Goal: Task Accomplishment & Management: Manage account settings

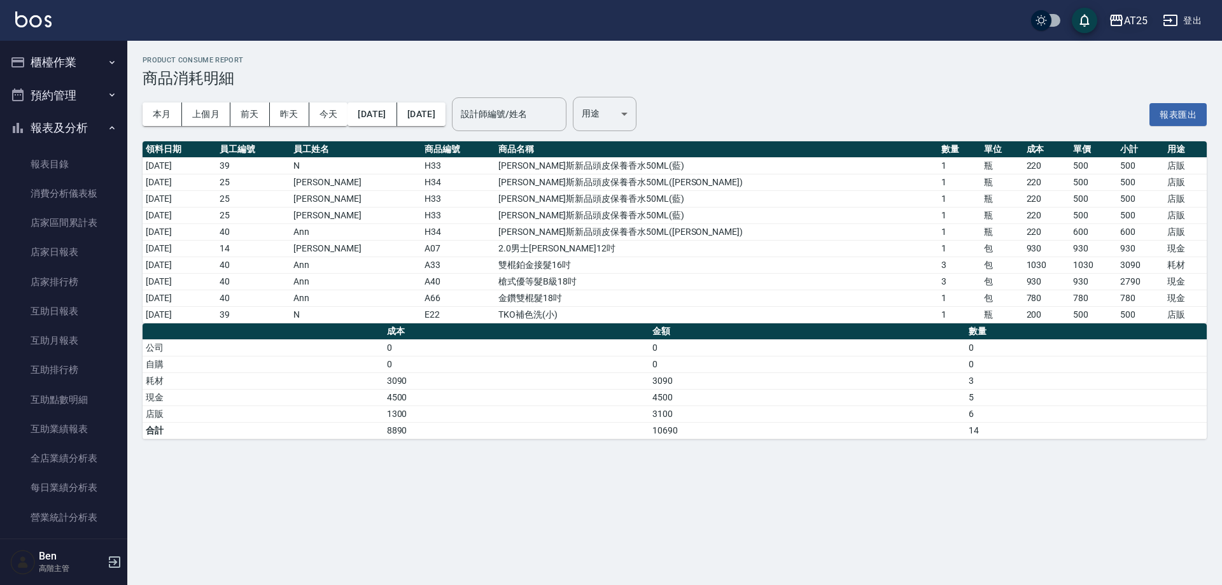
scroll to position [637, 0]
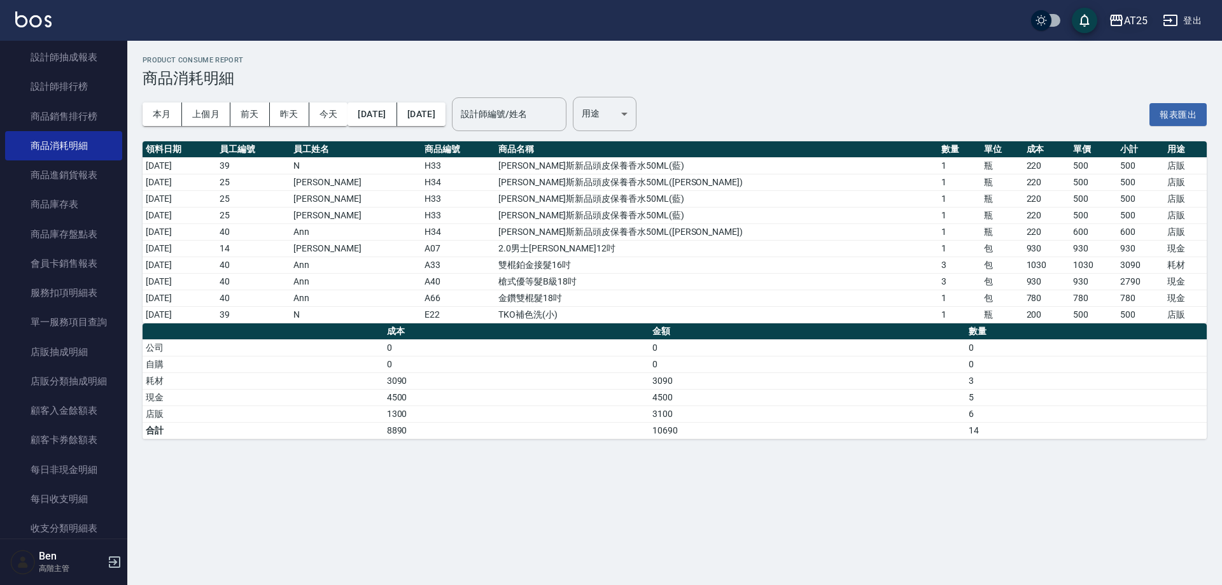
click at [1133, 17] on div "AT25" at bounding box center [1136, 21] width 24 height 16
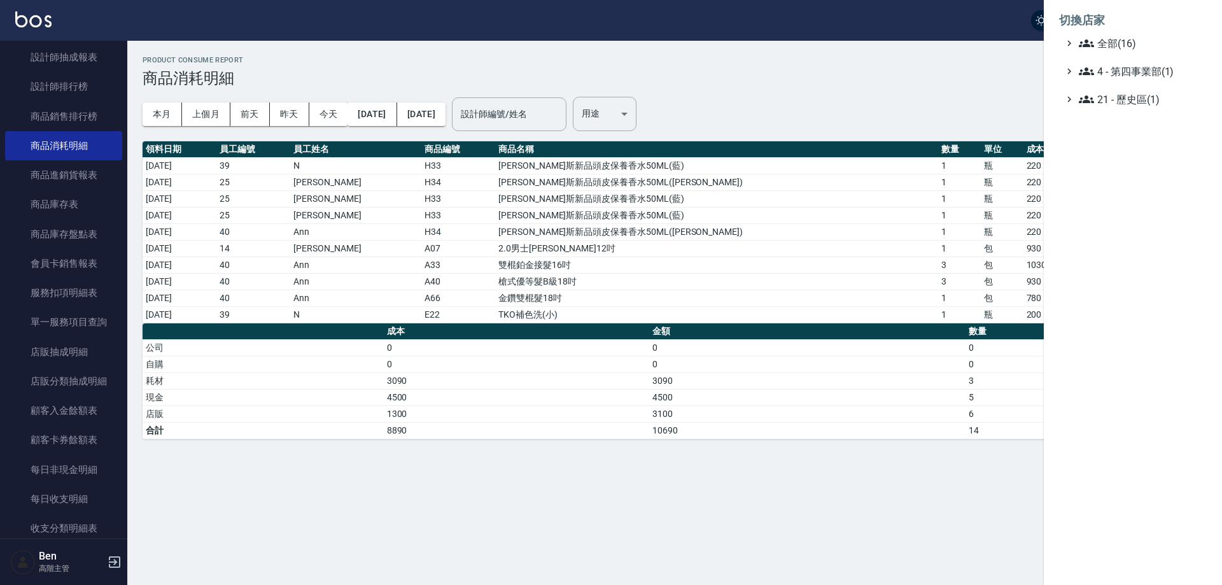
click at [1129, 45] on span "全部(16)" at bounding box center [1140, 43] width 123 height 15
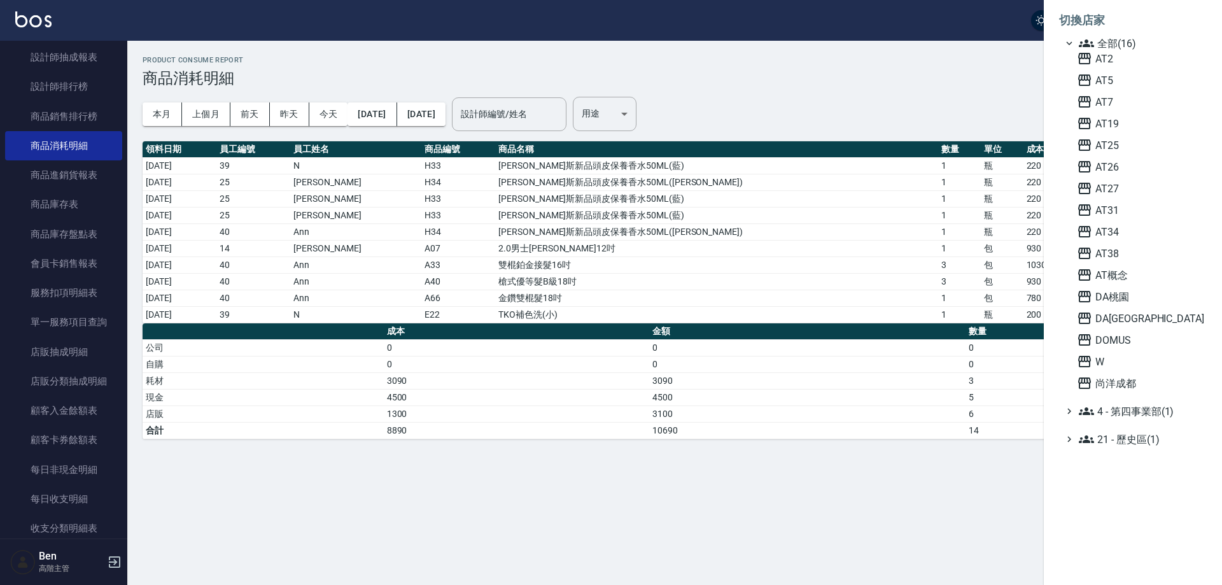
click at [961, 77] on div at bounding box center [611, 292] width 1222 height 585
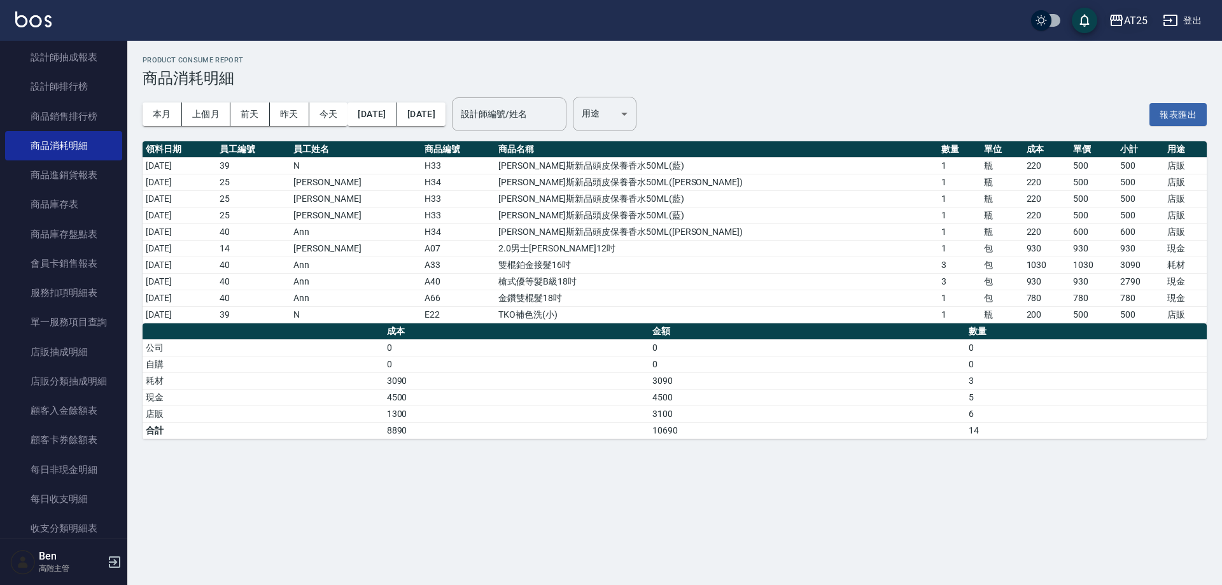
click at [1142, 15] on div "AT25" at bounding box center [1136, 21] width 24 height 16
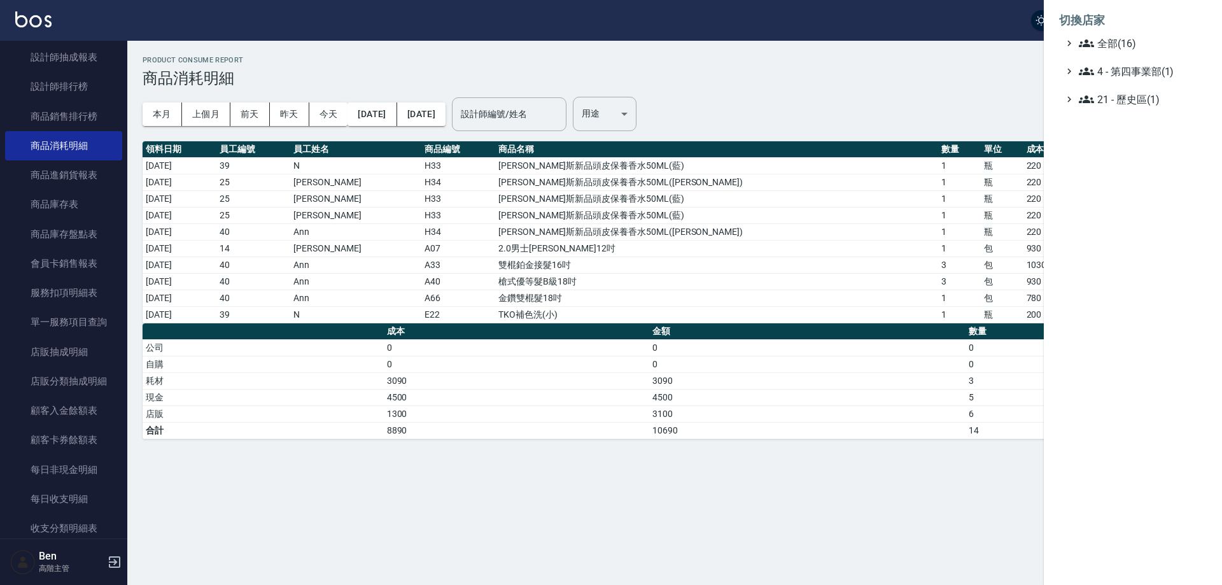
click at [1131, 44] on span "全部(16)" at bounding box center [1140, 43] width 123 height 15
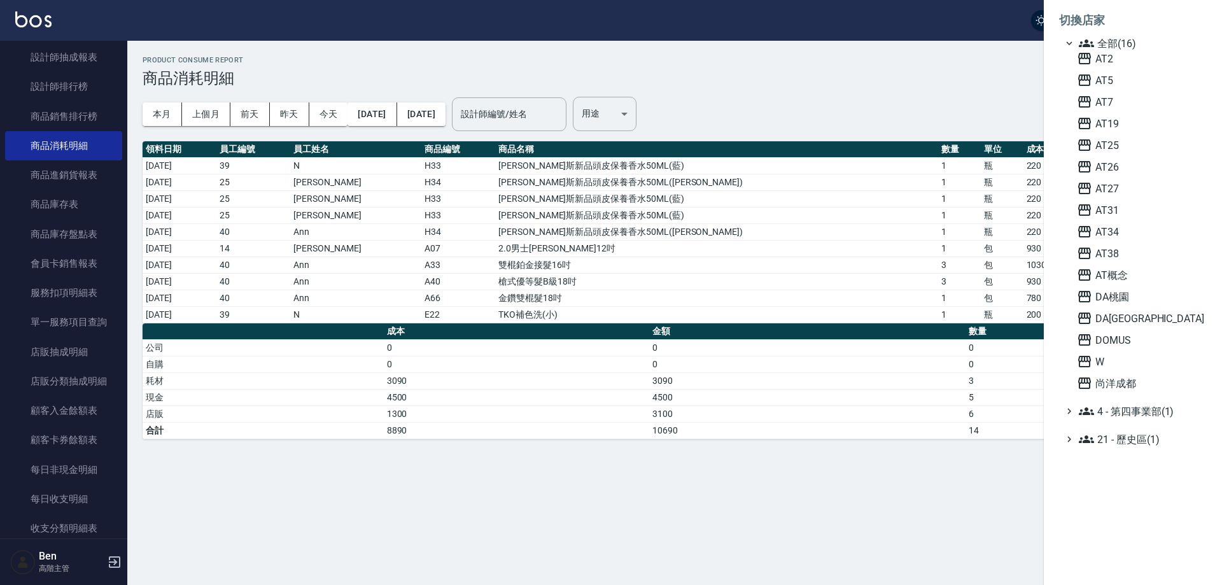
click at [868, 70] on div at bounding box center [611, 292] width 1222 height 585
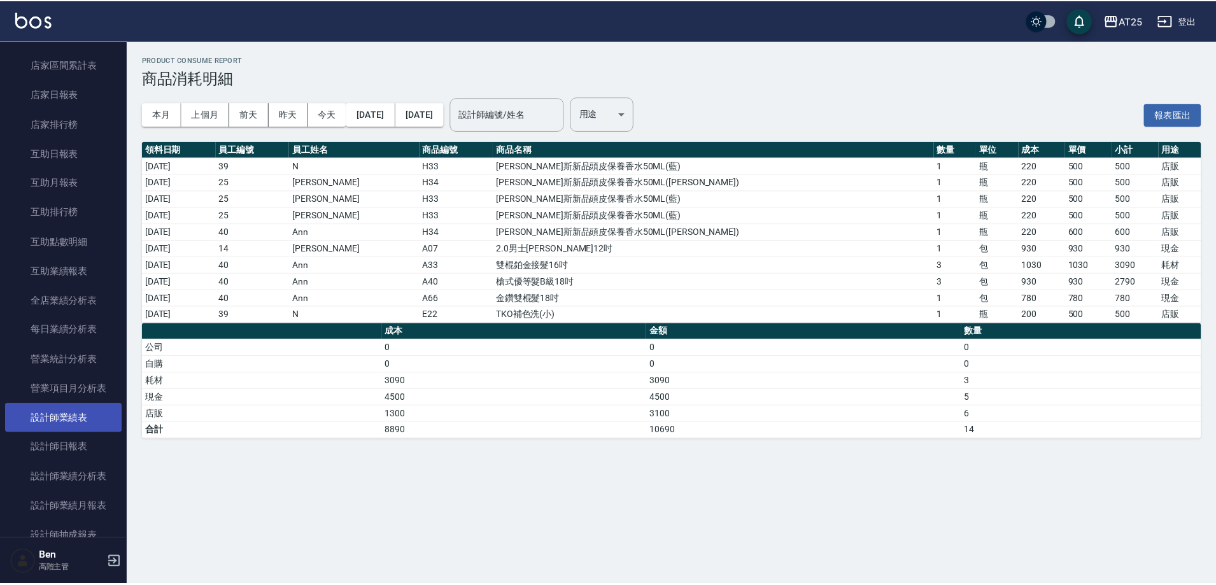
scroll to position [64, 0]
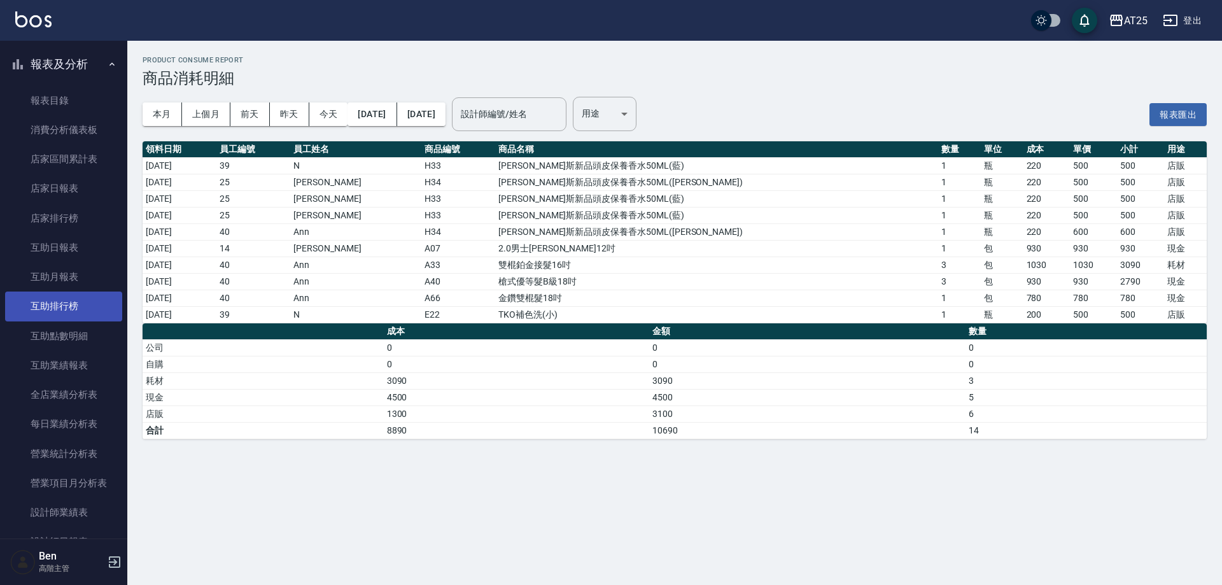
click at [66, 298] on link "互助排行榜" at bounding box center [63, 306] width 117 height 29
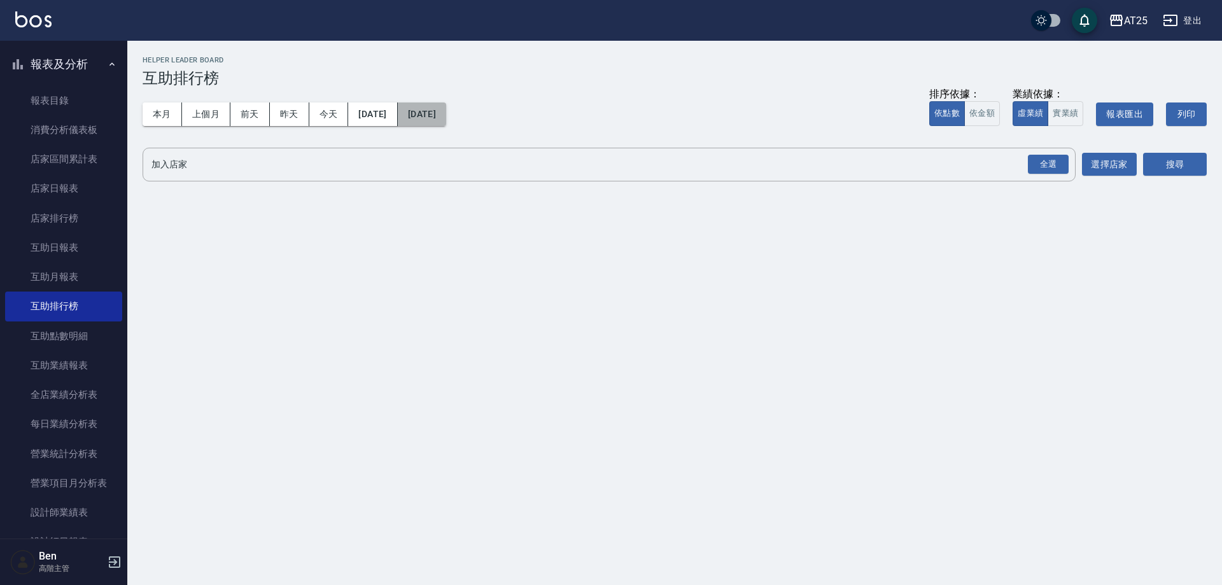
click at [446, 112] on button "2025/08/18" at bounding box center [422, 115] width 48 height 24
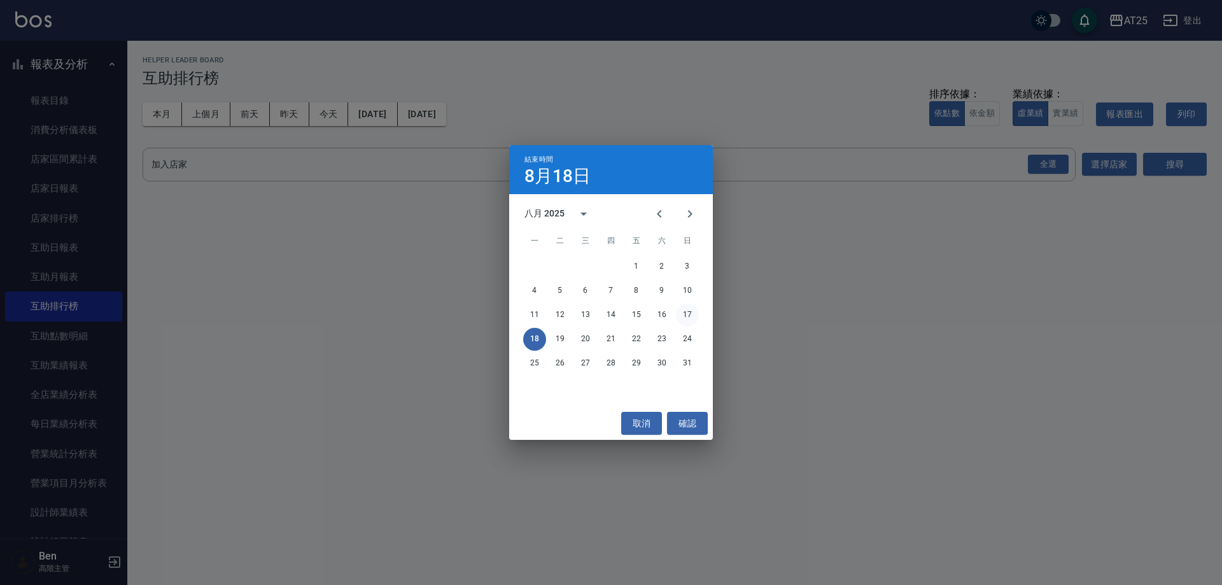
click at [697, 319] on button "17" at bounding box center [687, 315] width 23 height 23
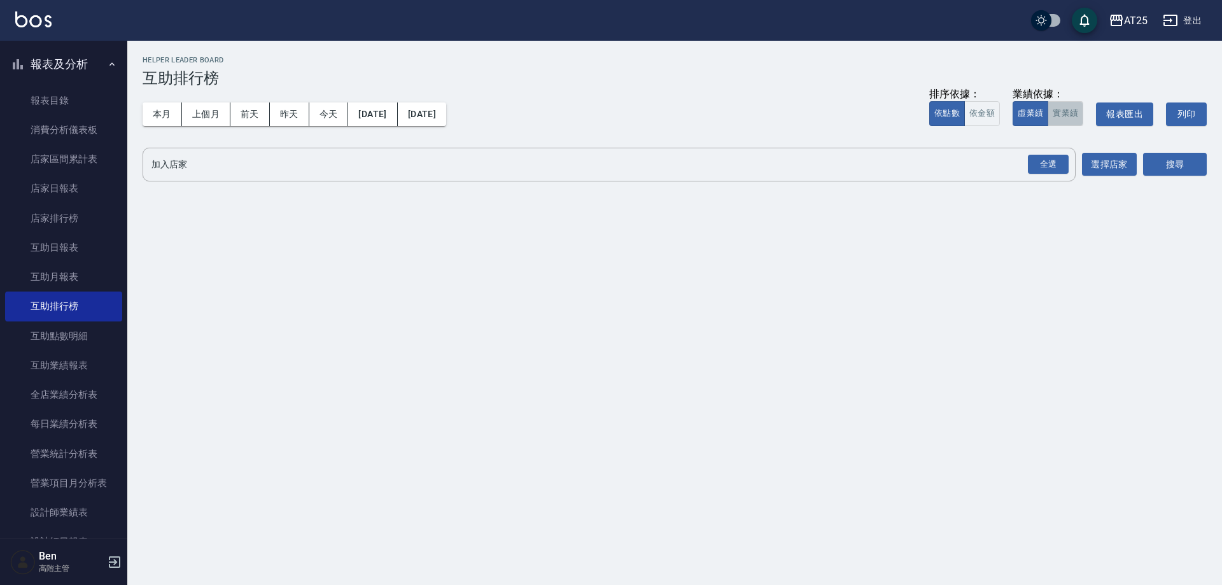
click at [1074, 107] on button "實業績" at bounding box center [1066, 113] width 36 height 25
click at [1049, 166] on div "全選" at bounding box center [1048, 165] width 41 height 20
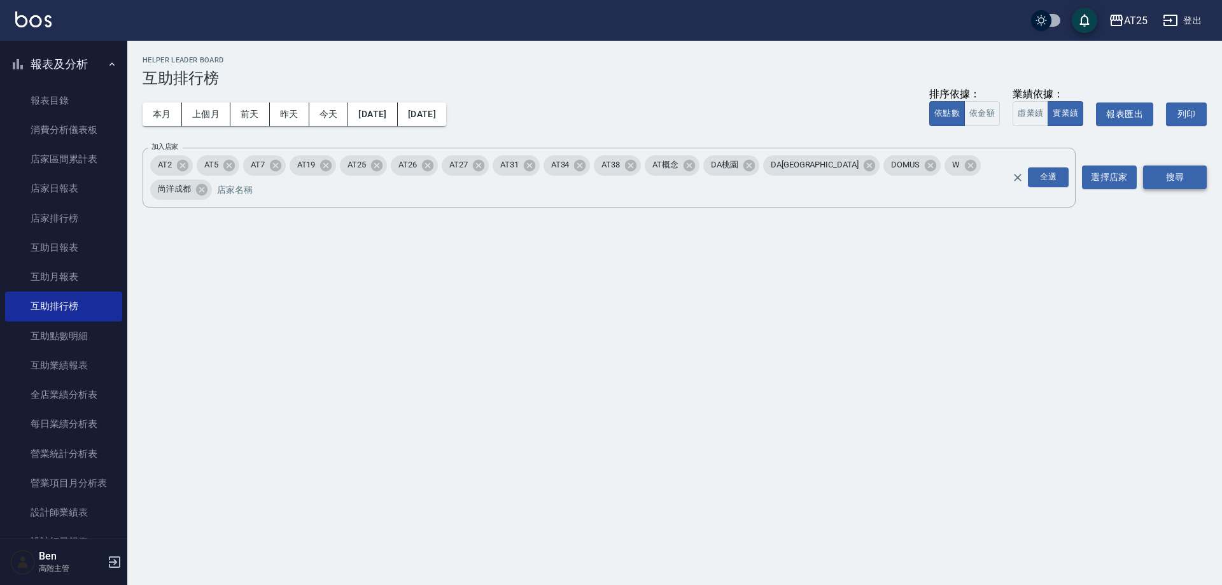
click at [1187, 167] on button "搜尋" at bounding box center [1176, 178] width 64 height 24
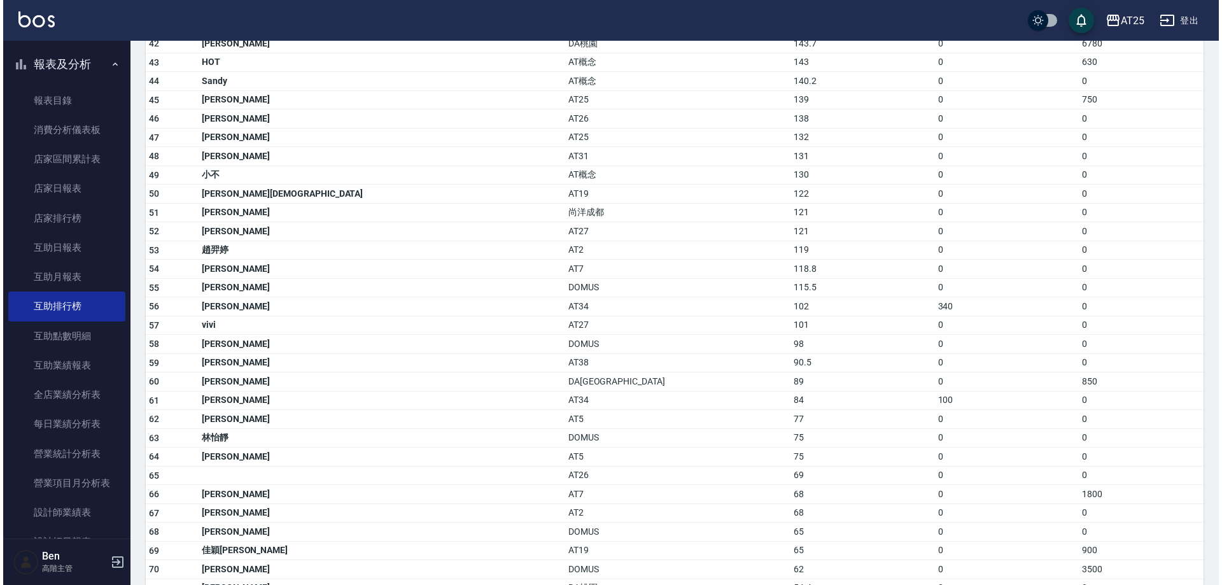
scroll to position [1273, 0]
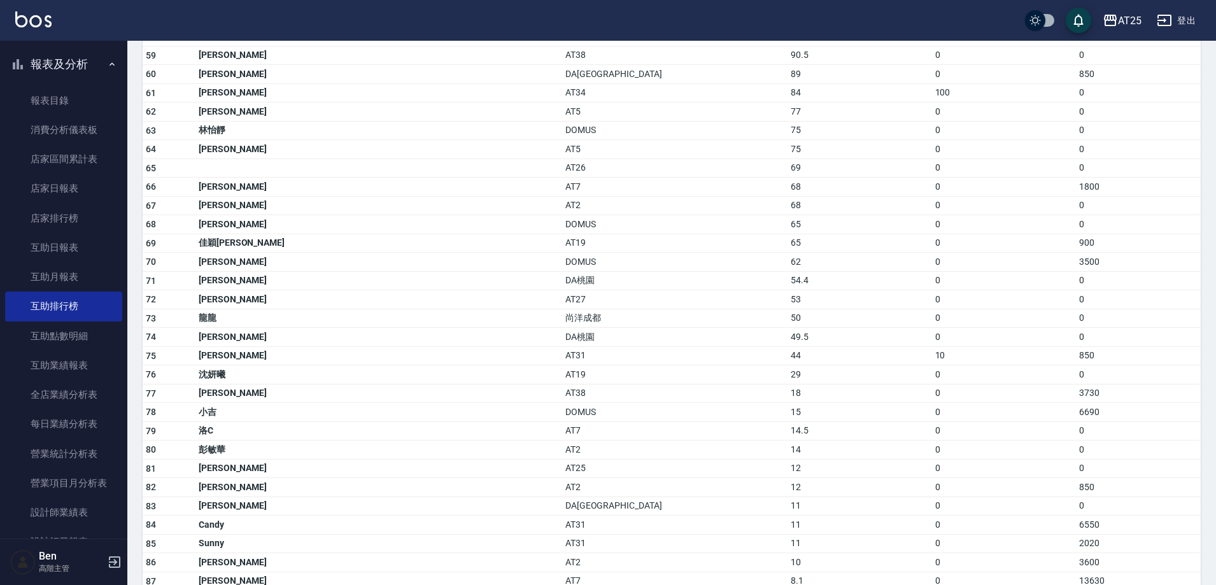
click at [242, 159] on td "a dense table" at bounding box center [378, 168] width 367 height 19
drag, startPoint x: 219, startPoint y: 141, endPoint x: 297, endPoint y: 148, distance: 78.6
click at [297, 159] on tr "65 AT26 69 0 0" at bounding box center [672, 168] width 1058 height 19
click at [1133, 11] on button "AT25" at bounding box center [1122, 21] width 49 height 26
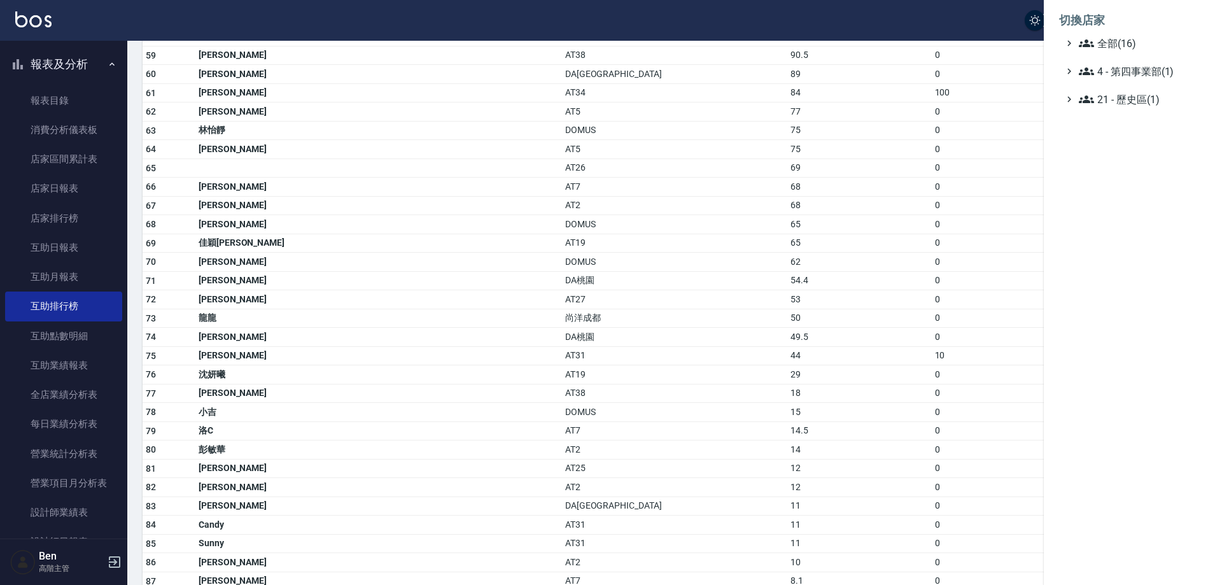
click at [1131, 35] on li "切換店家" at bounding box center [1133, 20] width 148 height 31
click at [1143, 43] on span "全部(16)" at bounding box center [1140, 43] width 123 height 15
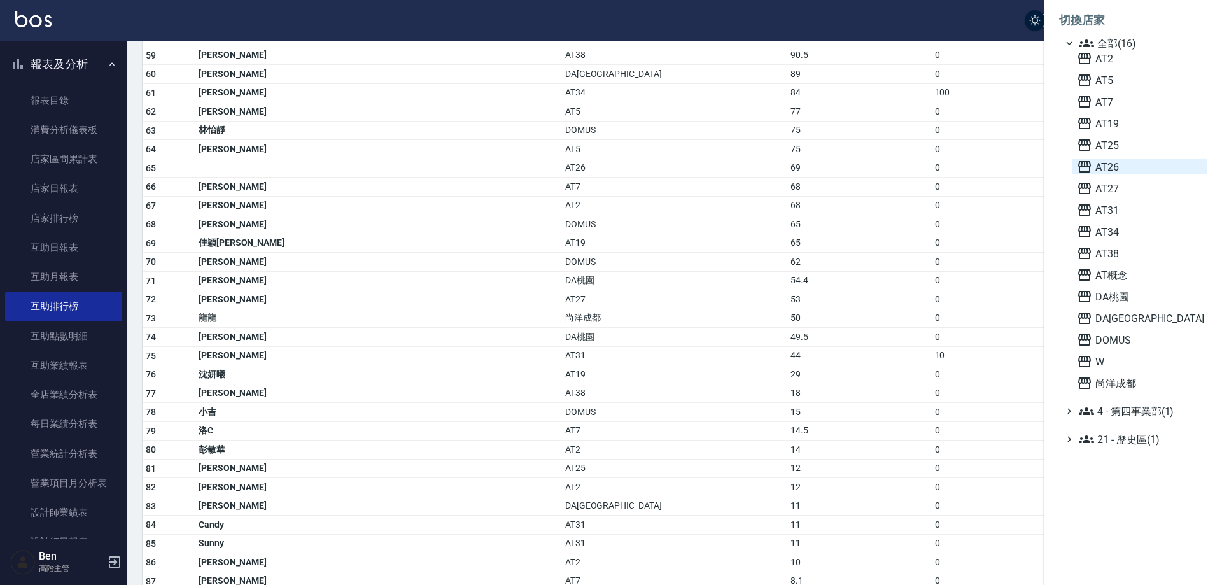
click at [1157, 166] on span "AT26" at bounding box center [1139, 166] width 125 height 15
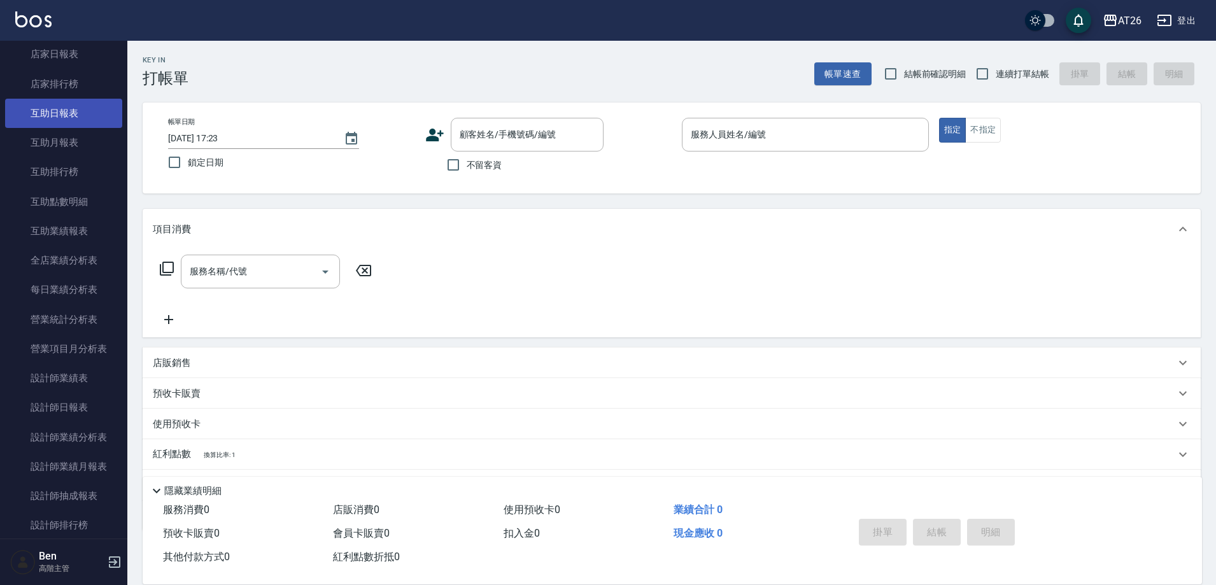
scroll to position [191, 0]
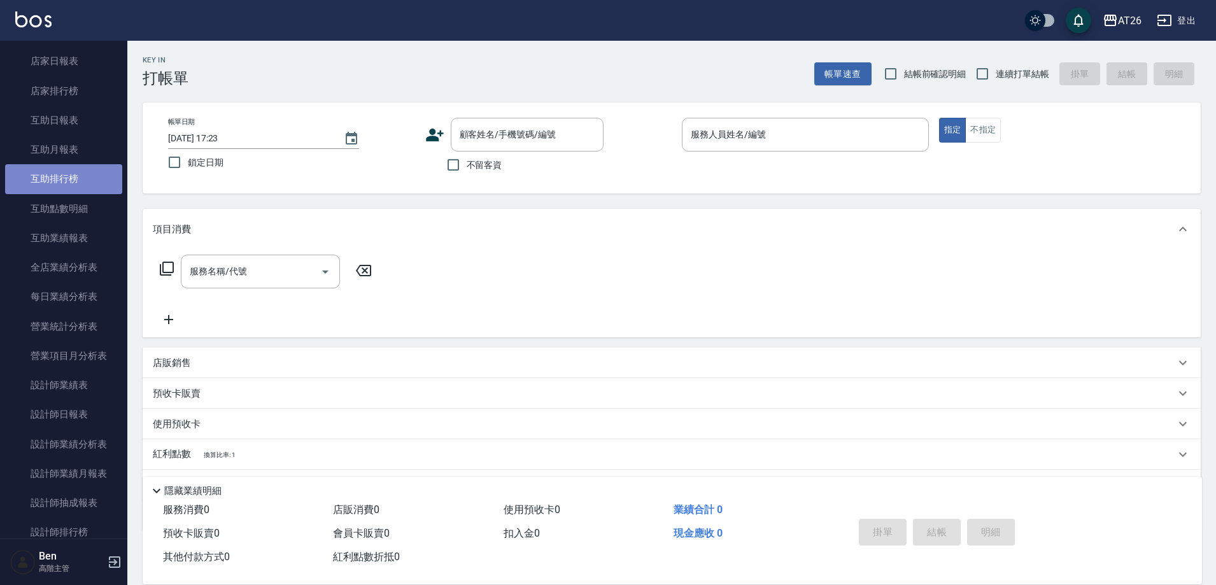
click at [77, 188] on link "互助排行榜" at bounding box center [63, 178] width 117 height 29
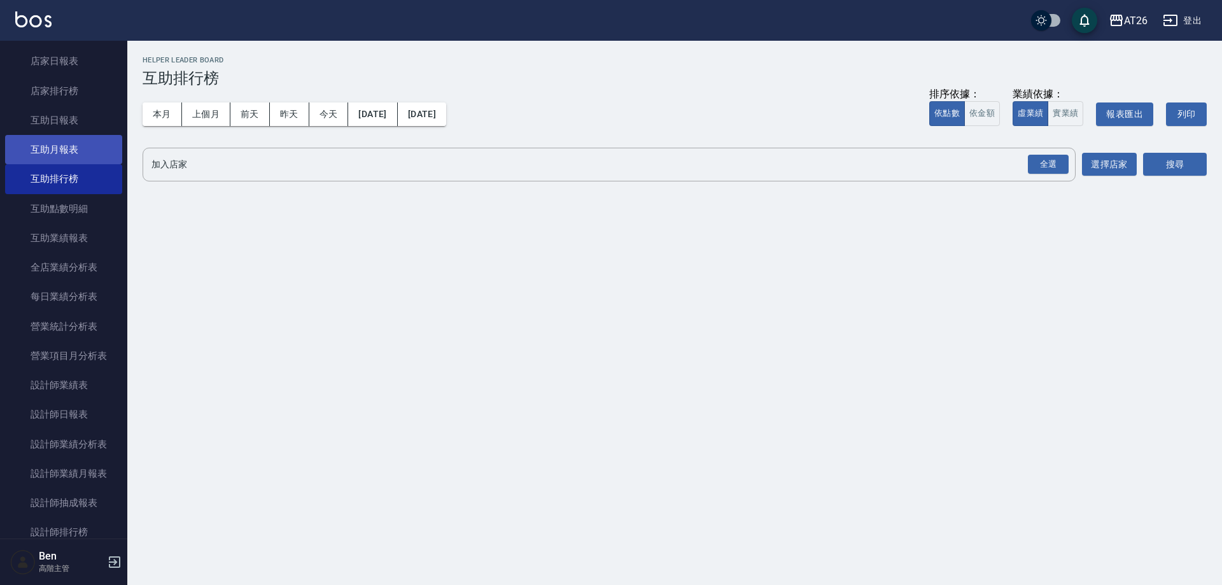
click at [70, 144] on link "互助月報表" at bounding box center [63, 149] width 117 height 29
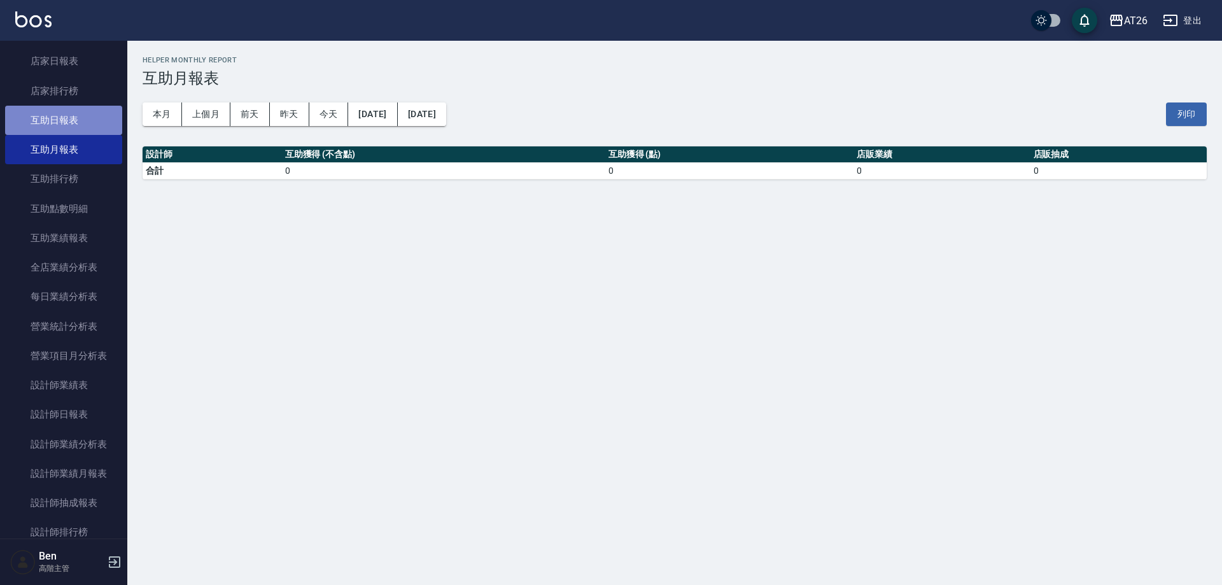
click at [78, 116] on link "互助日報表" at bounding box center [63, 120] width 117 height 29
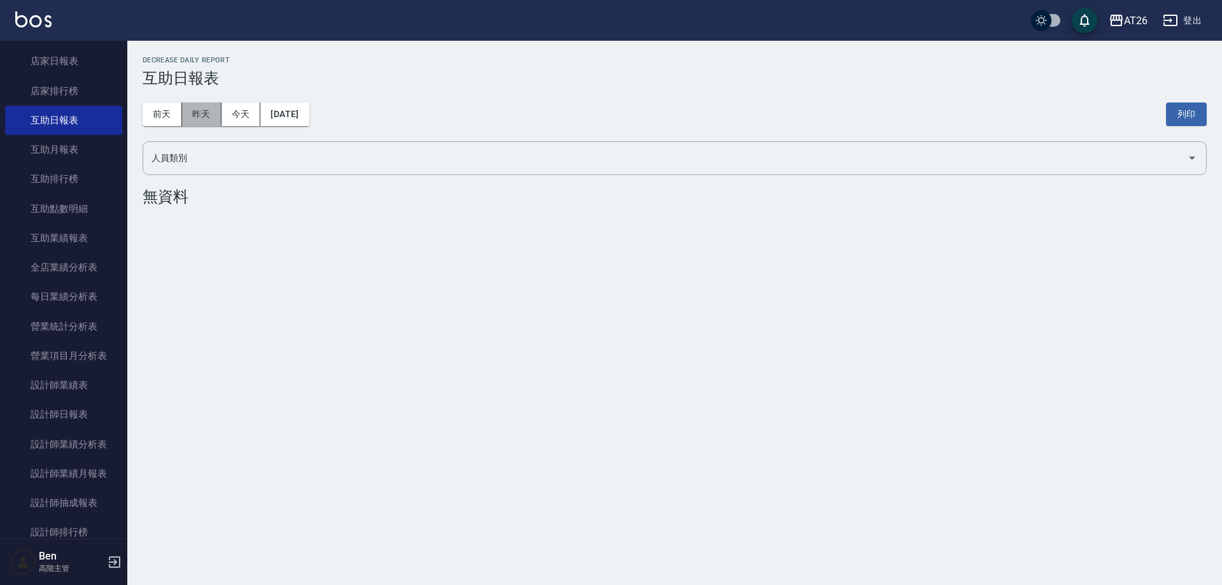
click at [195, 112] on button "昨天" at bounding box center [201, 115] width 39 height 24
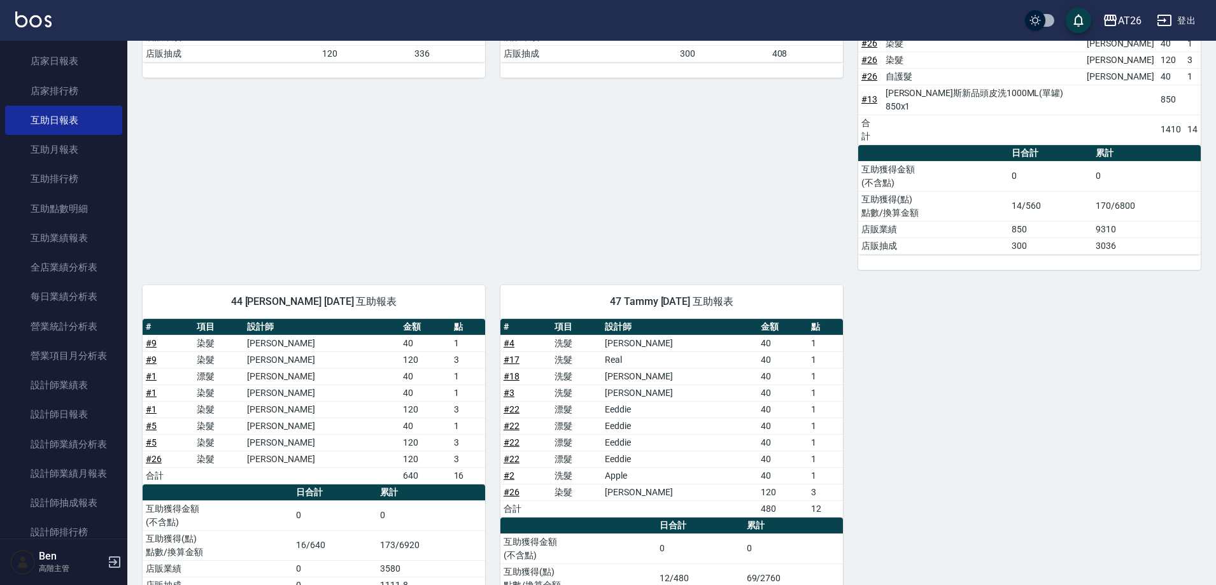
scroll to position [364, 0]
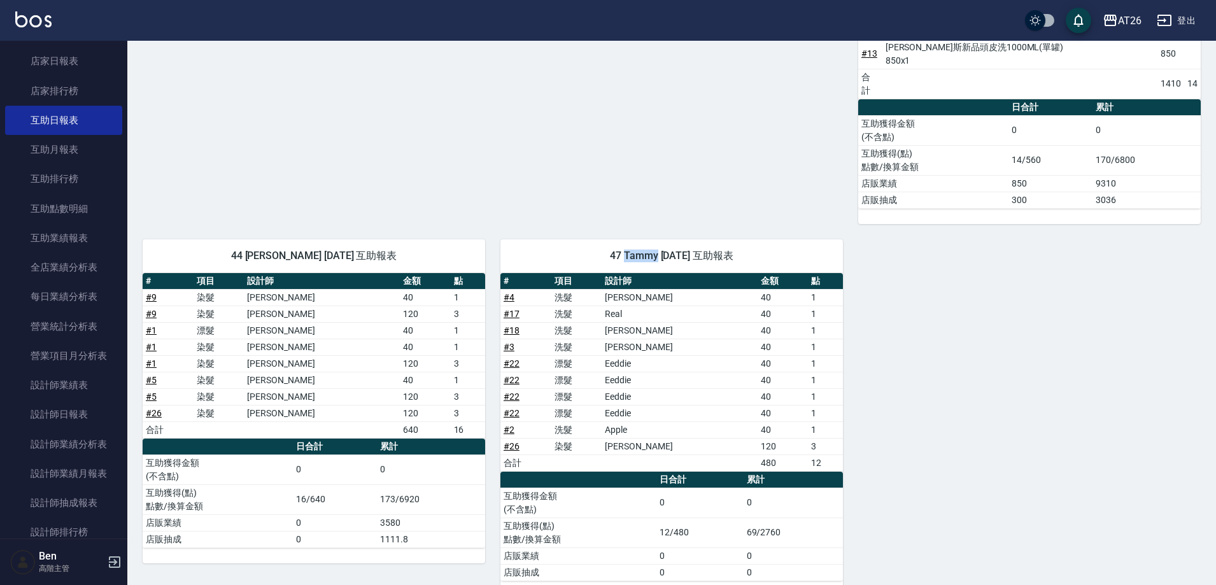
drag, startPoint x: 612, startPoint y: 229, endPoint x: 644, endPoint y: 232, distance: 32.6
click at [644, 250] on span "47 Tammy 08/17/2025 互助報表" at bounding box center [672, 256] width 312 height 13
copy span "Tammy"
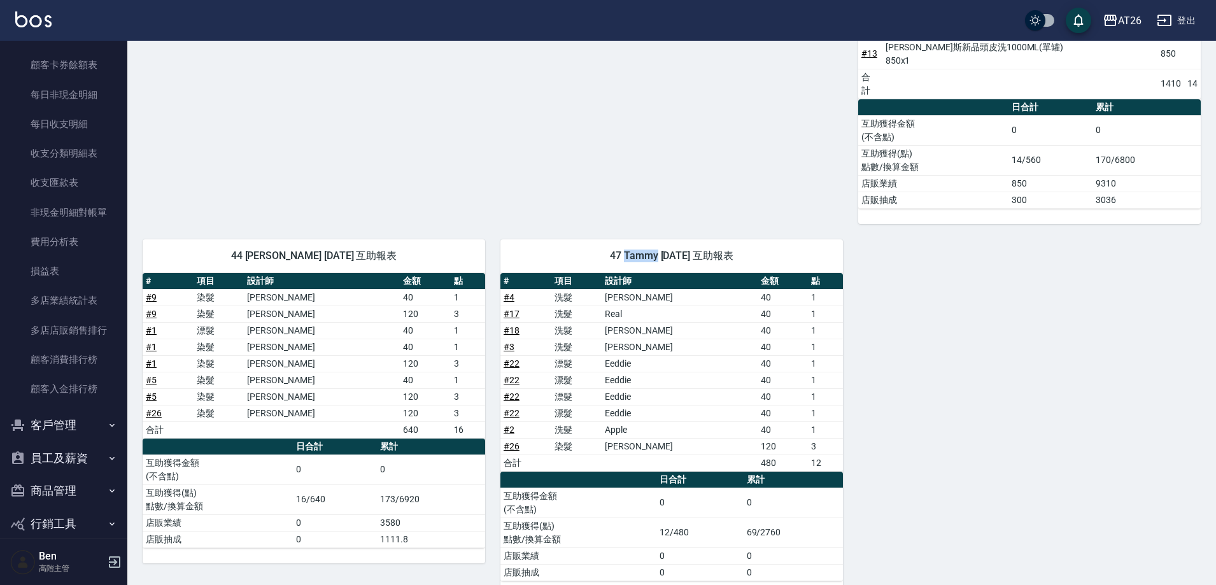
scroll to position [1094, 0]
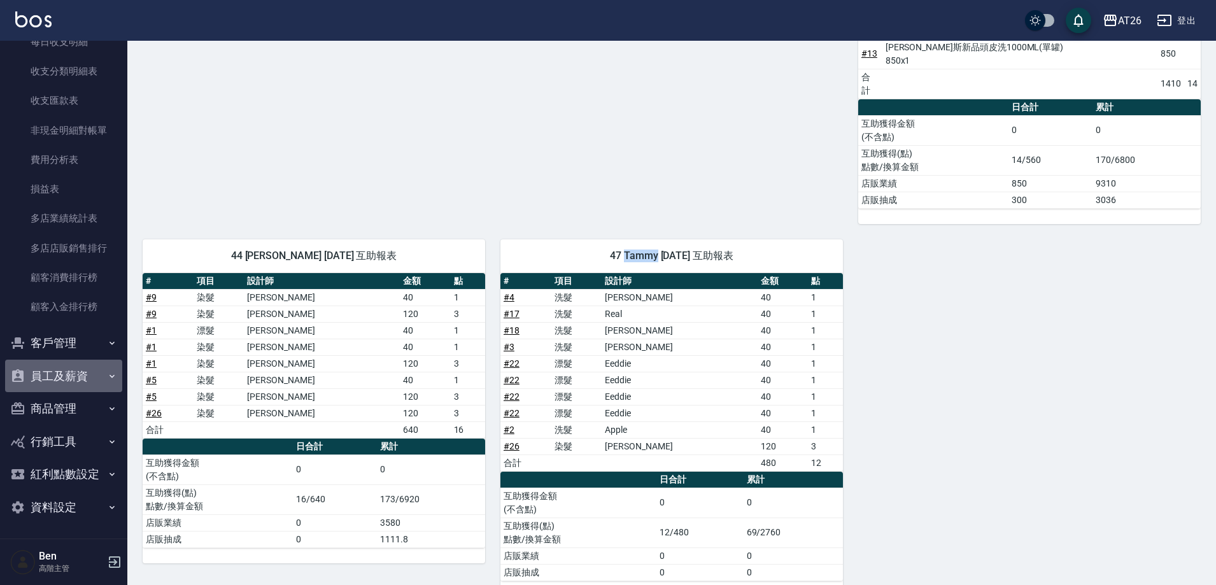
click at [73, 376] on button "員工及薪資" at bounding box center [63, 376] width 117 height 33
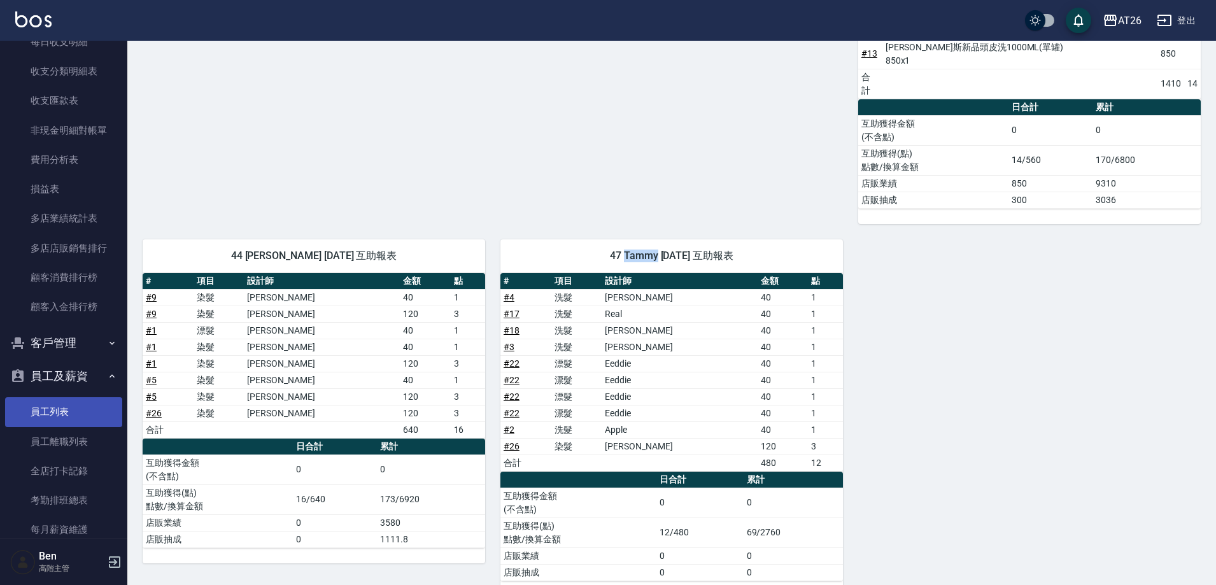
click at [58, 402] on link "員工列表" at bounding box center [63, 411] width 117 height 29
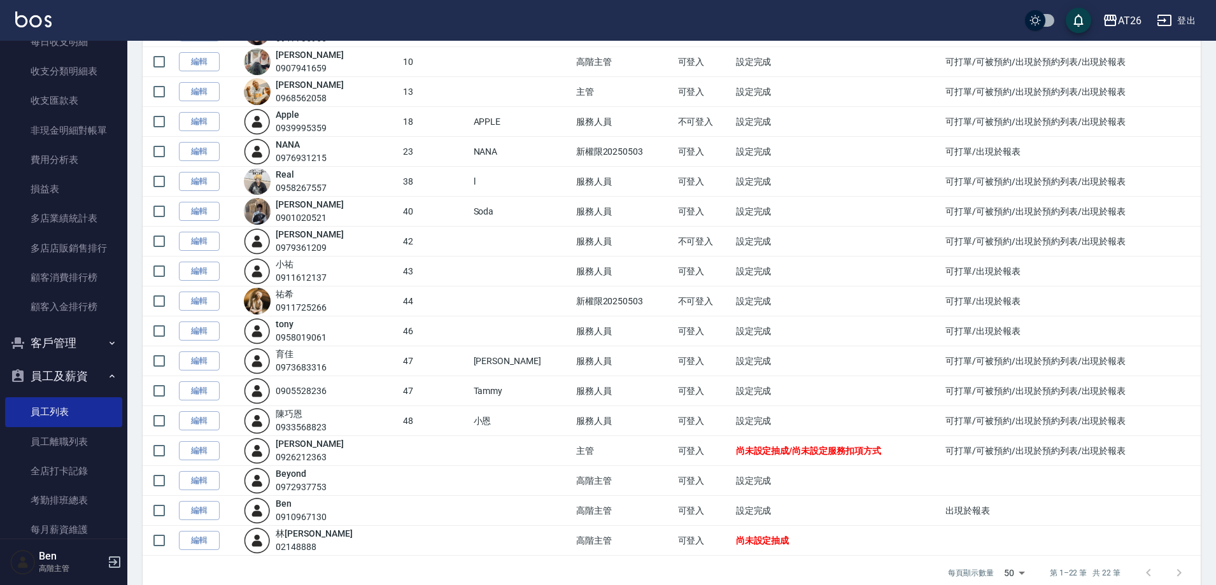
scroll to position [301, 0]
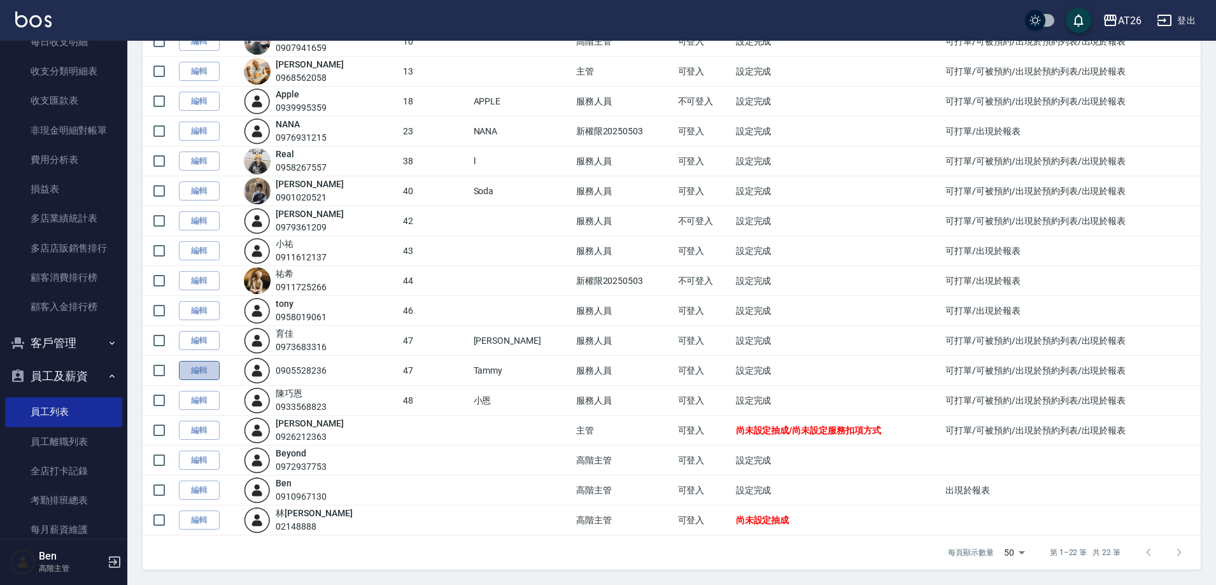
click at [189, 368] on link "編輯" at bounding box center [199, 371] width 41 height 20
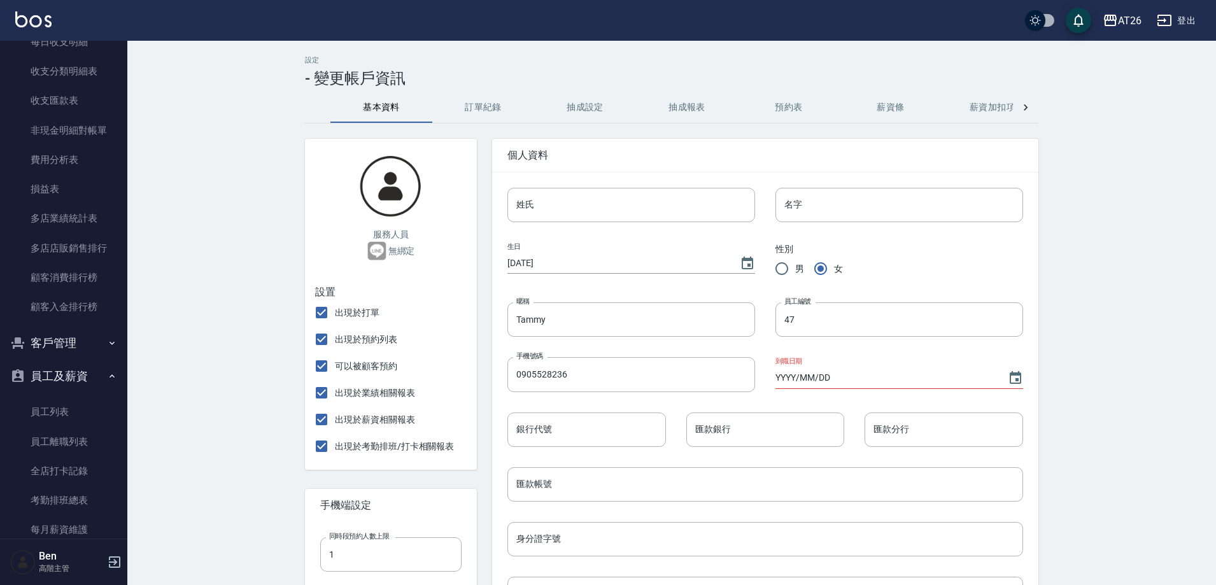
click at [488, 104] on button "訂單紀錄" at bounding box center [483, 107] width 102 height 31
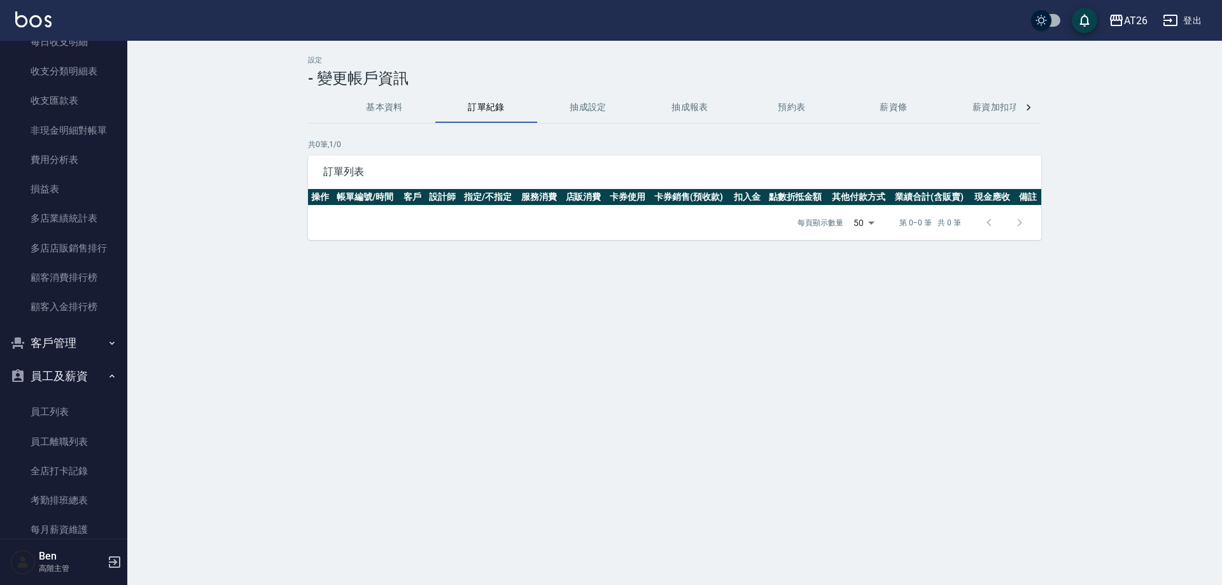
click at [596, 109] on button "抽成設定" at bounding box center [588, 107] width 102 height 31
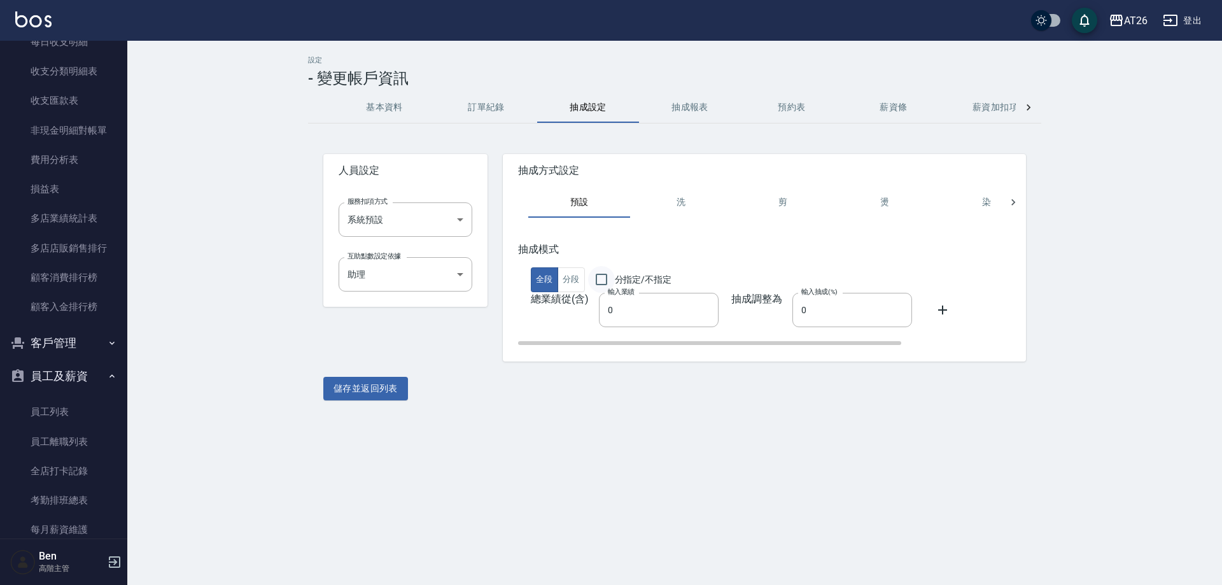
click at [593, 280] on input "分指定/不指定" at bounding box center [601, 279] width 27 height 27
checkbox input "true"
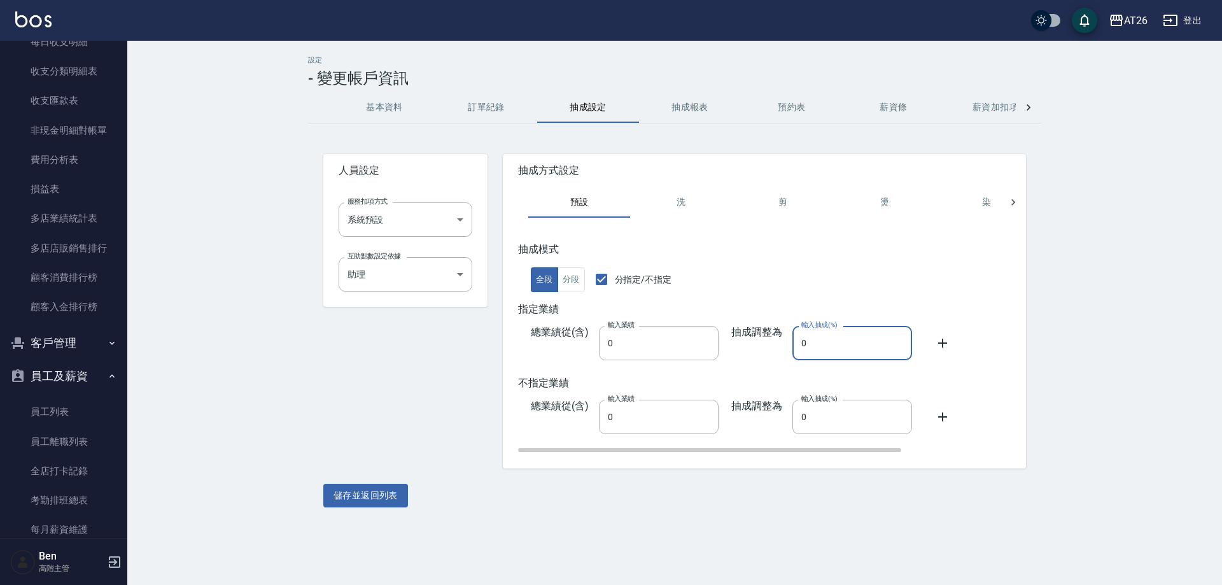
drag, startPoint x: 816, startPoint y: 343, endPoint x: 784, endPoint y: 343, distance: 31.8
click at [785, 343] on div "抽成調整為 輸入抽成(%) 0 輸入抽成(%)" at bounding box center [816, 343] width 194 height 34
type input "50"
drag, startPoint x: 501, startPoint y: 111, endPoint x: 394, endPoint y: 108, distance: 107.0
click at [499, 111] on button "訂單紀錄" at bounding box center [486, 107] width 102 height 31
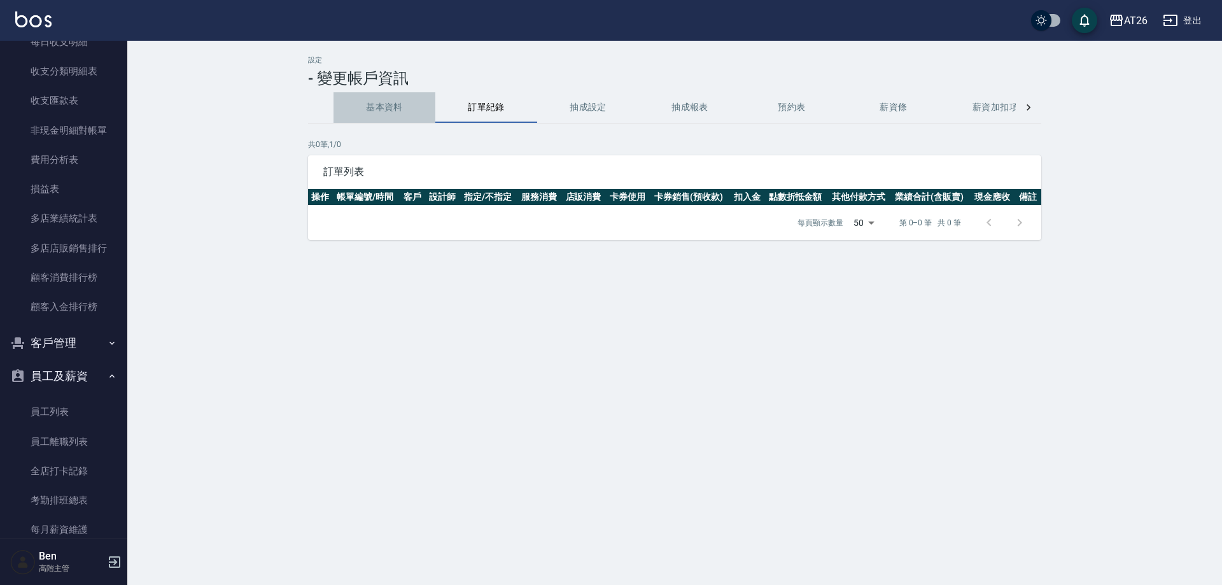
click at [394, 108] on button "基本資料" at bounding box center [385, 107] width 102 height 31
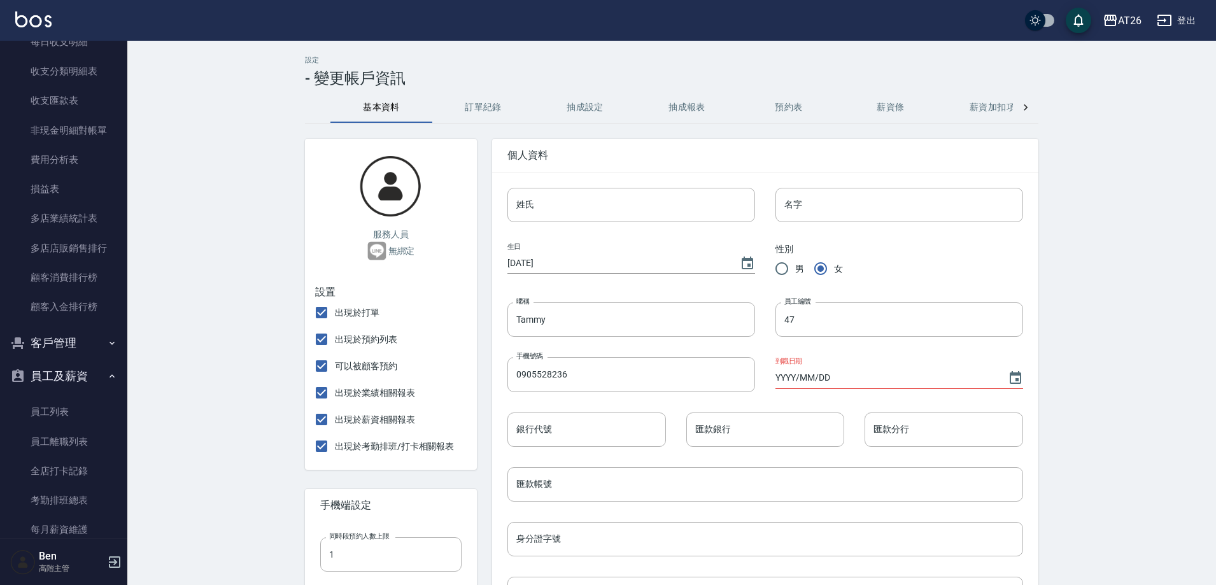
click at [578, 102] on button "抽成設定" at bounding box center [585, 107] width 102 height 31
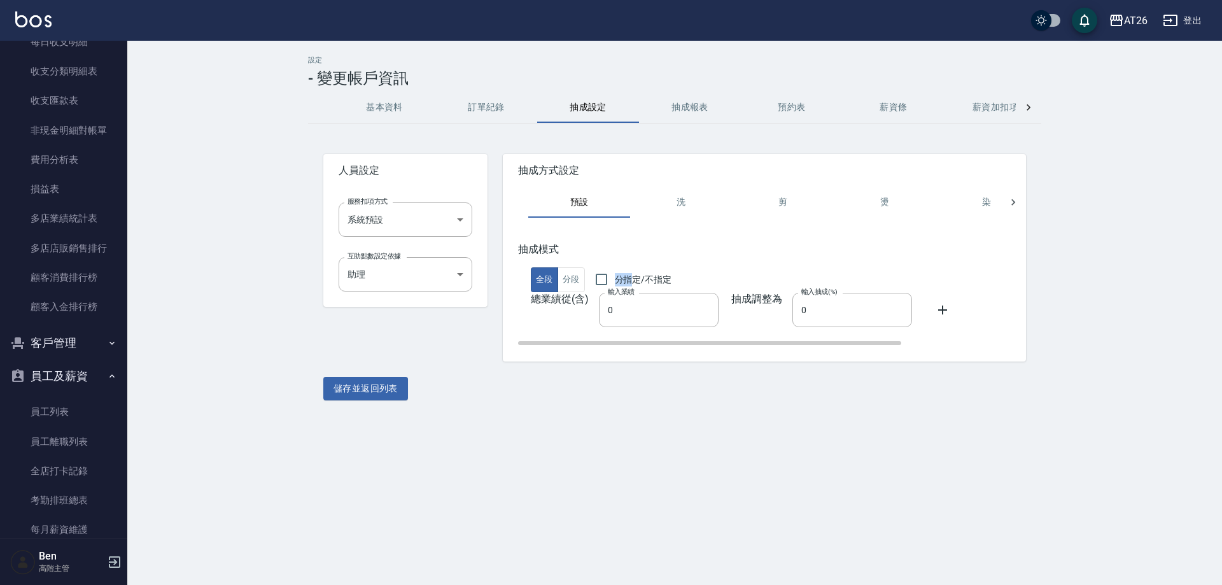
click at [628, 270] on div "抽成模式 全段 分段 分指定/不指定" at bounding box center [835, 268] width 634 height 50
click at [614, 276] on input "分指定/不指定" at bounding box center [601, 279] width 27 height 27
checkbox input "true"
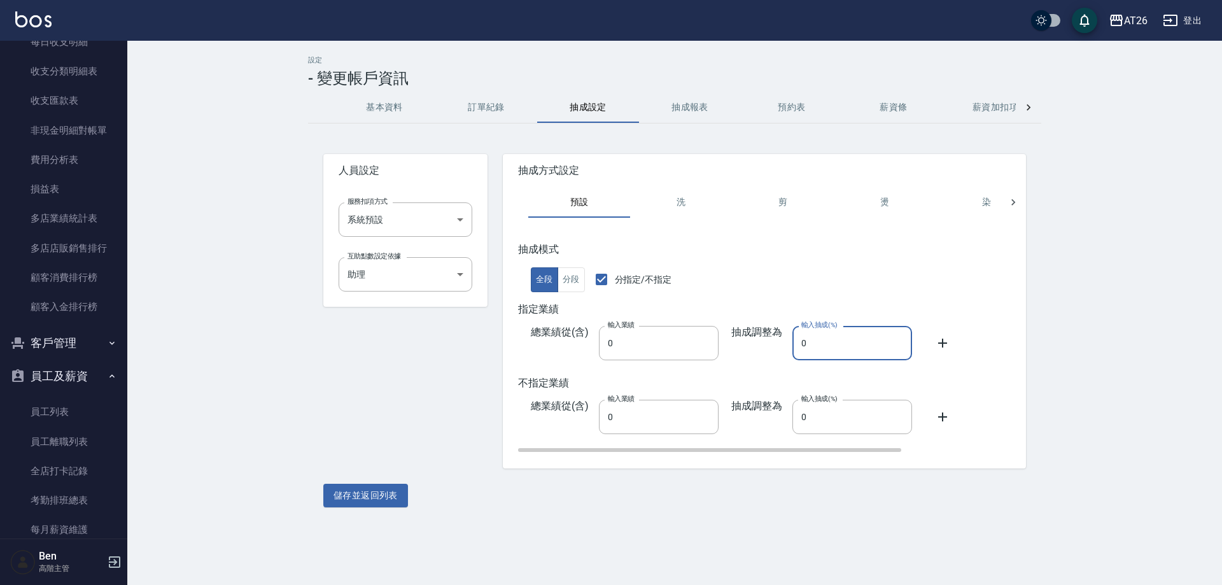
drag, startPoint x: 851, startPoint y: 351, endPoint x: 760, endPoint y: 342, distance: 90.9
click at [760, 342] on div "抽成調整為 輸入抽成(%) 0 輸入抽成(%)" at bounding box center [816, 343] width 194 height 34
type input "50"
click at [378, 502] on button "儲存並返回列表" at bounding box center [365, 496] width 85 height 24
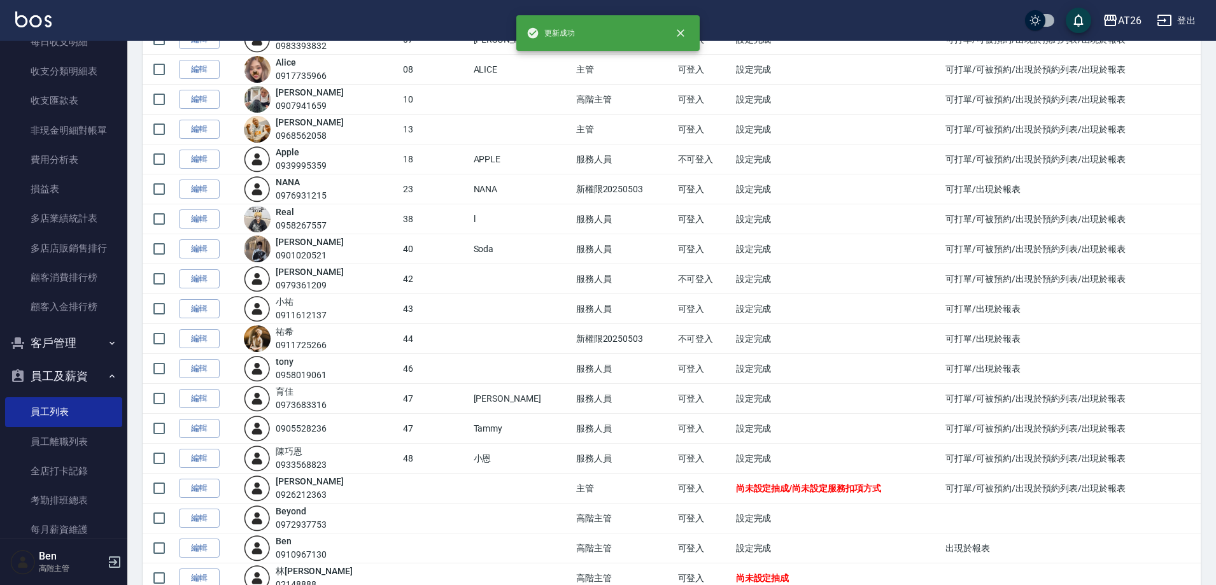
scroll to position [301, 0]
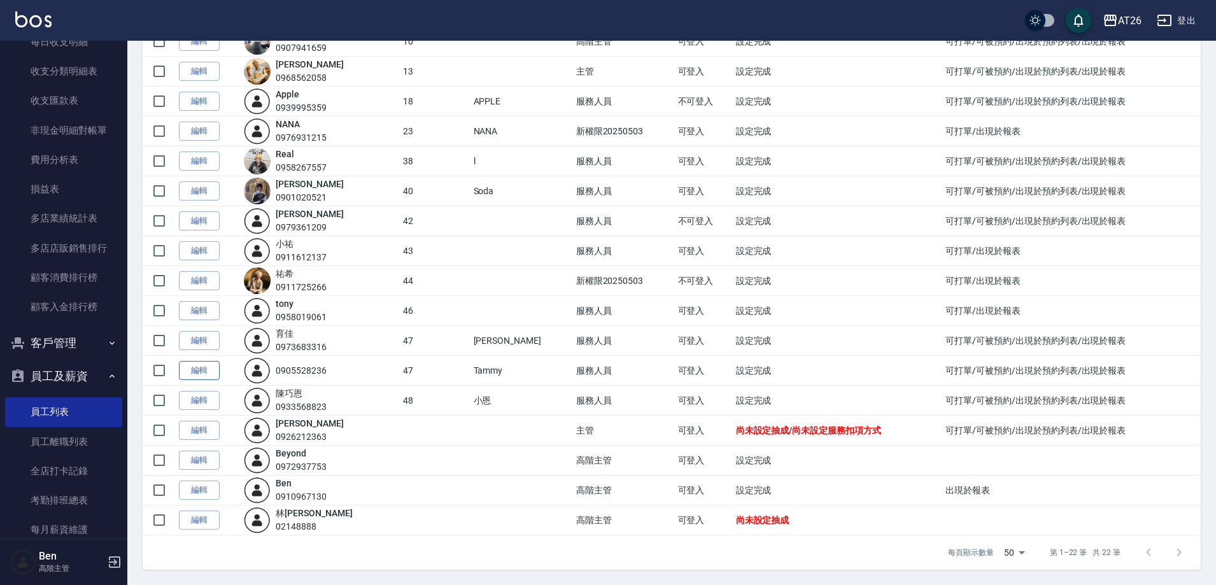
click at [213, 364] on link "編輯" at bounding box center [199, 371] width 41 height 20
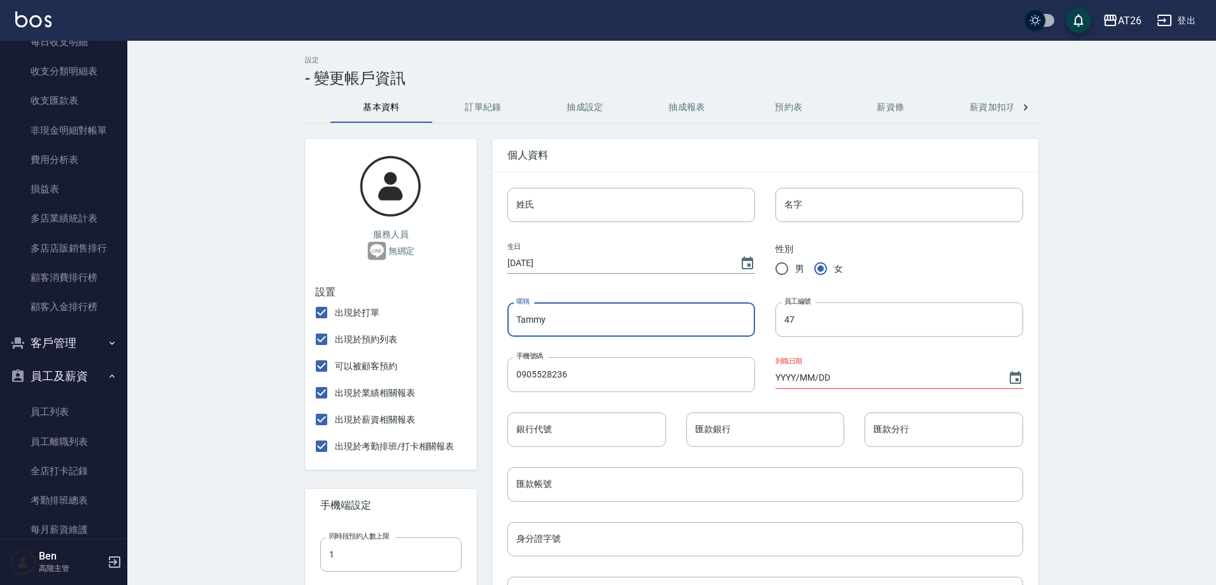
drag, startPoint x: 591, startPoint y: 325, endPoint x: 481, endPoint y: 323, distance: 110.2
click at [481, 323] on div "個人資料 姓氏 姓氏 名字 名字 生日 1970/01/01 性別 男 女 暱稱 Tammy 暱稱 員工編號 47 員工編號 手機號碼 0905528236 …" at bounding box center [758, 562] width 562 height 876
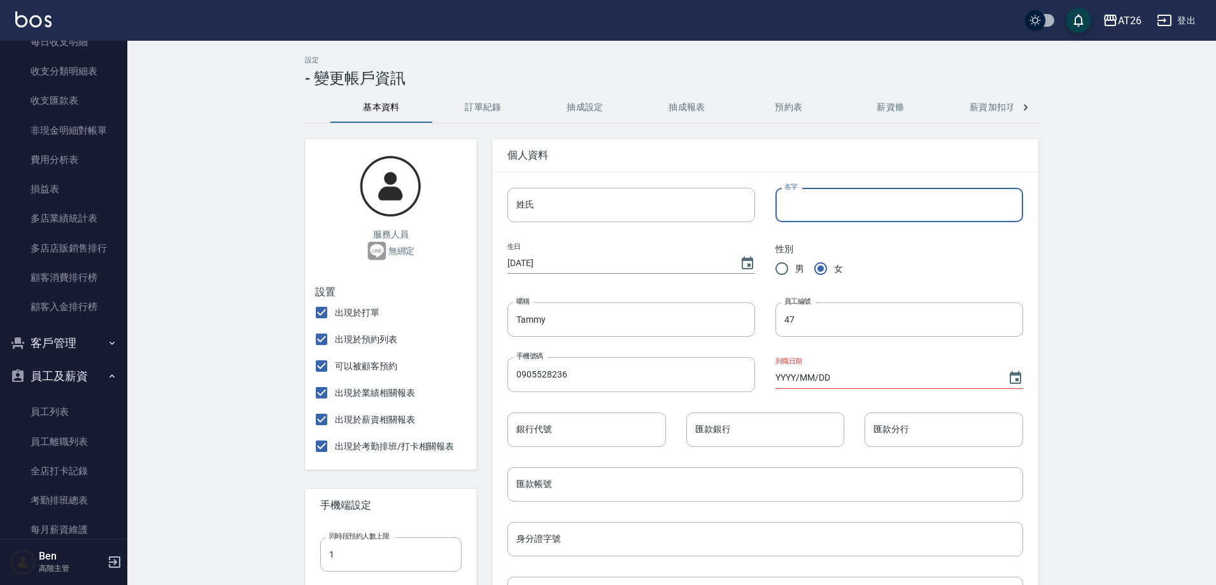
click at [810, 209] on input "名字" at bounding box center [899, 205] width 248 height 34
paste input "Tammy"
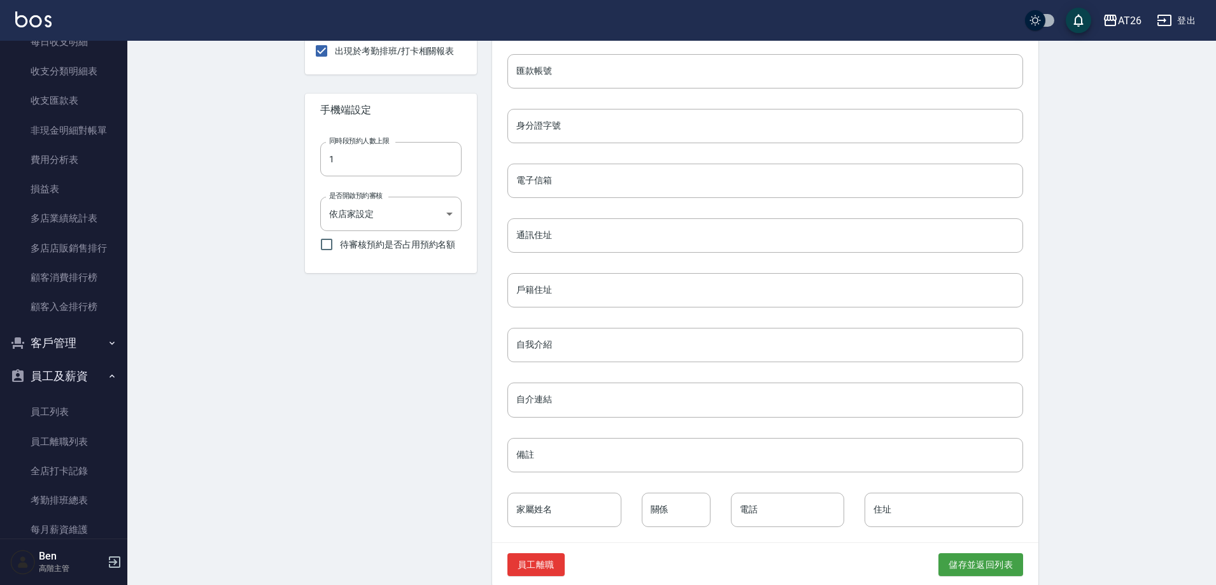
scroll to position [430, 0]
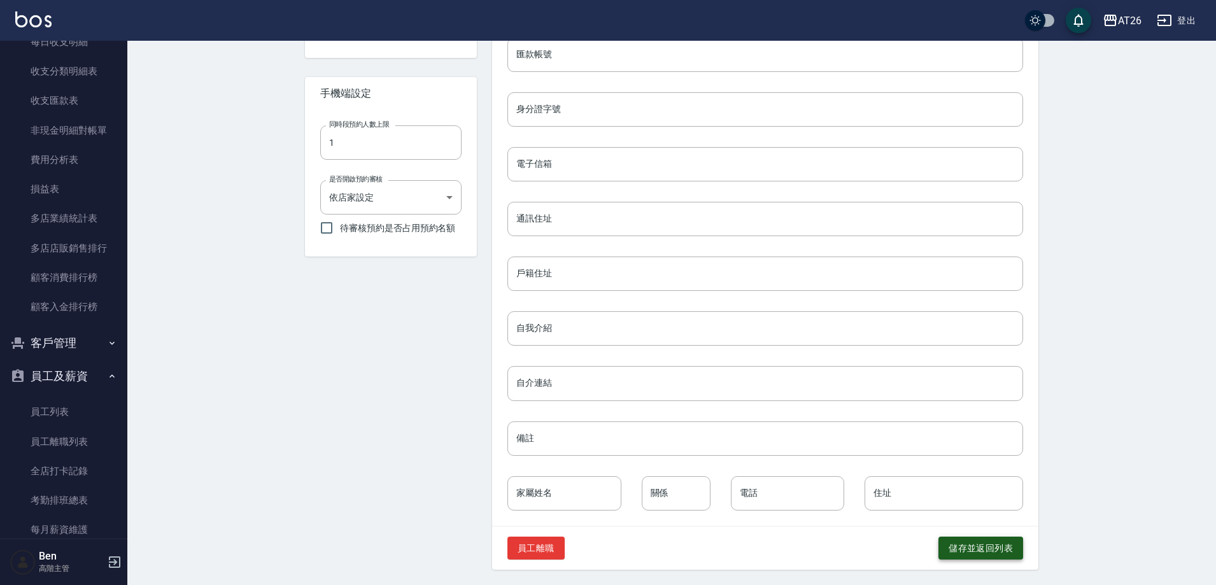
type input "Tammy"
click at [960, 544] on button "儲存並返回列表" at bounding box center [980, 549] width 85 height 24
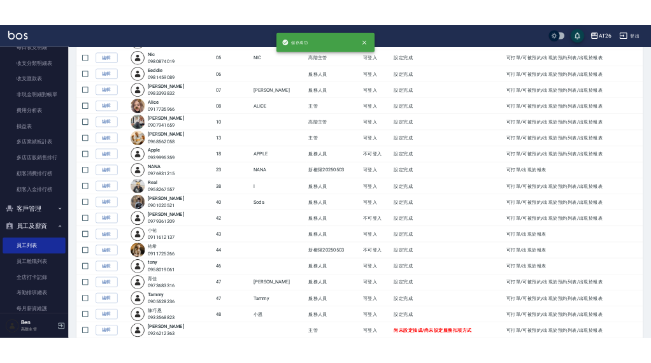
scroll to position [301, 0]
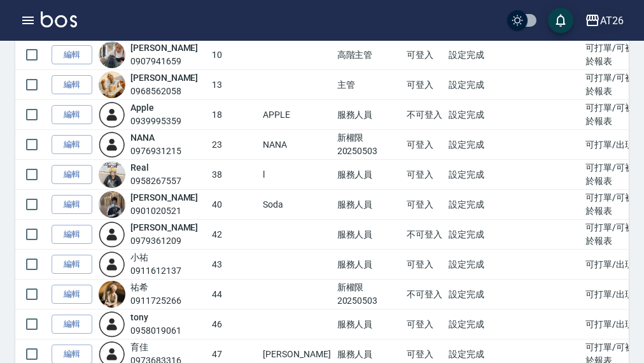
click at [616, 31] on button "AT26" at bounding box center [604, 21] width 49 height 26
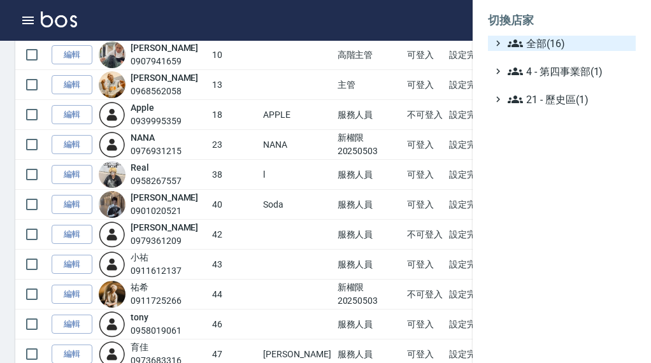
click at [612, 41] on span "全部(16)" at bounding box center [568, 43] width 123 height 15
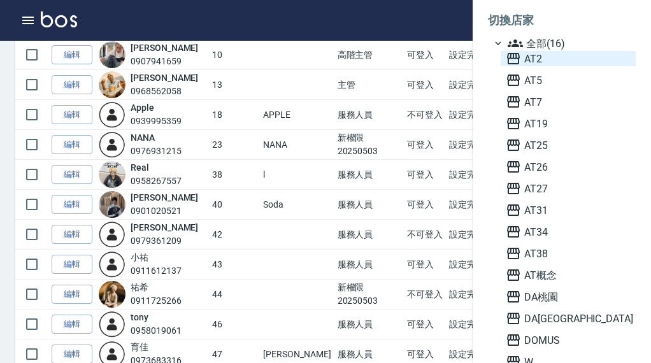
click at [556, 58] on span "AT2" at bounding box center [568, 58] width 125 height 15
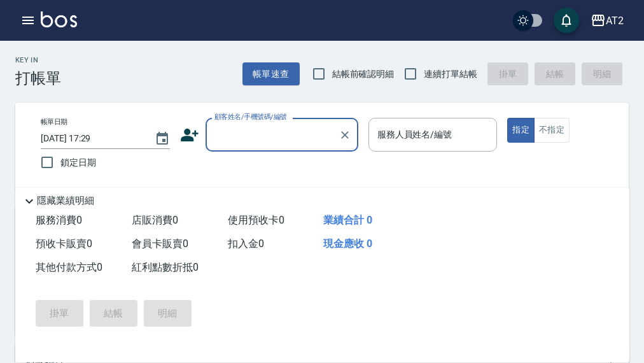
click at [600, 20] on icon "button" at bounding box center [598, 20] width 13 height 11
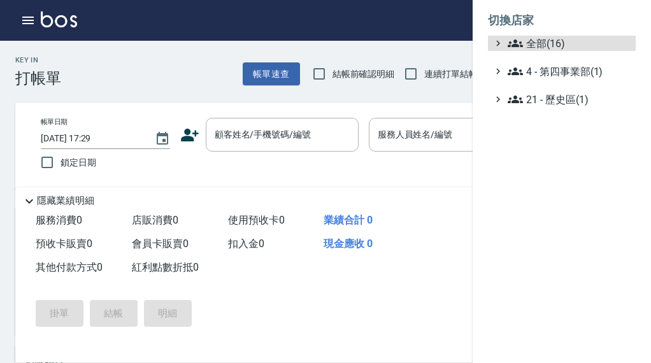
click at [572, 60] on ul "全部(16) 4 - 第四事業部(1) 21 - 歷史區(1)" at bounding box center [562, 71] width 148 height 71
click at [565, 41] on span "全部(16)" at bounding box center [568, 43] width 123 height 15
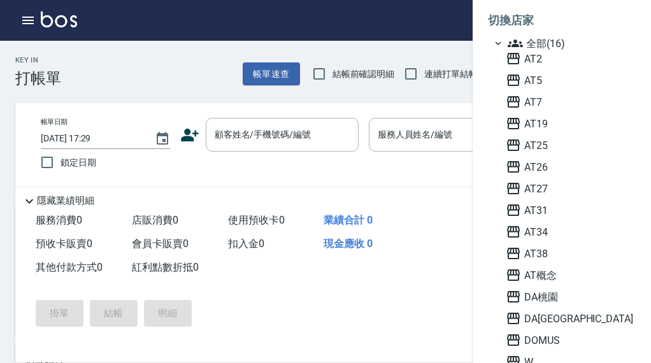
click at [27, 24] on div at bounding box center [325, 181] width 651 height 363
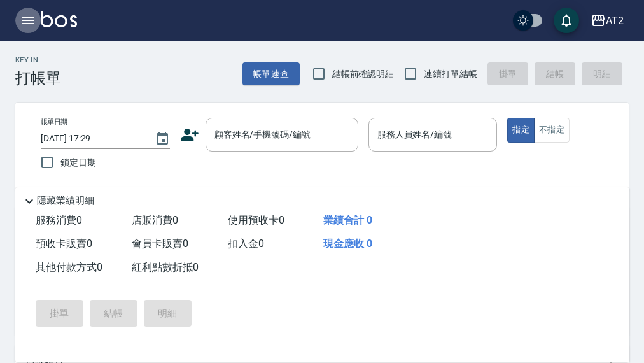
click at [27, 24] on icon "button" at bounding box center [27, 21] width 11 height 8
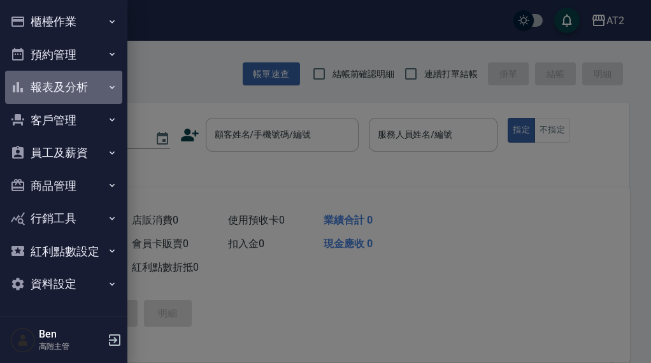
click at [81, 91] on button "報表及分析" at bounding box center [63, 87] width 117 height 33
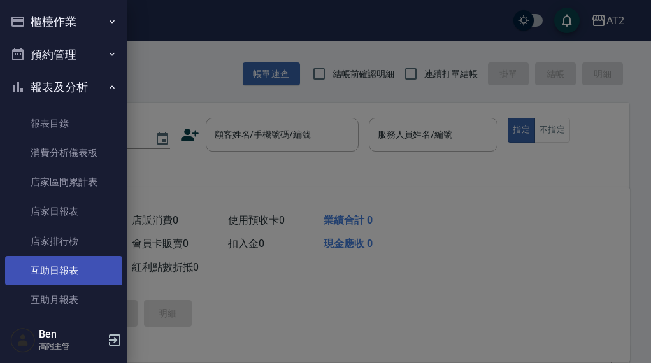
click at [64, 266] on link "互助日報表" at bounding box center [63, 270] width 117 height 29
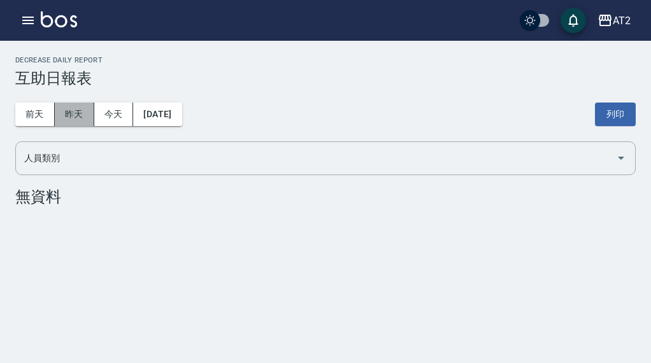
click at [79, 111] on button "昨天" at bounding box center [74, 115] width 39 height 24
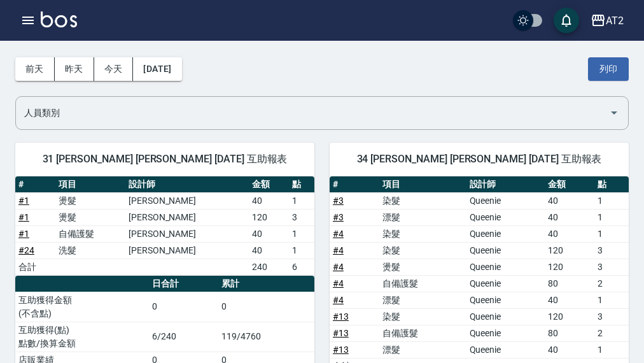
scroll to position [127, 0]
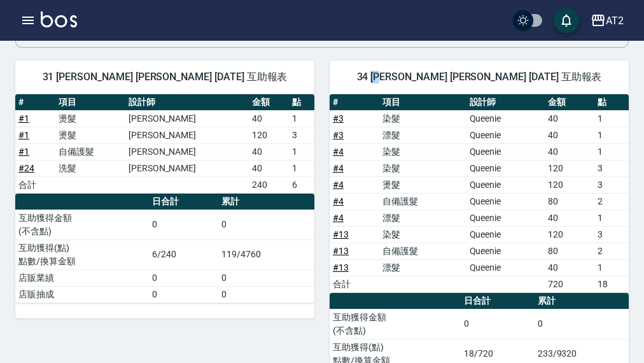
drag, startPoint x: 413, startPoint y: 74, endPoint x: 428, endPoint y: 78, distance: 15.6
click at [428, 78] on span "34 小潔 陳怡潔 08/17/2025 互助報表" at bounding box center [479, 77] width 269 height 13
copy span "小潔"
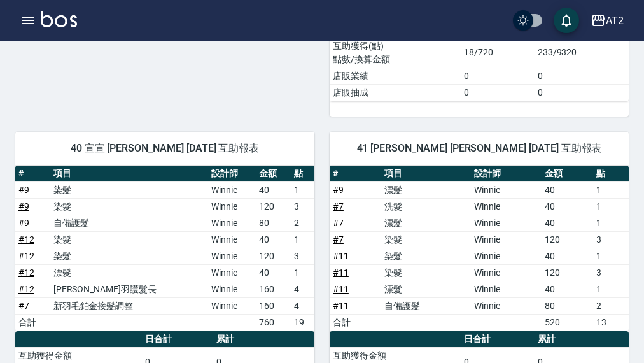
scroll to position [446, 0]
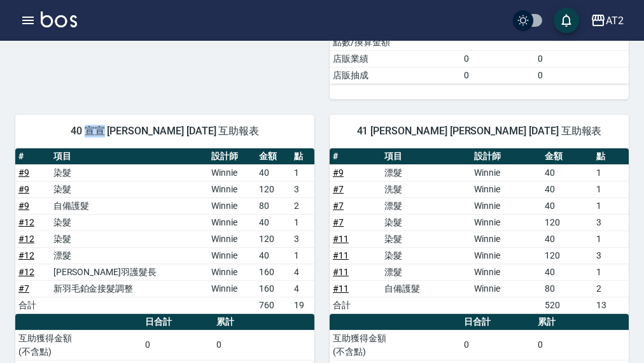
drag, startPoint x: 96, startPoint y: 132, endPoint x: 113, endPoint y: 132, distance: 17.2
click at [113, 132] on span "40 宣宣 李宣槿 08/17/2025 互助報表" at bounding box center [165, 131] width 269 height 13
copy span "宣宣"
click at [413, 132] on span "41 柒柒 朱佳琪 08/17/2025 互助報表" at bounding box center [479, 131] width 269 height 13
click at [411, 130] on span "41 柒柒 朱佳琪 08/17/2025 互助報表" at bounding box center [479, 131] width 269 height 13
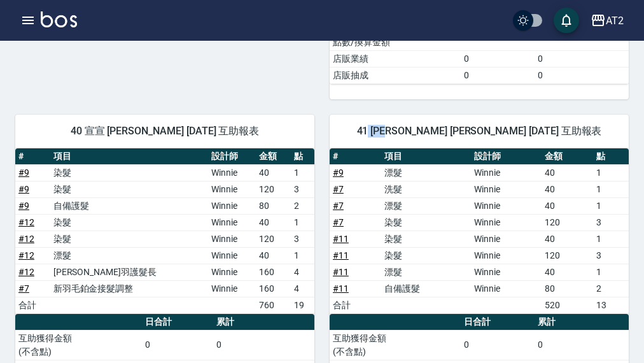
drag, startPoint x: 407, startPoint y: 132, endPoint x: 434, endPoint y: 132, distance: 26.7
click at [434, 132] on span "41 柒柒 朱佳琪 08/17/2025 互助報表" at bounding box center [479, 131] width 269 height 13
copy span "柒柒"
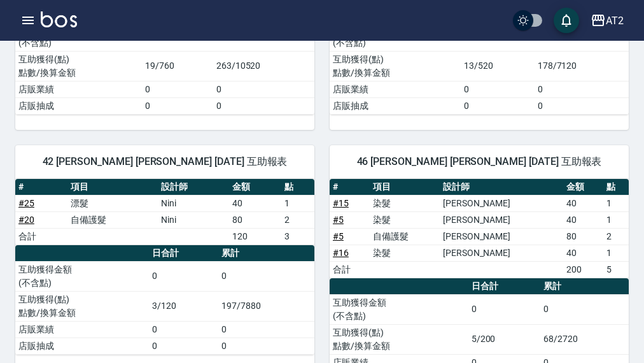
scroll to position [764, 0]
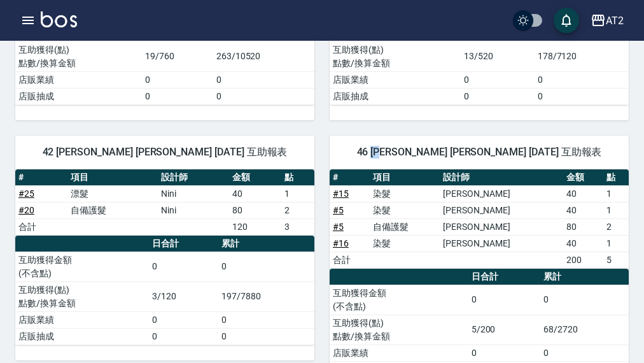
drag, startPoint x: 412, startPoint y: 148, endPoint x: 425, endPoint y: 150, distance: 13.5
click at [425, 150] on span "46 小妍 曾欣妍 08/17/2025 互助報表" at bounding box center [479, 152] width 269 height 13
copy span "小妍"
drag, startPoint x: 97, startPoint y: 150, endPoint x: 118, endPoint y: 150, distance: 20.4
click at [118, 150] on span "42 軒軒 江昀軒 08/17/2025 互助報表" at bounding box center [165, 152] width 269 height 13
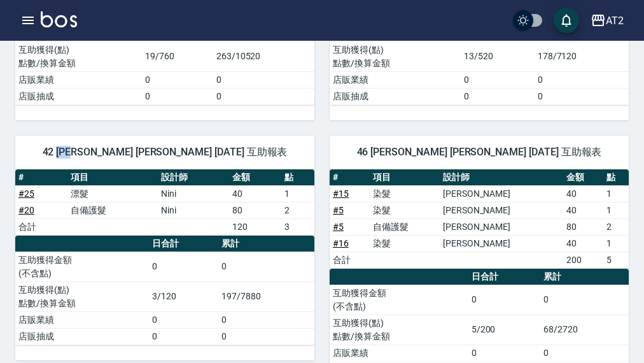
copy span "軒軒"
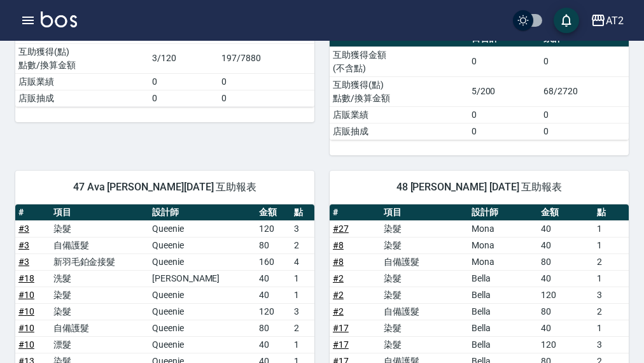
scroll to position [1082, 0]
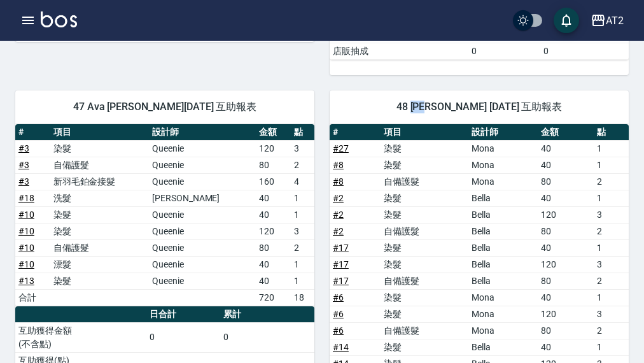
drag, startPoint x: 414, startPoint y: 103, endPoint x: 426, endPoint y: 104, distance: 12.2
click at [426, 104] on span "48 Ivy 洪郁珈 08/17/2025 互助報表" at bounding box center [479, 107] width 269 height 13
copy span "Ivy"
drag, startPoint x: 98, startPoint y: 103, endPoint x: 111, endPoint y: 104, distance: 13.4
click at [111, 104] on span "47 Ava 陳思廷 08/17/2025 互助報表" at bounding box center [165, 107] width 269 height 13
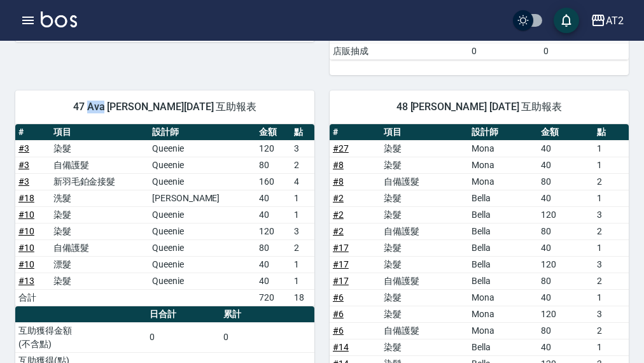
copy span "Ava"
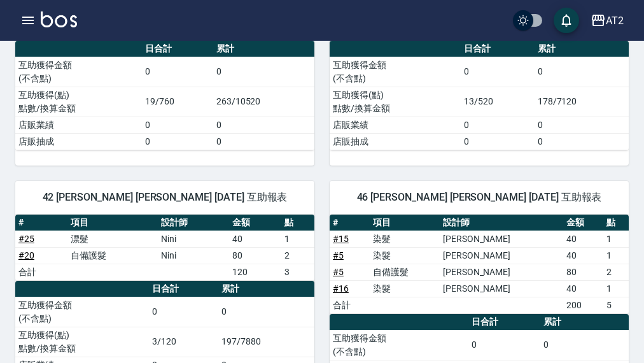
scroll to position [645, 0]
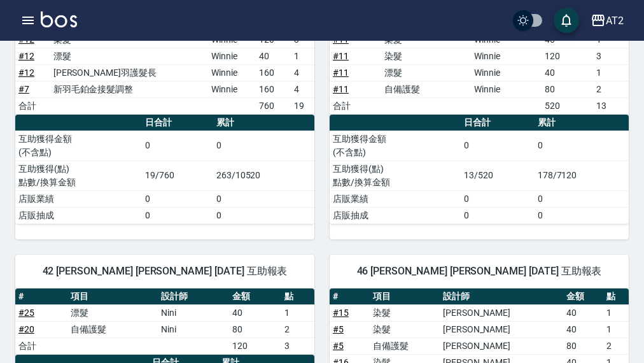
click at [442, 164] on td "互助獲得(點) 點數/換算金額" at bounding box center [395, 175] width 131 height 30
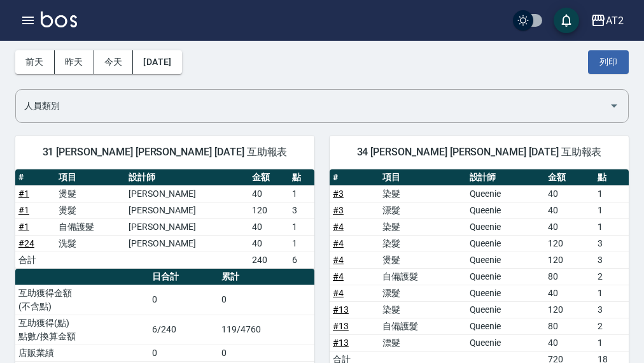
scroll to position [0, 0]
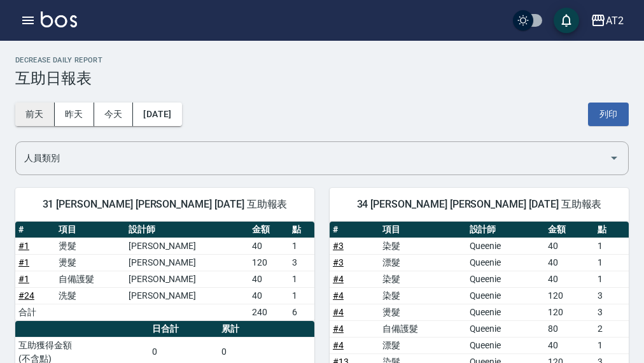
click at [29, 112] on button "前天" at bounding box center [34, 115] width 39 height 24
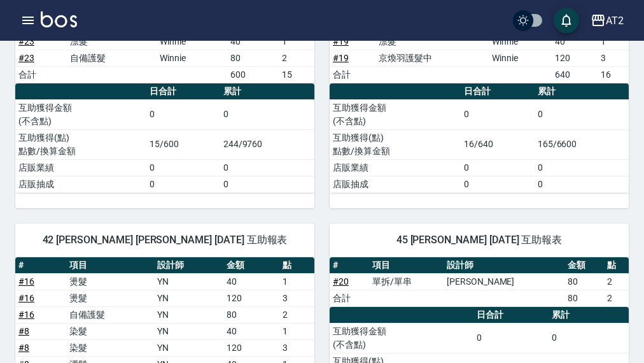
scroll to position [1273, 0]
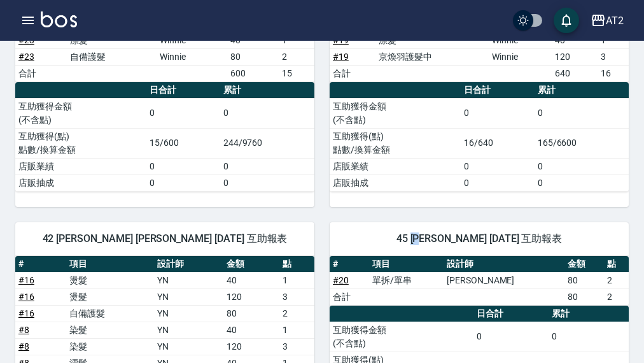
drag, startPoint x: 413, startPoint y: 241, endPoint x: 427, endPoint y: 243, distance: 13.5
click at [427, 243] on span "45 華華 彭敏華 08/16/2025 互助報表" at bounding box center [479, 238] width 269 height 13
copy span "華華"
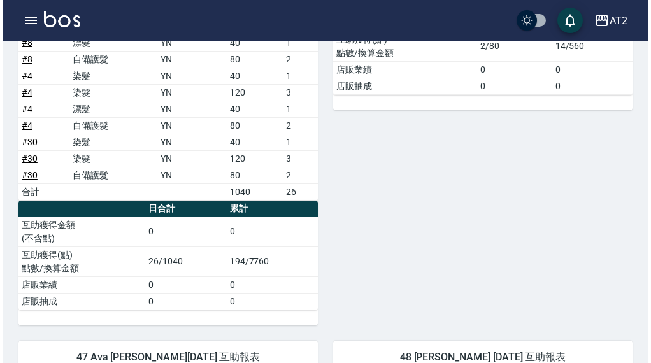
scroll to position [1655, 0]
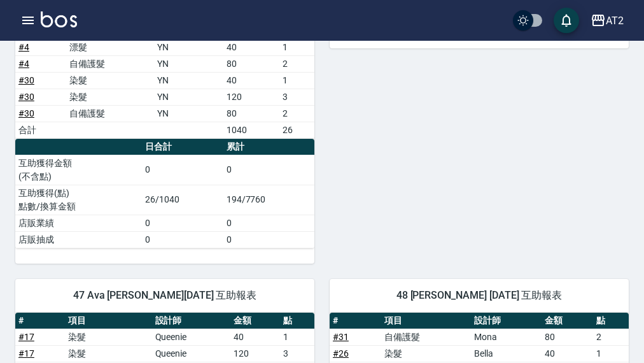
drag, startPoint x: 498, startPoint y: 136, endPoint x: 538, endPoint y: 87, distance: 63.8
click at [498, 136] on div "45 華華 彭敏華 08/16/2025 互助報表 # 項目 設計師 金額 點 # 20 單拆/單串 Nancy 80 2 合計 80 2 日合計 累計 互助…" at bounding box center [472, 44] width 315 height 439
click at [592, 28] on button "AT2" at bounding box center [607, 21] width 43 height 26
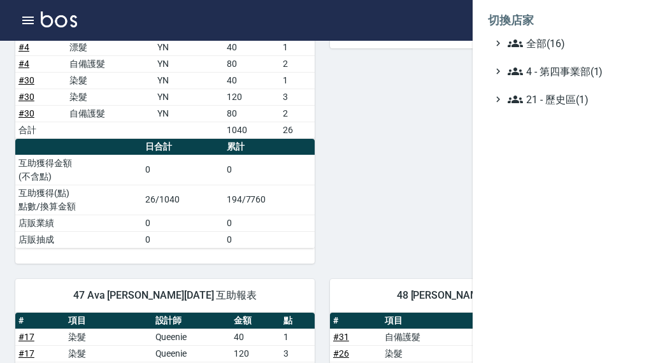
click at [592, 30] on li "切換店家" at bounding box center [562, 20] width 148 height 31
click at [590, 41] on span "全部(16)" at bounding box center [568, 43] width 123 height 15
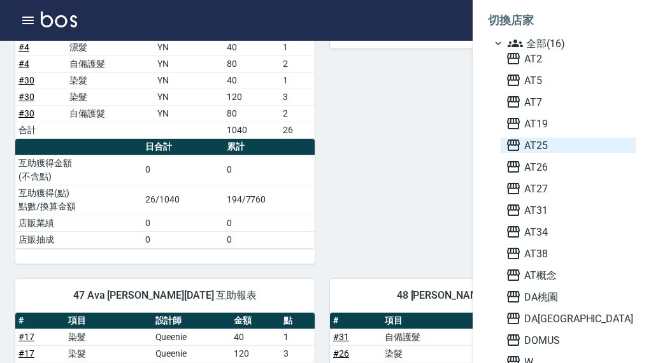
click at [548, 141] on span "AT25" at bounding box center [568, 145] width 125 height 15
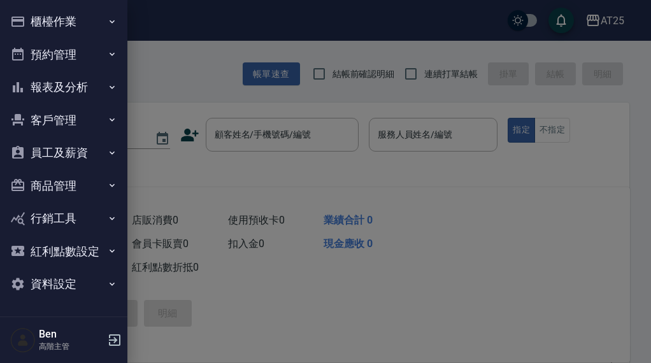
click at [87, 146] on button "員工及薪資" at bounding box center [63, 152] width 117 height 33
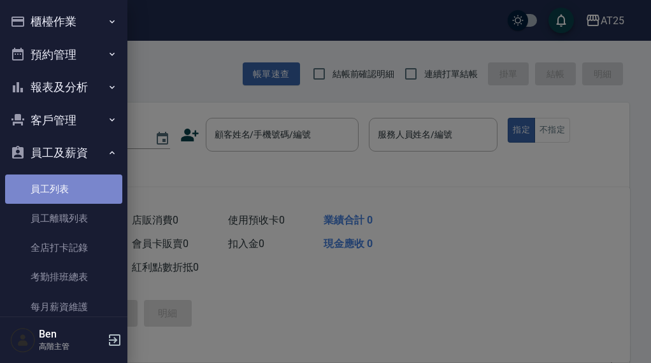
click at [68, 188] on link "員工列表" at bounding box center [63, 188] width 117 height 29
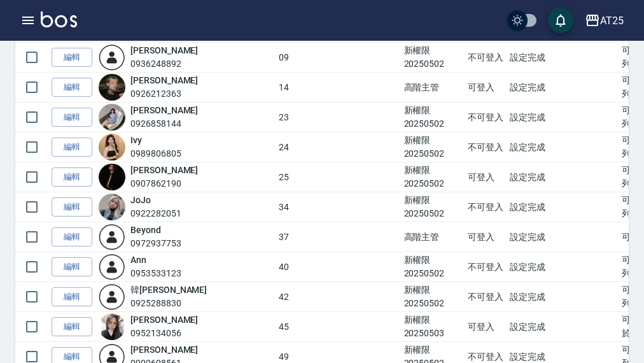
scroll to position [318, 0]
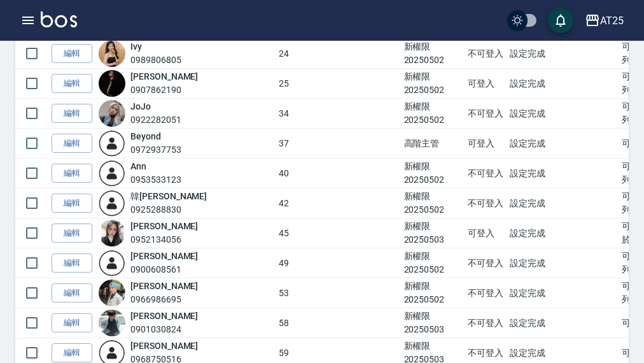
click at [401, 178] on td "新權限20250502" at bounding box center [433, 174] width 64 height 30
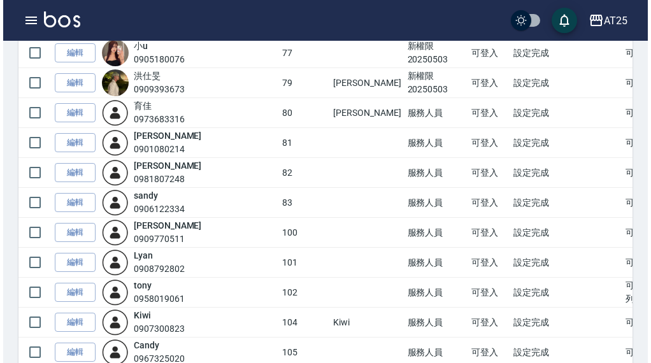
scroll to position [828, 0]
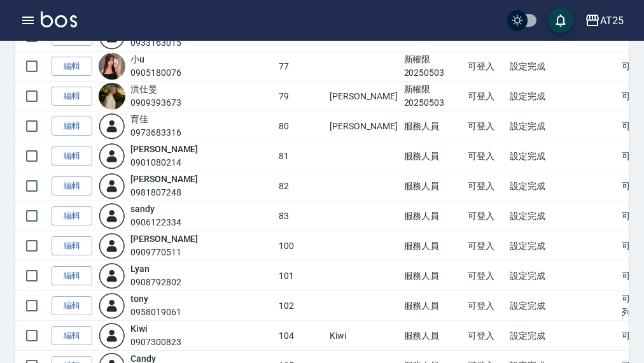
click at [616, 28] on div "AT25" at bounding box center [612, 21] width 24 height 16
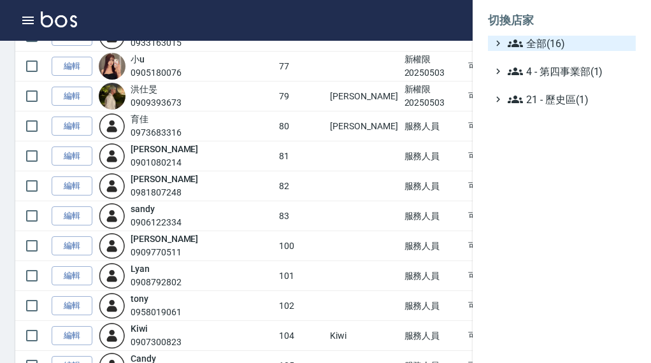
click at [587, 46] on span "全部(16)" at bounding box center [568, 43] width 123 height 15
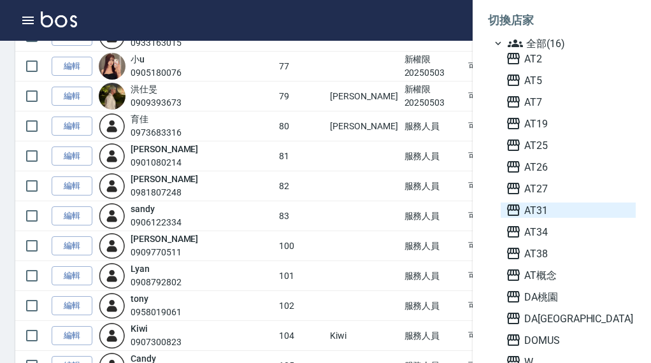
click at [560, 208] on span "AT31" at bounding box center [568, 209] width 125 height 15
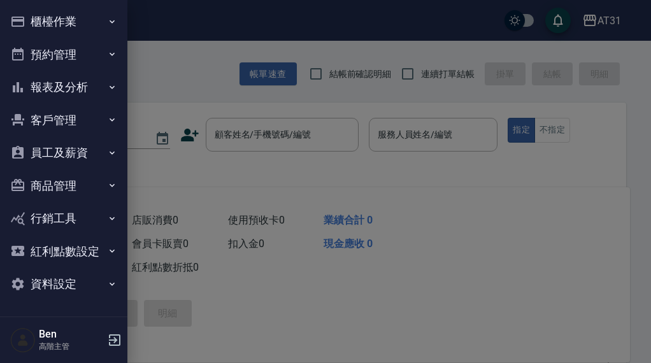
click at [75, 93] on button "報表及分析" at bounding box center [63, 87] width 117 height 33
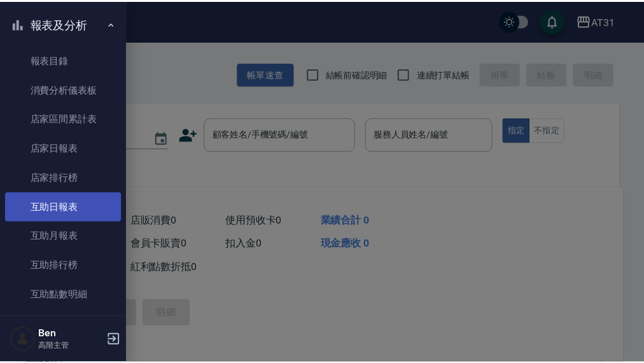
scroll to position [127, 0]
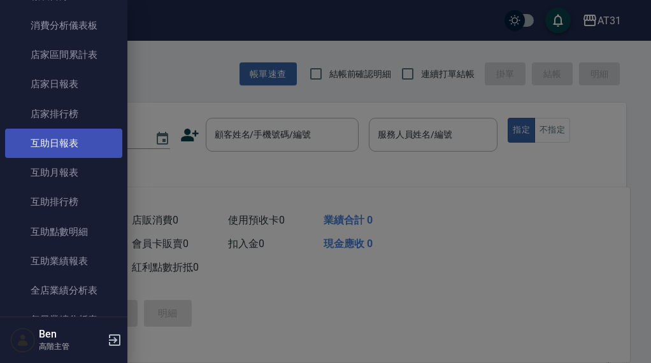
click at [81, 148] on link "互助日報表" at bounding box center [63, 143] width 117 height 29
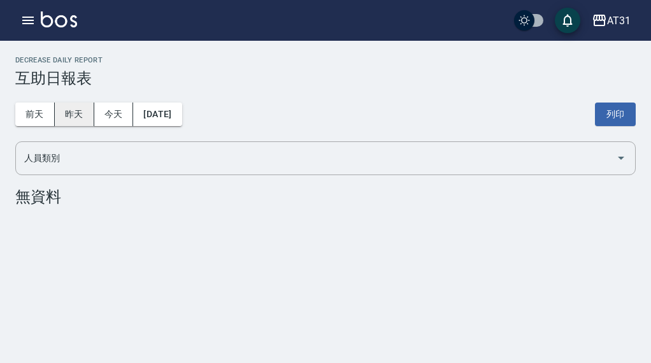
click at [85, 113] on button "昨天" at bounding box center [74, 115] width 39 height 24
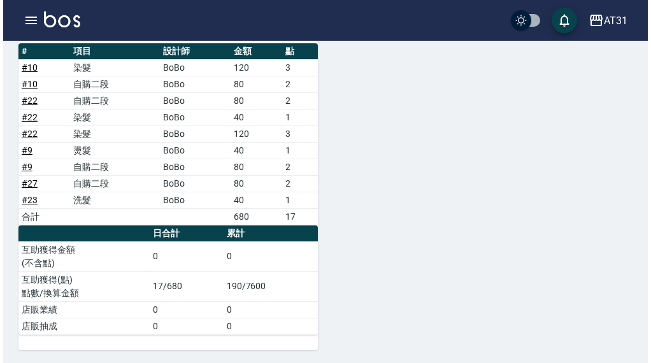
scroll to position [1000, 0]
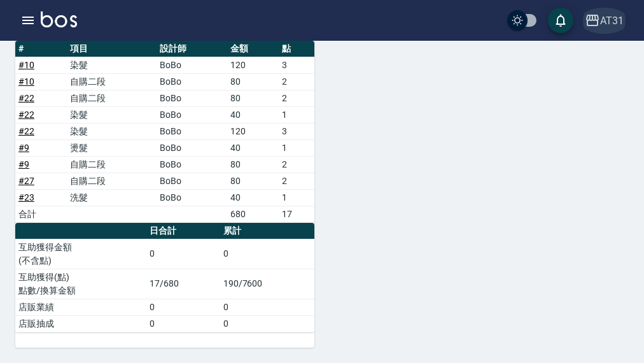
click at [614, 15] on div "AT31" at bounding box center [612, 21] width 24 height 16
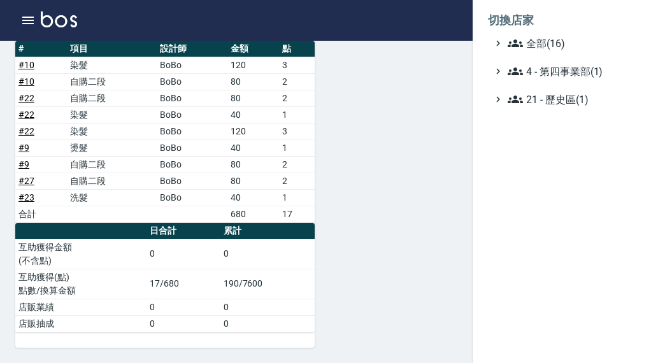
click at [606, 43] on span "全部(16)" at bounding box center [568, 43] width 123 height 15
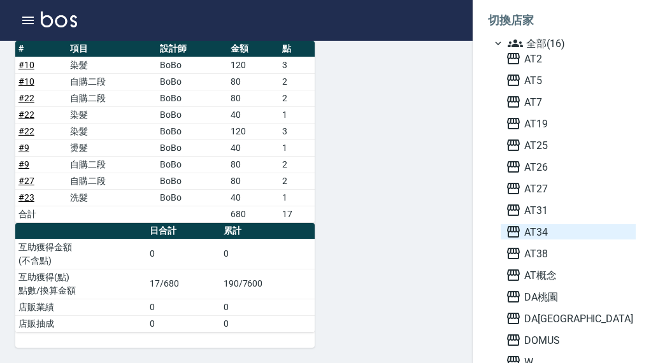
click at [553, 231] on span "AT34" at bounding box center [568, 231] width 125 height 15
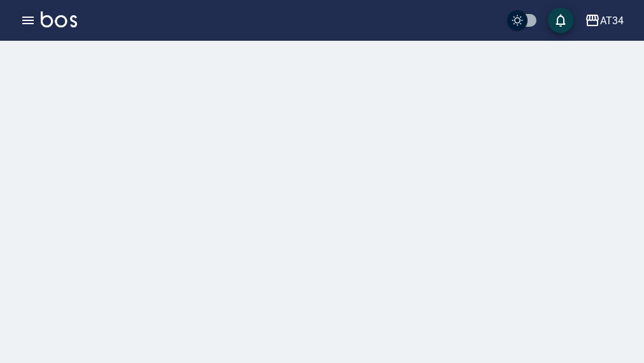
click at [24, 25] on icon "button" at bounding box center [27, 20] width 15 height 15
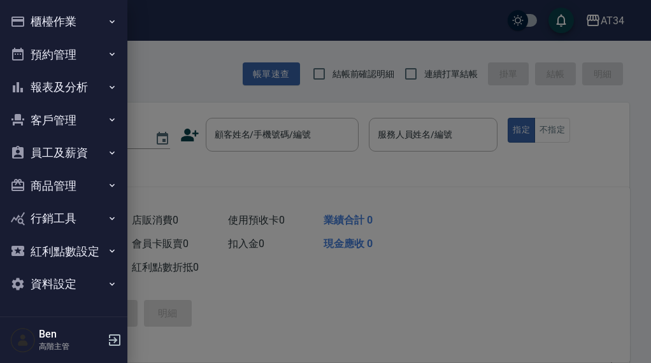
click at [66, 156] on button "員工及薪資" at bounding box center [63, 152] width 117 height 33
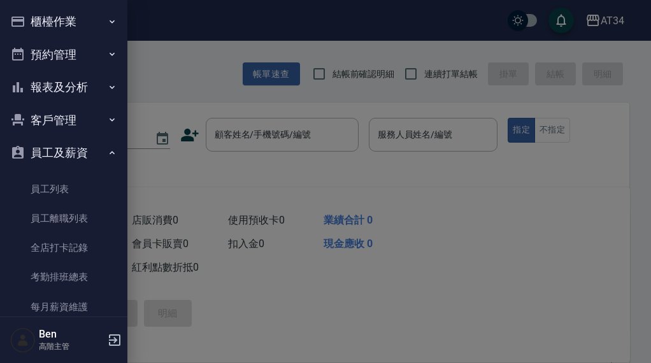
click at [67, 75] on button "報表及分析" at bounding box center [63, 87] width 117 height 33
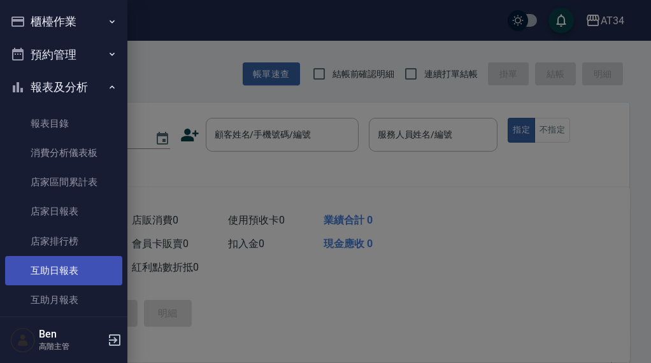
click at [65, 267] on link "互助日報表" at bounding box center [63, 270] width 117 height 29
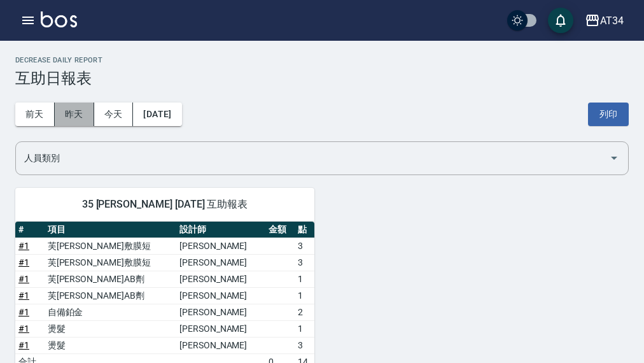
click at [66, 115] on button "昨天" at bounding box center [74, 115] width 39 height 24
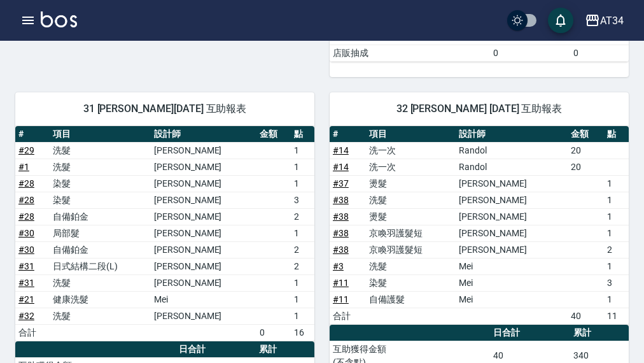
scroll to position [955, 0]
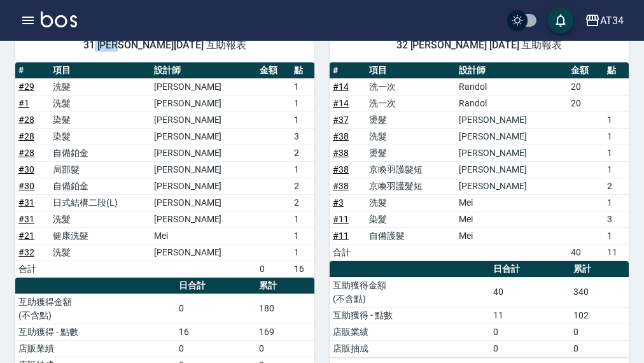
drag, startPoint x: 104, startPoint y: 47, endPoint x: 113, endPoint y: 50, distance: 9.3
click at [113, 50] on span "31 [PERSON_NAME][DATE] 互助報表" at bounding box center [165, 45] width 269 height 13
click at [112, 50] on span "31 [PERSON_NAME][DATE] 互助報表" at bounding box center [165, 45] width 269 height 13
drag, startPoint x: 96, startPoint y: 43, endPoint x: 120, endPoint y: 45, distance: 24.9
click at [120, 45] on span "31 [PERSON_NAME][DATE] 互助報表" at bounding box center [165, 45] width 269 height 13
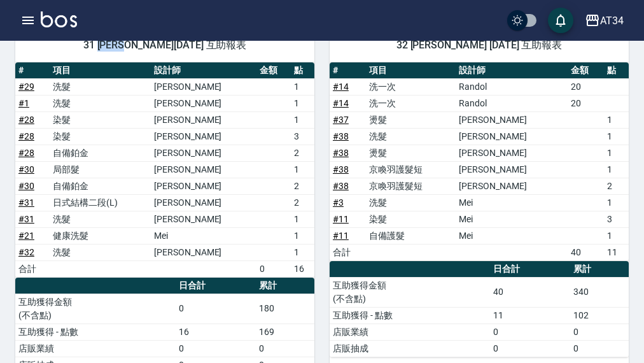
copy span "Lora"
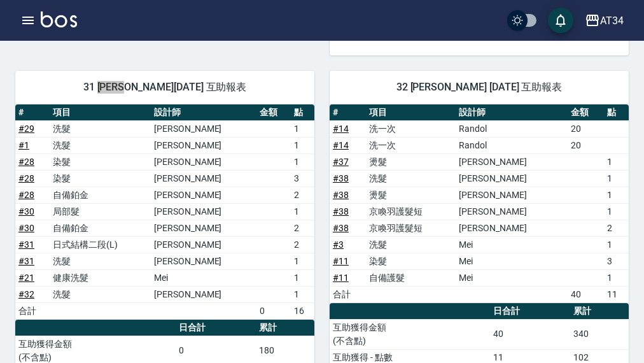
scroll to position [891, 0]
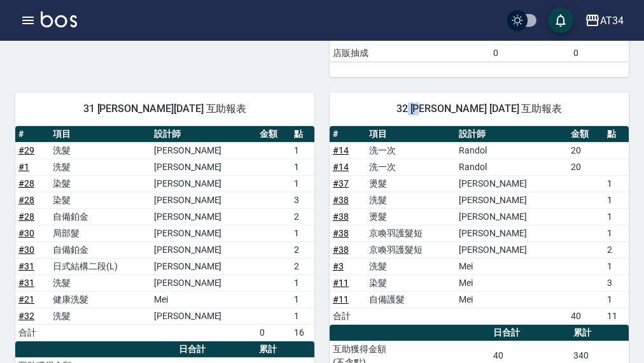
drag, startPoint x: 409, startPoint y: 103, endPoint x: 346, endPoint y: 104, distance: 62.4
click at [424, 105] on span "32 [PERSON_NAME] [DATE] 互助報表" at bounding box center [479, 109] width 269 height 13
copy span "阿"
click at [413, 103] on span "32 [PERSON_NAME] [DATE] 互助報表" at bounding box center [479, 109] width 269 height 13
drag, startPoint x: 410, startPoint y: 106, endPoint x: 427, endPoint y: 106, distance: 17.2
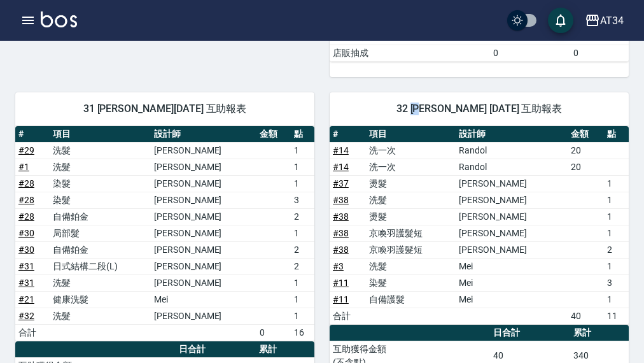
click at [427, 106] on span "32 [PERSON_NAME] [DATE] 互助報表" at bounding box center [479, 109] width 269 height 13
copy span "[PERSON_NAME]"
click at [268, 205] on td "a dense table" at bounding box center [274, 200] width 34 height 17
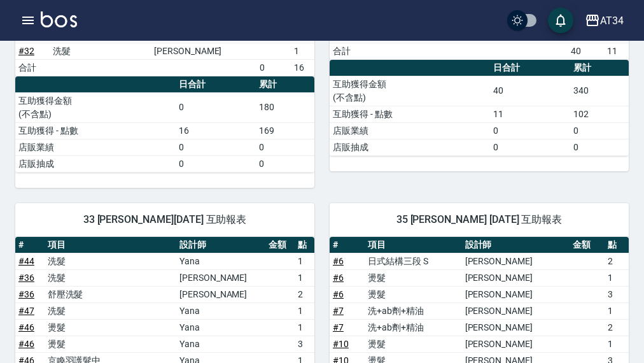
scroll to position [1210, 0]
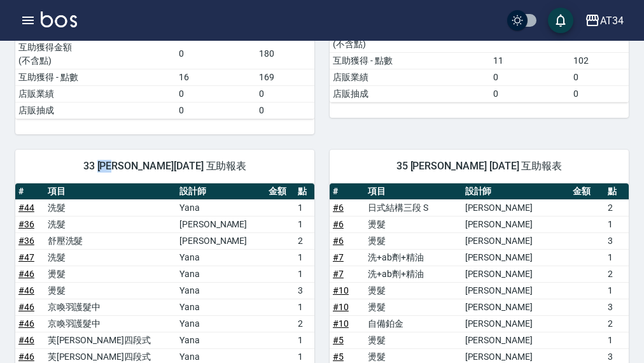
drag, startPoint x: 98, startPoint y: 165, endPoint x: 111, endPoint y: 167, distance: 13.0
click at [111, 167] on span "33 [PERSON_NAME][DATE] 互助報表" at bounding box center [165, 166] width 269 height 13
copy span "IVY"
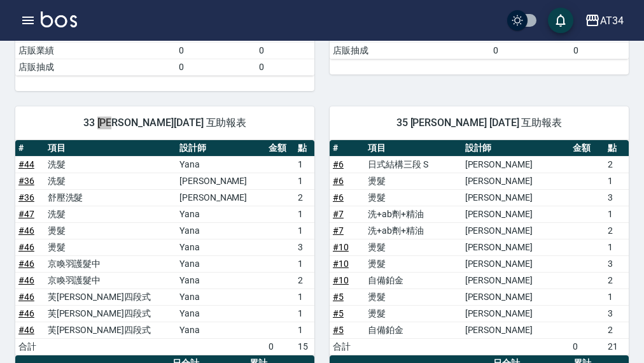
scroll to position [1273, 0]
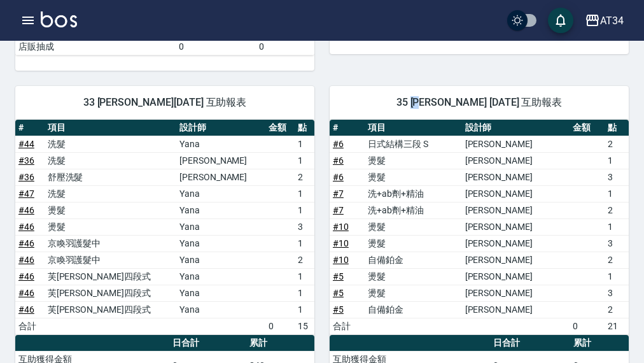
drag, startPoint x: 411, startPoint y: 102, endPoint x: 427, endPoint y: 101, distance: 16.6
click at [427, 101] on span "35 [PERSON_NAME] [DATE] 互助報表" at bounding box center [479, 102] width 269 height 13
copy span "拉拉"
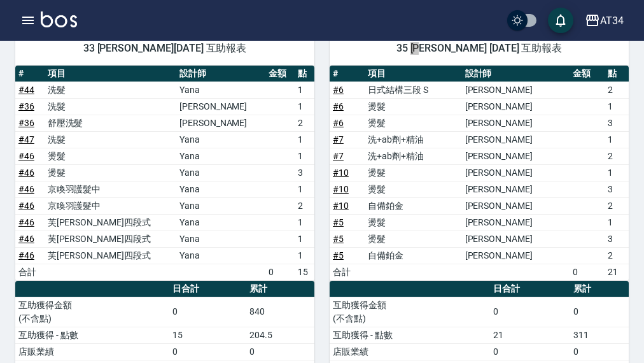
scroll to position [1337, 0]
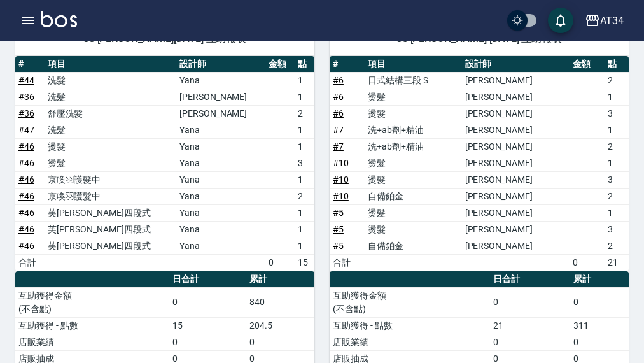
click at [295, 201] on td "2" at bounding box center [305, 196] width 20 height 17
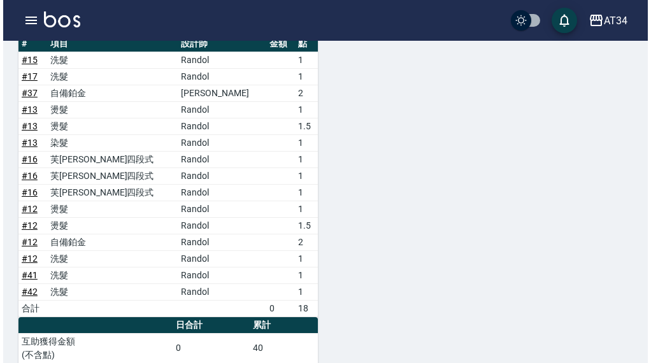
scroll to position [1783, 0]
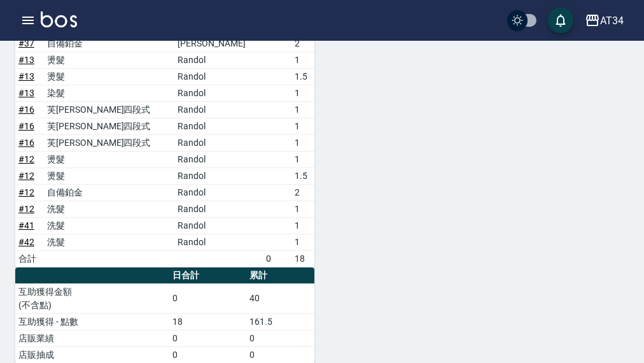
click at [31, 34] on div "AT34 登出" at bounding box center [322, 20] width 644 height 41
click at [24, 23] on icon "button" at bounding box center [27, 21] width 11 height 8
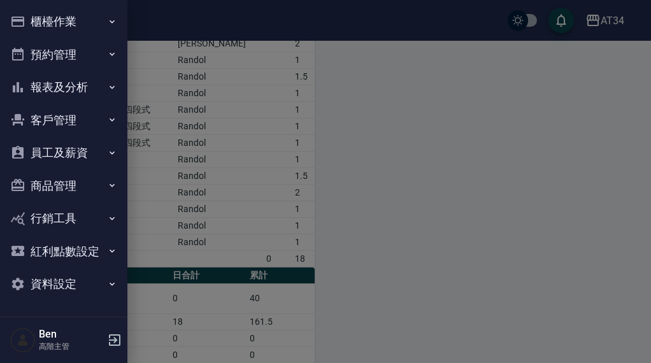
click at [68, 155] on button "員工及薪資" at bounding box center [63, 152] width 117 height 33
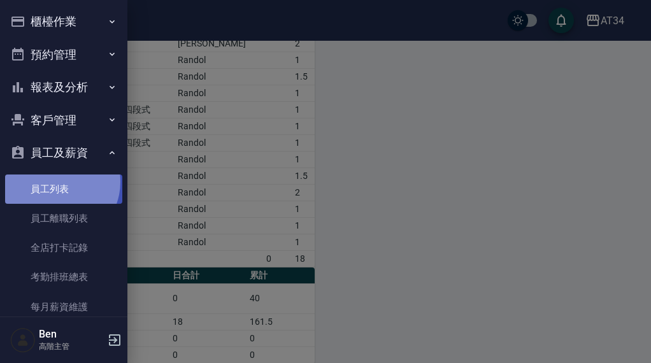
click at [57, 181] on link "員工列表" at bounding box center [63, 188] width 117 height 29
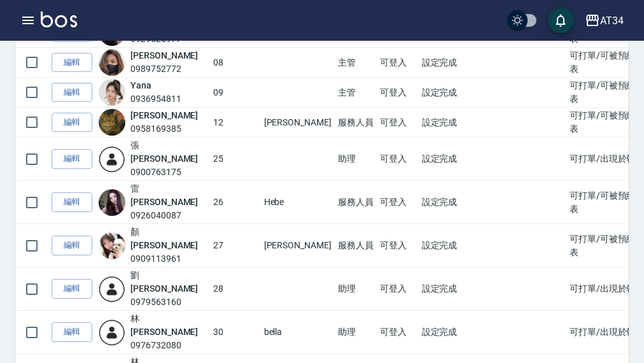
scroll to position [318, 0]
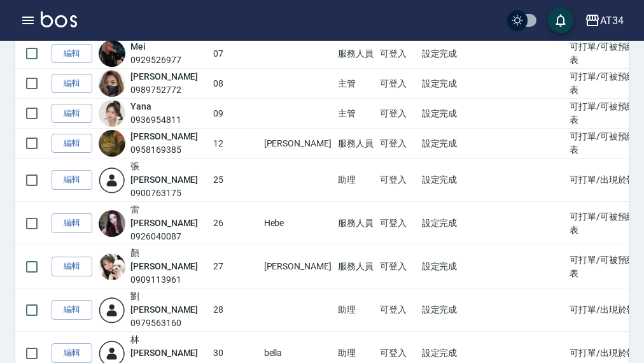
click at [335, 202] on td "服務人員" at bounding box center [356, 223] width 42 height 43
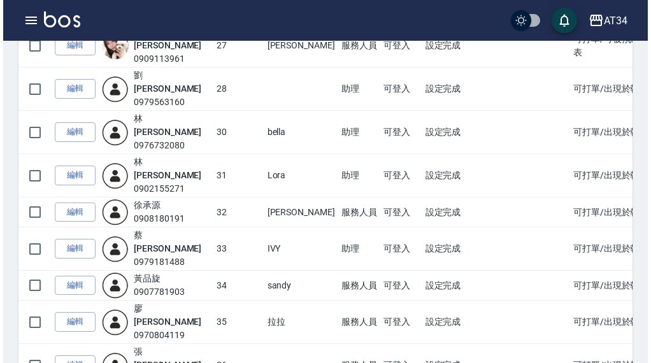
scroll to position [553, 0]
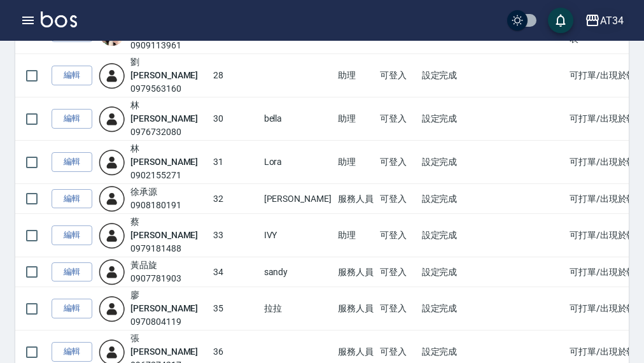
click at [618, 17] on div "AT34" at bounding box center [612, 21] width 24 height 16
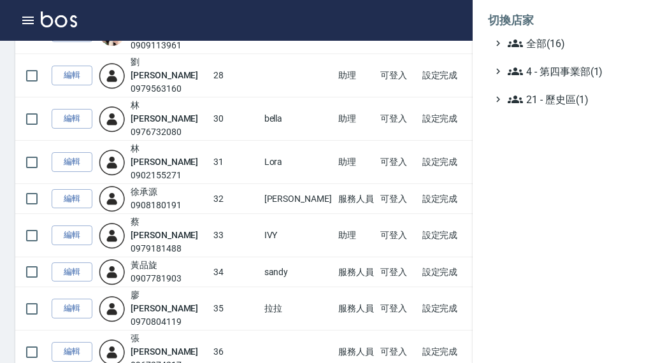
click at [602, 34] on li "切換店家" at bounding box center [562, 20] width 148 height 31
click at [591, 41] on span "全部(16)" at bounding box center [568, 43] width 123 height 15
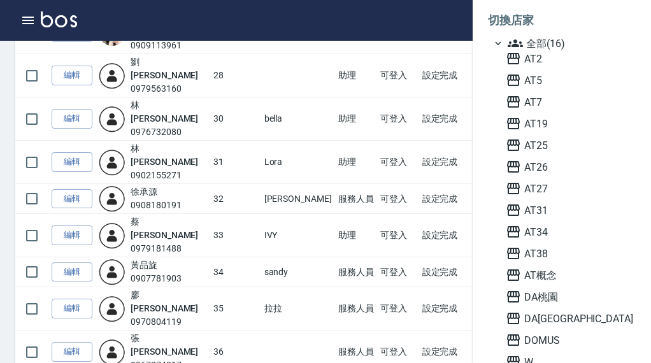
click at [561, 249] on span "AT38" at bounding box center [568, 253] width 125 height 15
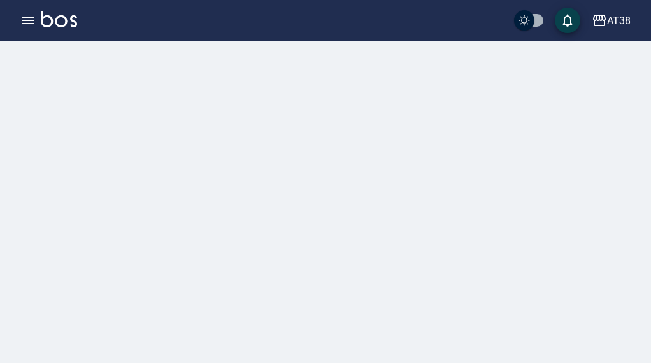
click at [22, 17] on icon "button" at bounding box center [27, 20] width 15 height 15
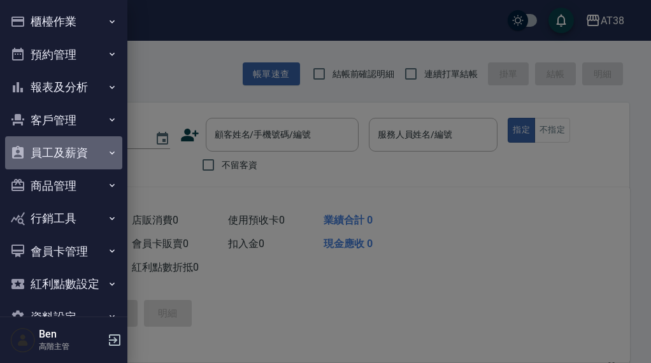
click at [69, 158] on button "員工及薪資" at bounding box center [63, 152] width 117 height 33
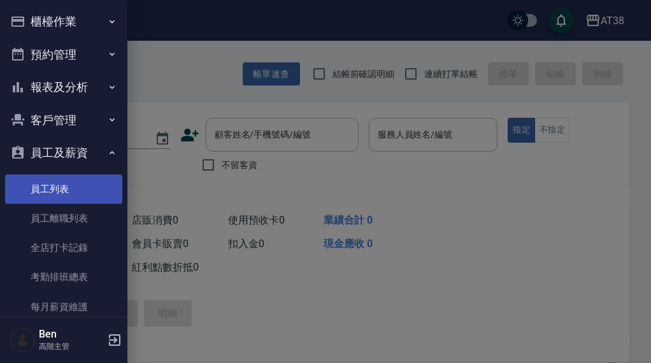
click at [64, 181] on link "員工列表" at bounding box center [63, 188] width 117 height 29
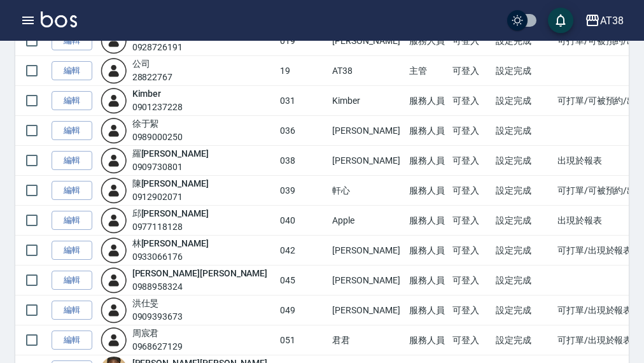
scroll to position [318, 0]
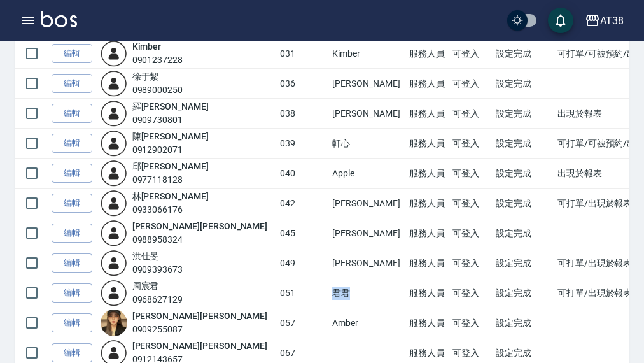
click at [329, 297] on td "君君" at bounding box center [367, 293] width 76 height 30
copy td "君君"
click at [80, 290] on link "編輯" at bounding box center [72, 293] width 41 height 20
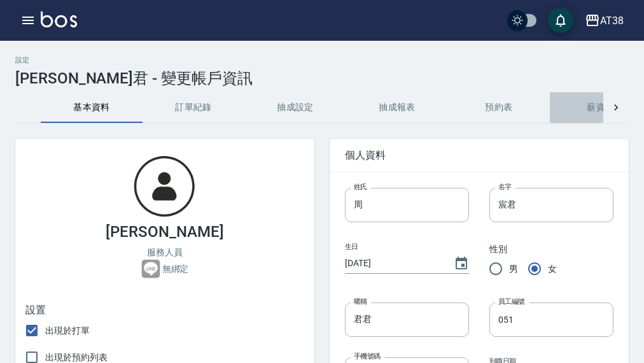
click at [589, 111] on button "薪資條" at bounding box center [601, 107] width 102 height 31
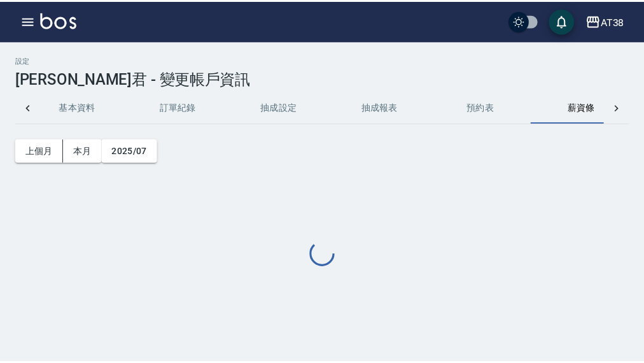
scroll to position [0, 42]
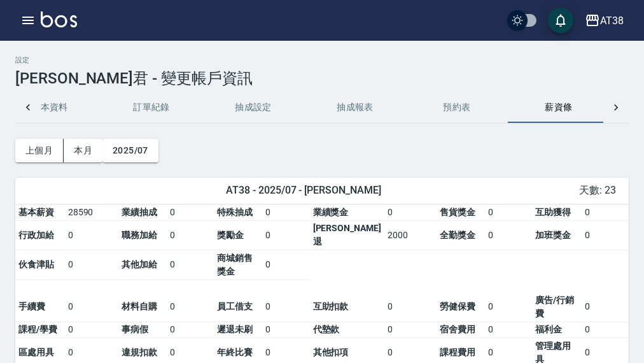
click at [278, 110] on button "抽成設定" at bounding box center [253, 107] width 102 height 31
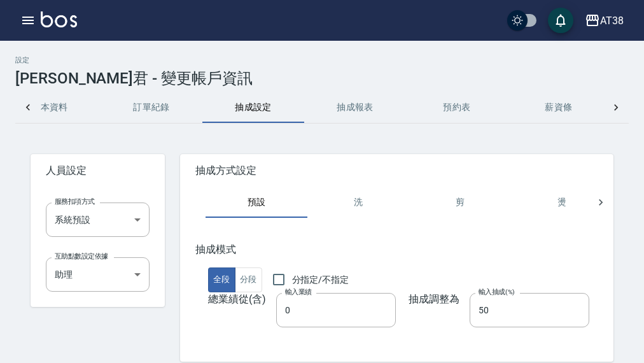
click at [612, 104] on icon at bounding box center [616, 107] width 13 height 13
click at [351, 109] on button "薪資加扣項" at bounding box center [349, 107] width 102 height 31
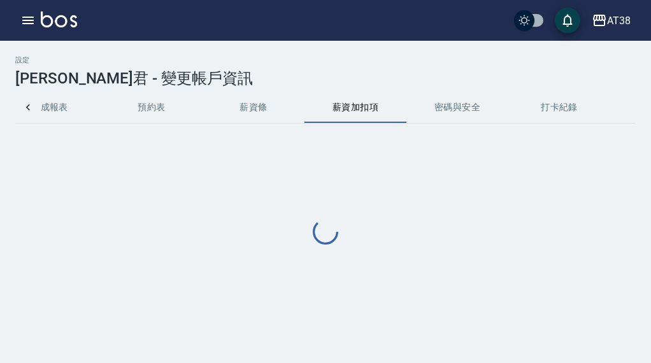
scroll to position [0, 348]
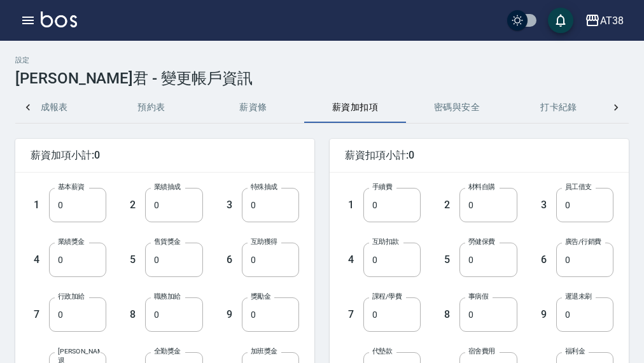
click at [441, 108] on button "密碼與安全" at bounding box center [457, 107] width 102 height 31
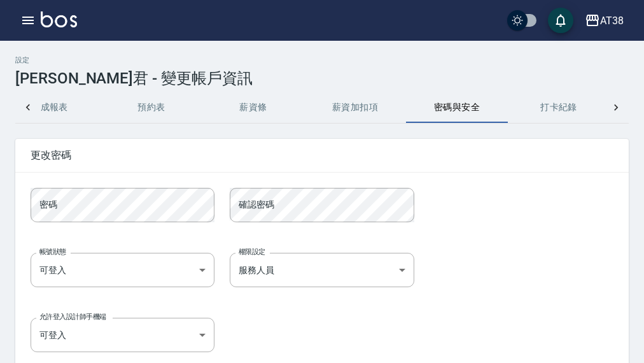
click at [49, 108] on button "抽成報表" at bounding box center [50, 107] width 102 height 31
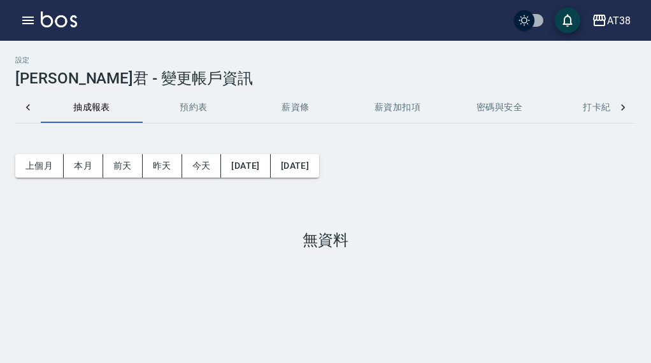
click at [36, 107] on div at bounding box center [27, 107] width 25 height 31
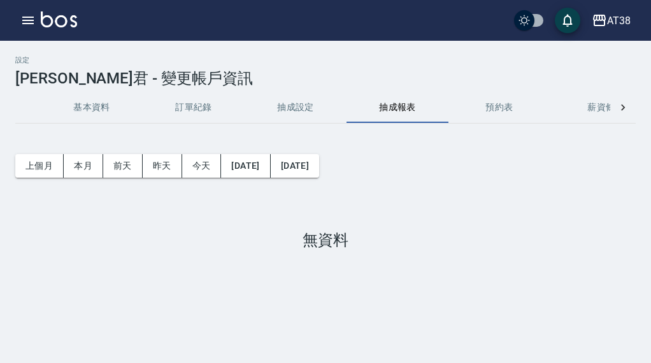
click at [196, 111] on button "訂單紀錄" at bounding box center [194, 107] width 102 height 31
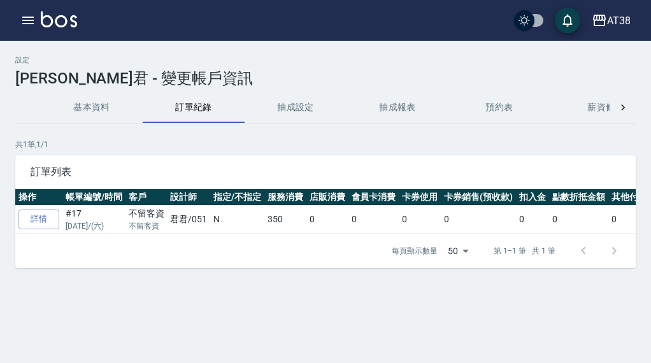
click at [288, 111] on button "抽成設定" at bounding box center [295, 107] width 102 height 31
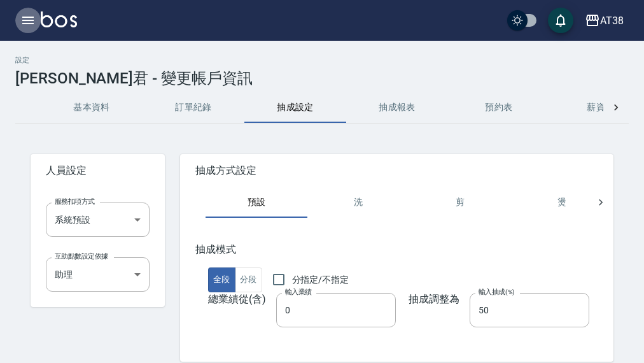
click at [24, 22] on icon "button" at bounding box center [27, 20] width 15 height 15
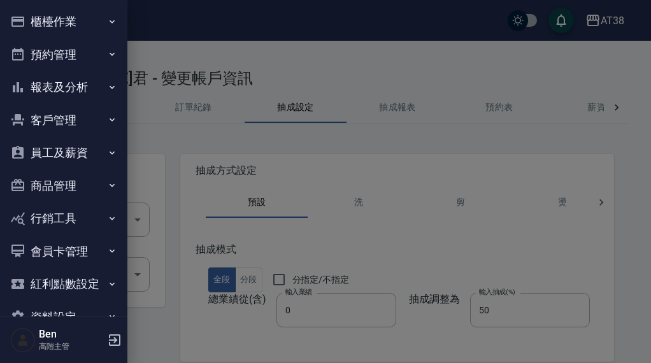
click at [80, 145] on button "員工及薪資" at bounding box center [63, 152] width 117 height 33
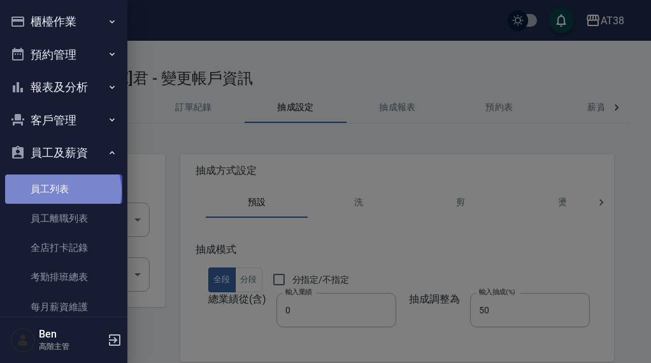
click at [62, 191] on link "員工列表" at bounding box center [63, 188] width 117 height 29
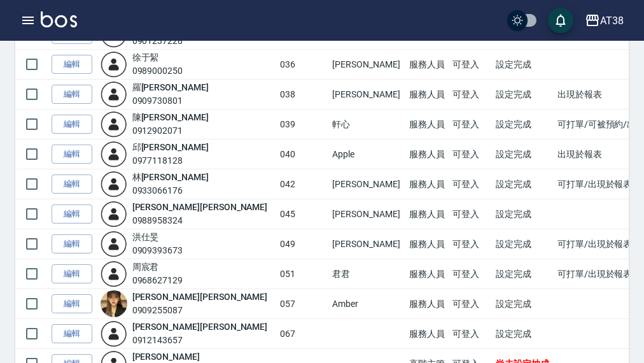
scroll to position [318, 0]
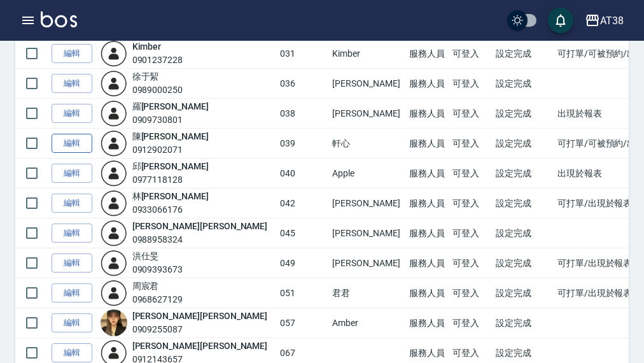
click at [71, 141] on link "編輯" at bounding box center [72, 144] width 41 height 20
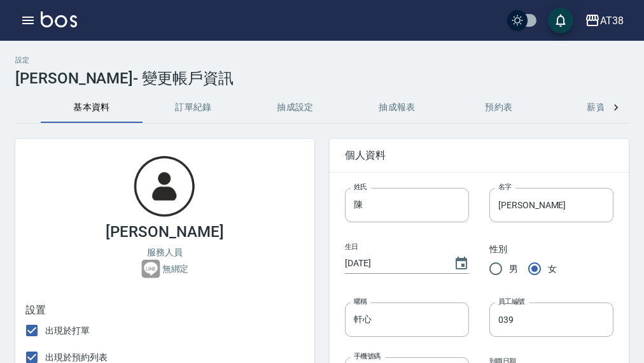
click at [303, 113] on button "抽成設定" at bounding box center [295, 107] width 102 height 31
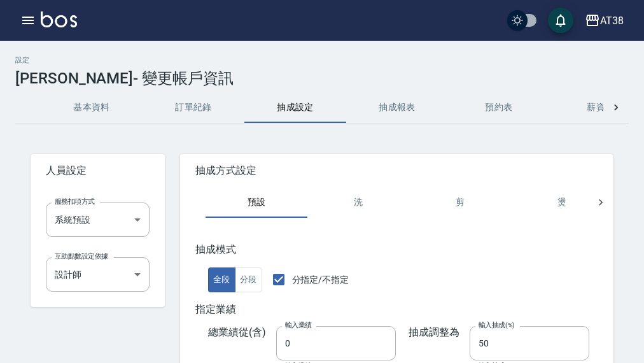
click at [78, 106] on button "基本資料" at bounding box center [92, 107] width 102 height 31
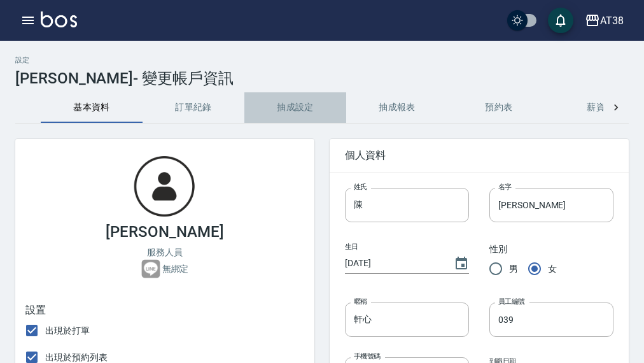
click at [279, 103] on button "抽成設定" at bounding box center [295, 107] width 102 height 31
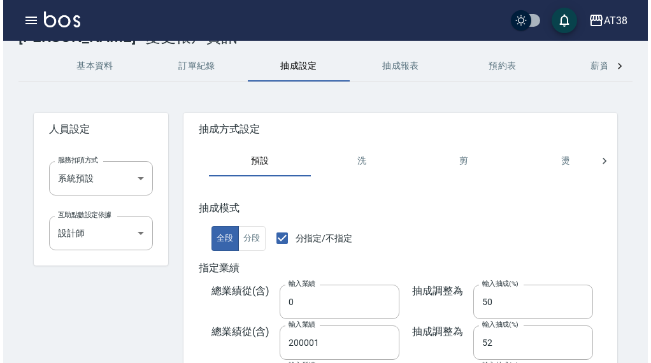
scroll to position [64, 0]
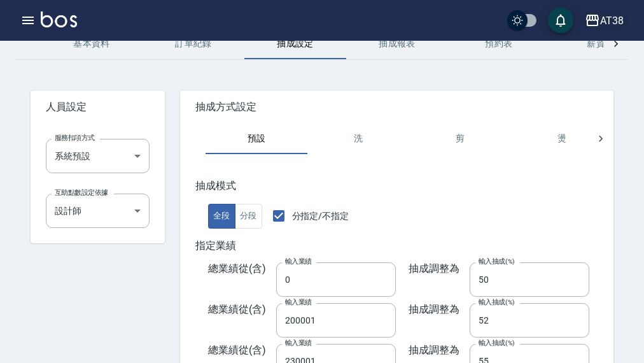
click at [614, 18] on div "AT38" at bounding box center [612, 21] width 24 height 16
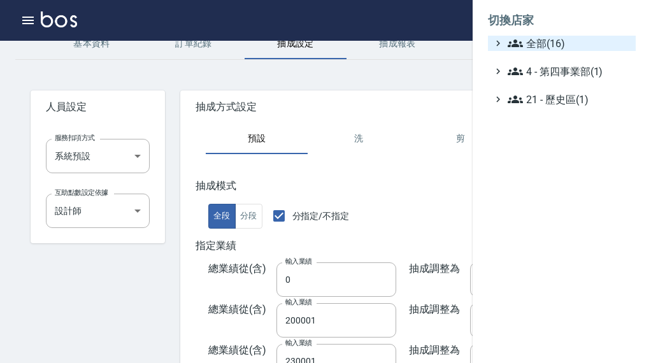
click at [592, 49] on span "全部(16)" at bounding box center [568, 43] width 123 height 15
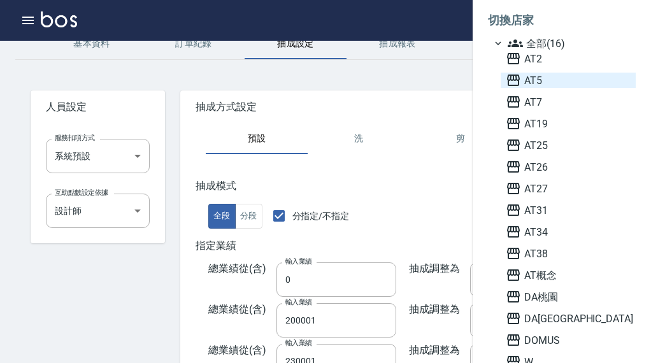
click at [568, 75] on span "AT5" at bounding box center [568, 80] width 125 height 15
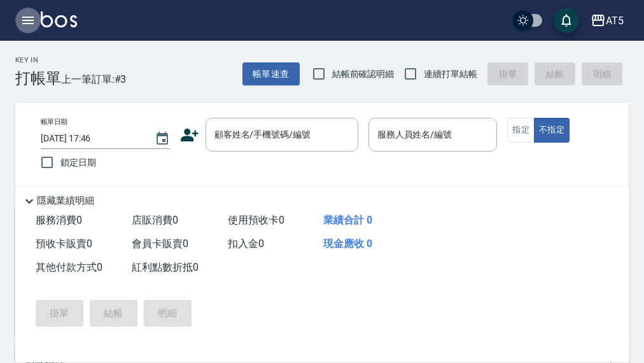
click at [22, 21] on icon "button" at bounding box center [27, 20] width 15 height 15
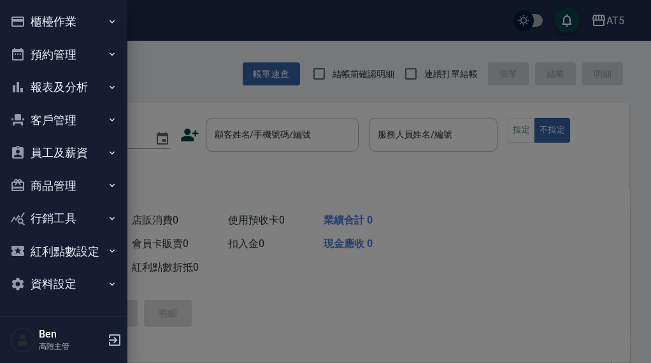
click at [74, 153] on button "員工及薪資" at bounding box center [63, 152] width 117 height 33
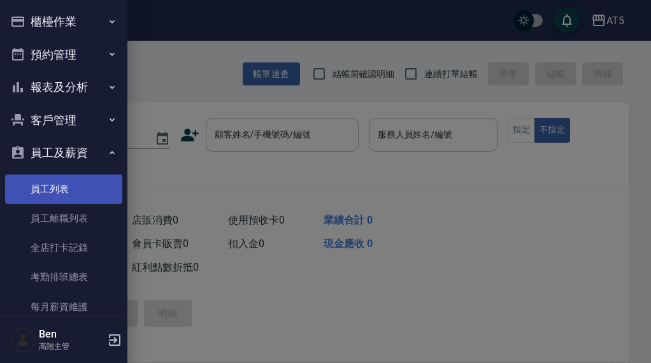
click at [71, 177] on link "員工列表" at bounding box center [63, 188] width 117 height 29
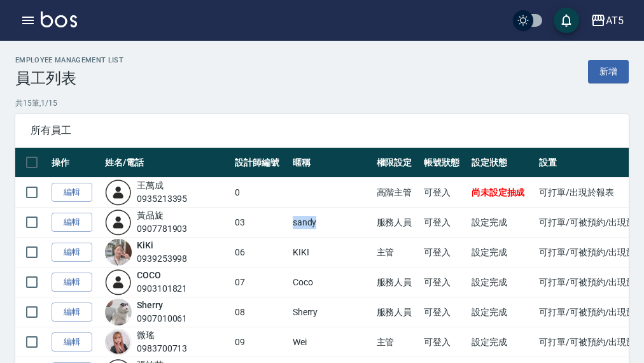
drag, startPoint x: 292, startPoint y: 223, endPoint x: 326, endPoint y: 223, distance: 33.7
click at [326, 223] on td "sandy" at bounding box center [332, 223] width 84 height 30
copy td "sandy"
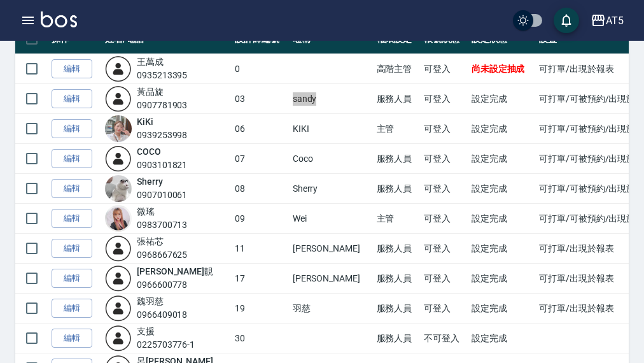
scroll to position [127, 0]
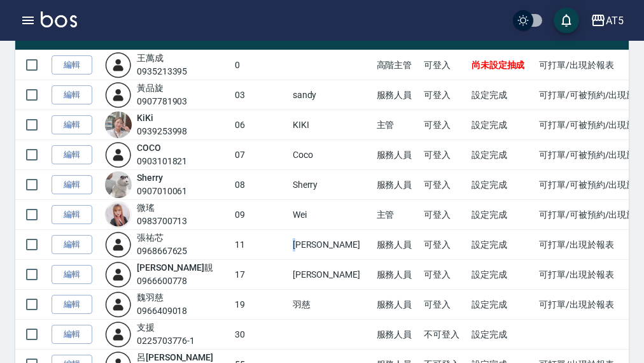
drag, startPoint x: 292, startPoint y: 243, endPoint x: 308, endPoint y: 241, distance: 16.6
click at [308, 241] on td "[PERSON_NAME]" at bounding box center [332, 245] width 84 height 30
click at [374, 227] on td "主管" at bounding box center [398, 215] width 48 height 30
drag, startPoint x: 296, startPoint y: 243, endPoint x: 309, endPoint y: 243, distance: 13.4
click at [309, 243] on td "[PERSON_NAME]" at bounding box center [332, 245] width 84 height 30
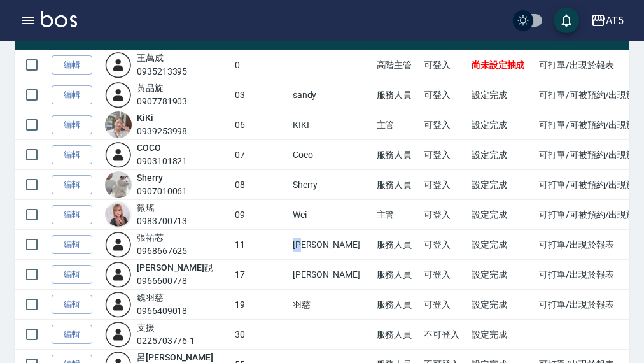
copy td "[PERSON_NAME]"
drag, startPoint x: 297, startPoint y: 306, endPoint x: 315, endPoint y: 305, distance: 17.9
click at [315, 305] on td "羽慈" at bounding box center [332, 305] width 84 height 30
copy td "羽慈"
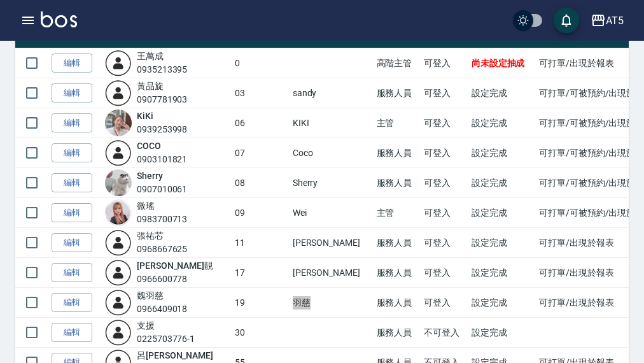
scroll to position [191, 0]
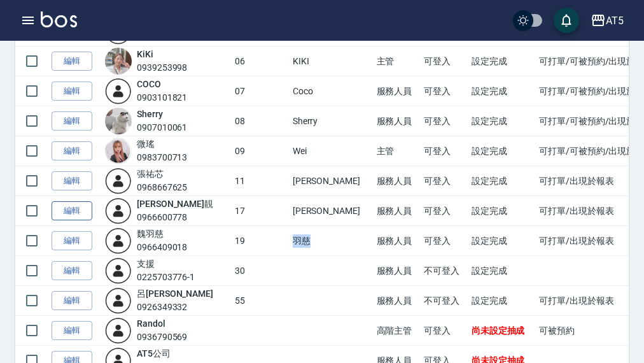
click at [82, 209] on link "編輯" at bounding box center [72, 211] width 41 height 20
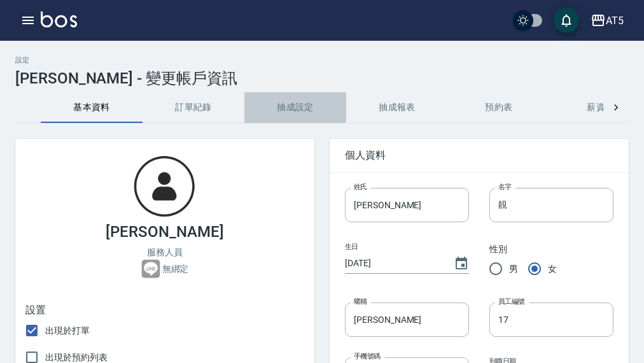
click at [284, 105] on button "抽成設定" at bounding box center [295, 107] width 102 height 31
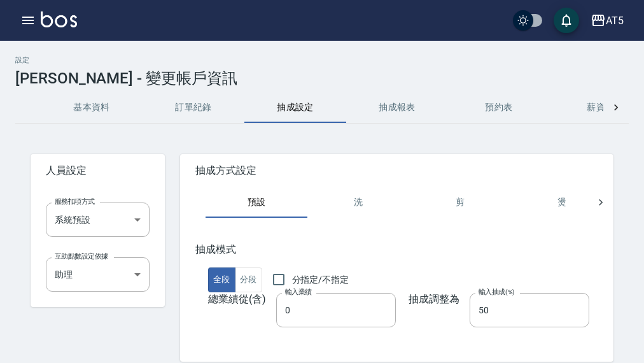
scroll to position [53, 0]
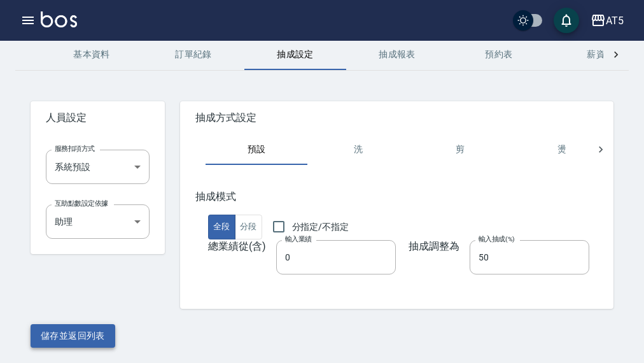
click at [67, 337] on button "儲存並返回列表" at bounding box center [73, 336] width 85 height 24
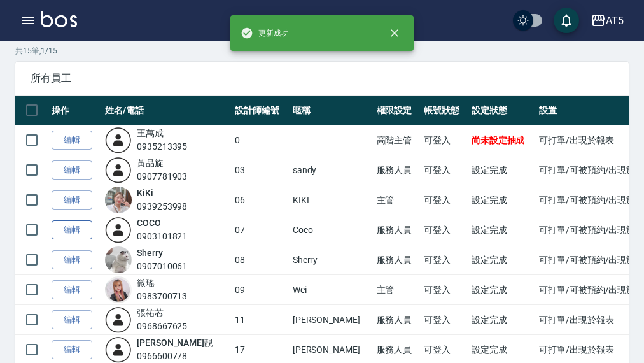
scroll to position [127, 0]
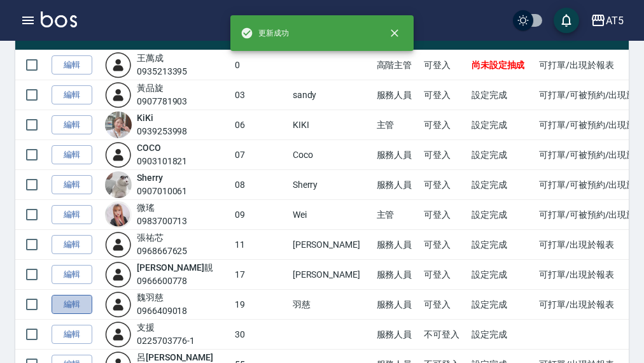
click at [78, 300] on link "編輯" at bounding box center [72, 305] width 41 height 20
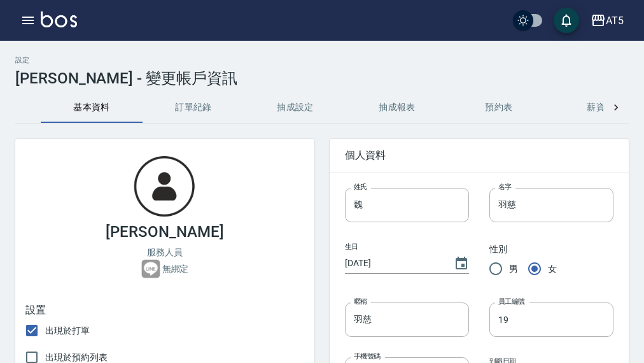
click at [289, 106] on button "抽成設定" at bounding box center [295, 107] width 102 height 31
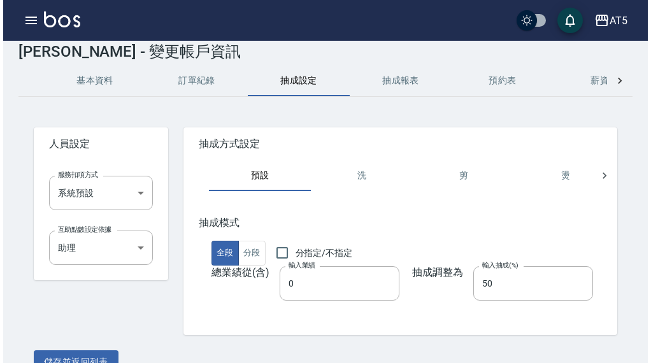
scroll to position [53, 0]
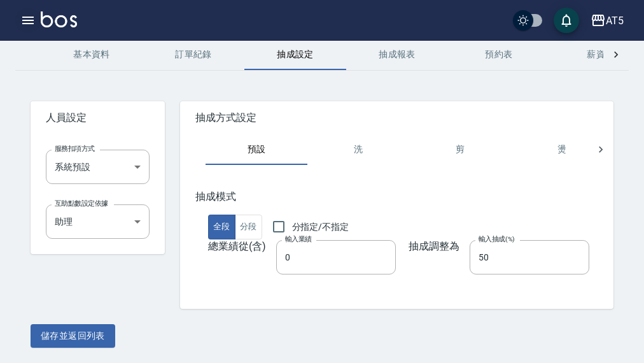
click at [25, 20] on icon "button" at bounding box center [27, 21] width 11 height 8
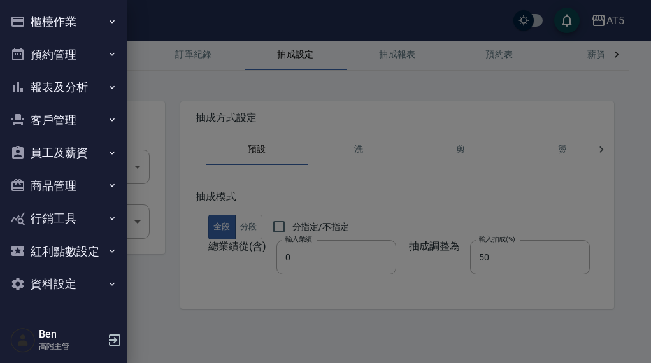
click at [51, 87] on button "報表及分析" at bounding box center [63, 87] width 117 height 33
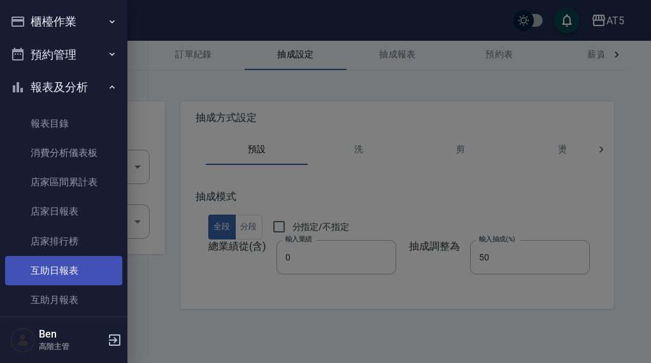
click at [47, 274] on link "互助日報表" at bounding box center [63, 270] width 117 height 29
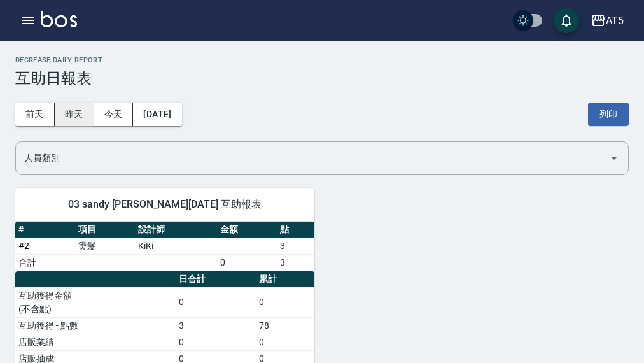
click at [76, 113] on button "昨天" at bounding box center [74, 115] width 39 height 24
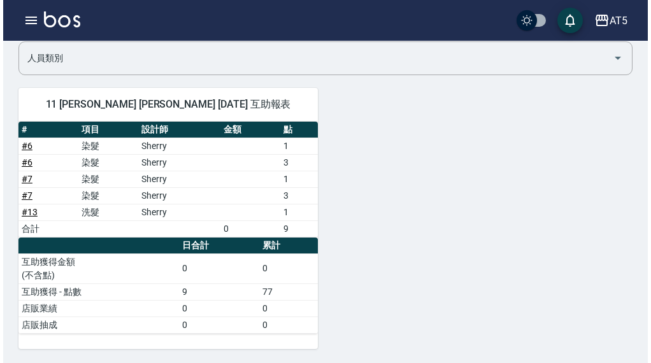
scroll to position [101, 0]
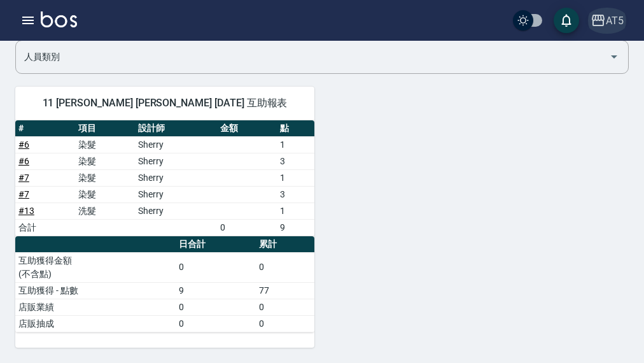
click at [612, 25] on div "AT5" at bounding box center [615, 21] width 18 height 16
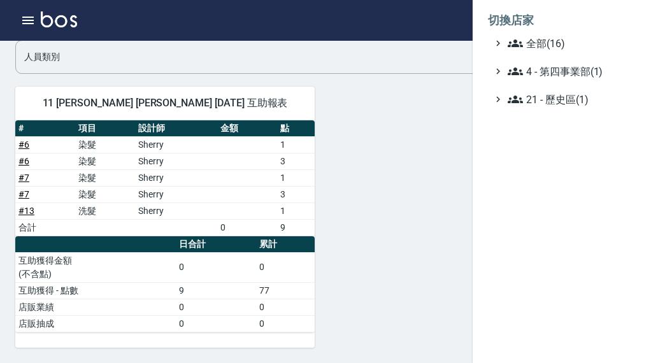
click at [583, 34] on li "切換店家" at bounding box center [562, 20] width 148 height 31
click at [591, 38] on span "全部(16)" at bounding box center [568, 43] width 123 height 15
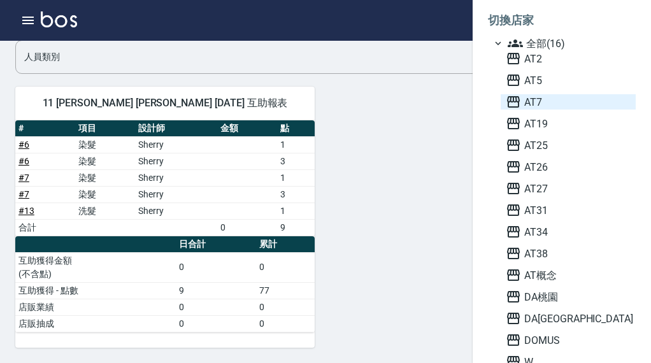
click at [556, 98] on span "AT7" at bounding box center [568, 101] width 125 height 15
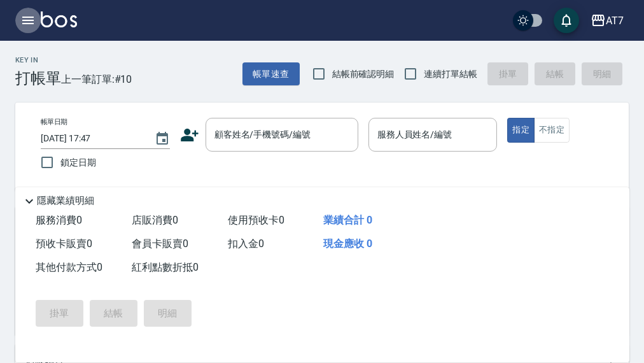
click at [23, 22] on icon "button" at bounding box center [27, 20] width 15 height 15
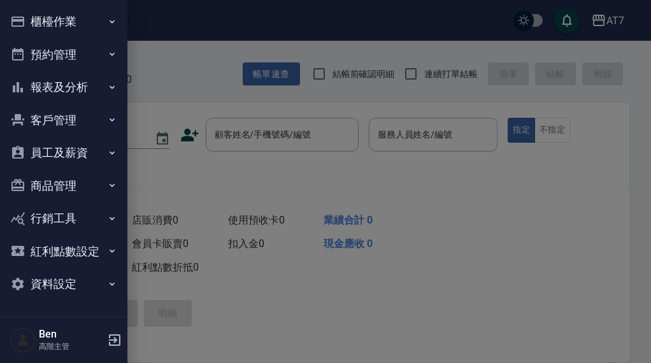
click at [76, 144] on button "員工及薪資" at bounding box center [63, 152] width 117 height 33
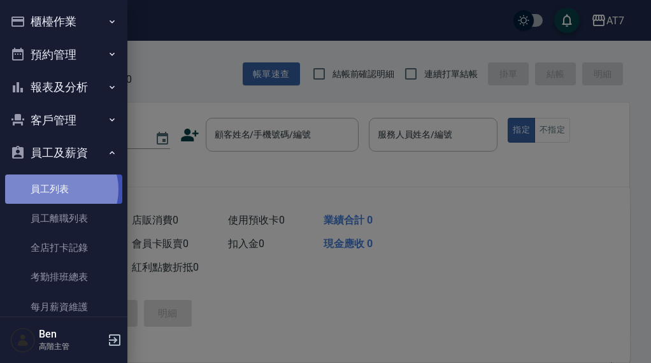
click at [59, 189] on link "員工列表" at bounding box center [63, 188] width 117 height 29
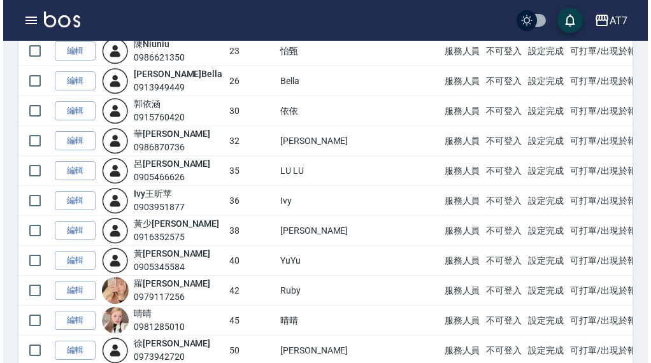
scroll to position [637, 0]
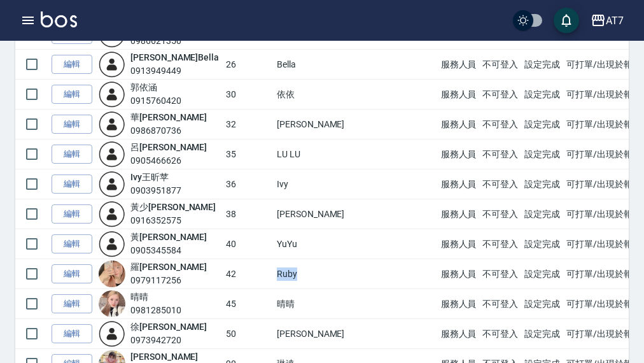
drag, startPoint x: 280, startPoint y: 276, endPoint x: 302, endPoint y: 277, distance: 23.0
click at [302, 277] on td "Ruby" at bounding box center [356, 274] width 164 height 30
copy td "Ruby"
drag, startPoint x: 283, startPoint y: 334, endPoint x: 312, endPoint y: 334, distance: 29.3
click at [312, 334] on td "小妤" at bounding box center [356, 334] width 164 height 30
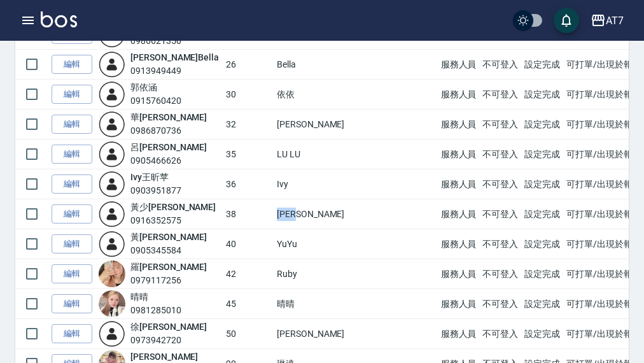
click at [304, 211] on td "[PERSON_NAME]" at bounding box center [356, 214] width 164 height 30
copy td "[PERSON_NAME]"
click at [282, 157] on td "LU LU" at bounding box center [356, 154] width 164 height 30
drag, startPoint x: 301, startPoint y: 152, endPoint x: 309, endPoint y: 152, distance: 8.3
click at [309, 152] on td "LU LU" at bounding box center [356, 154] width 164 height 30
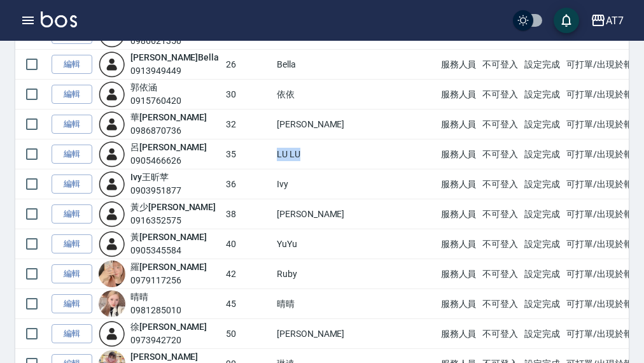
copy td "LU LU"
drag, startPoint x: 281, startPoint y: 122, endPoint x: 309, endPoint y: 122, distance: 28.0
click at [309, 122] on td "小慈" at bounding box center [356, 125] width 164 height 30
copy td "小慈"
drag, startPoint x: 283, startPoint y: 92, endPoint x: 307, endPoint y: 92, distance: 23.6
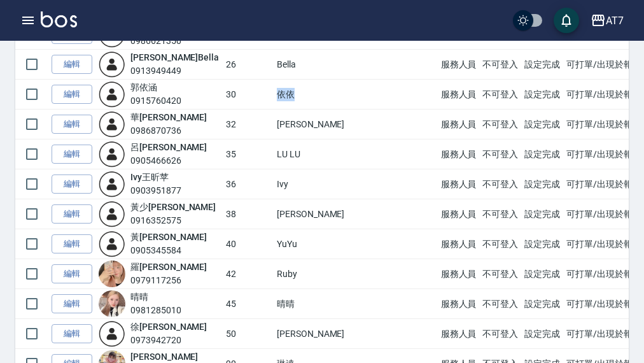
click at [307, 92] on td "依依" at bounding box center [356, 95] width 164 height 30
copy td "依依"
drag, startPoint x: 283, startPoint y: 244, endPoint x: 305, endPoint y: 244, distance: 22.3
click at [305, 244] on td "YuYu" at bounding box center [356, 244] width 164 height 30
copy td "YuYu"
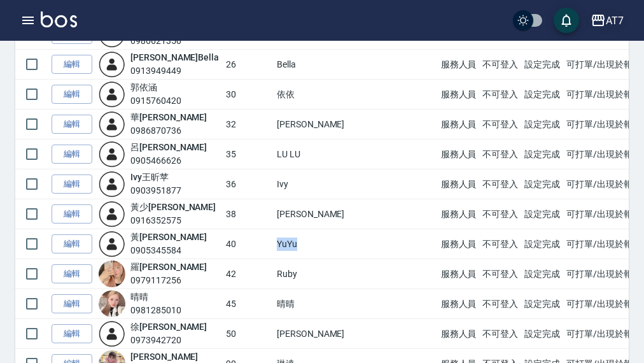
click at [616, 26] on div "AT7" at bounding box center [615, 21] width 18 height 16
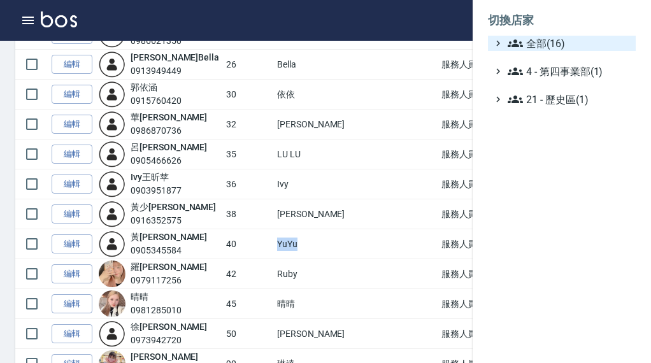
click at [609, 46] on span "全部(16)" at bounding box center [568, 43] width 123 height 15
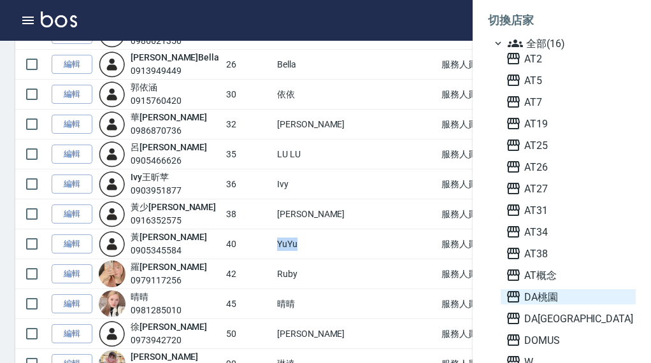
click at [565, 295] on span "DA桃園" at bounding box center [568, 296] width 125 height 15
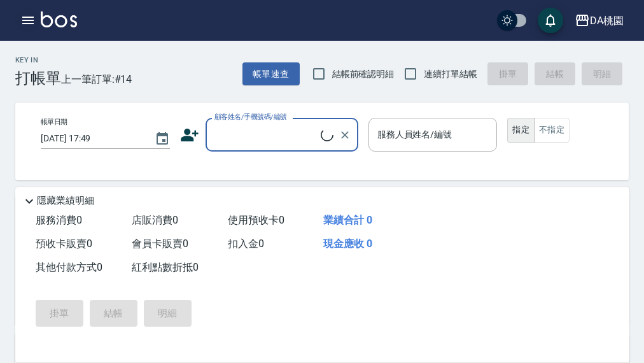
click at [24, 22] on icon "button" at bounding box center [27, 20] width 15 height 15
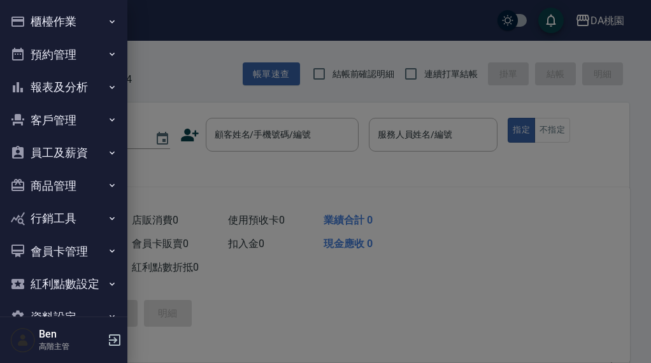
click at [80, 158] on button "員工及薪資" at bounding box center [63, 152] width 117 height 33
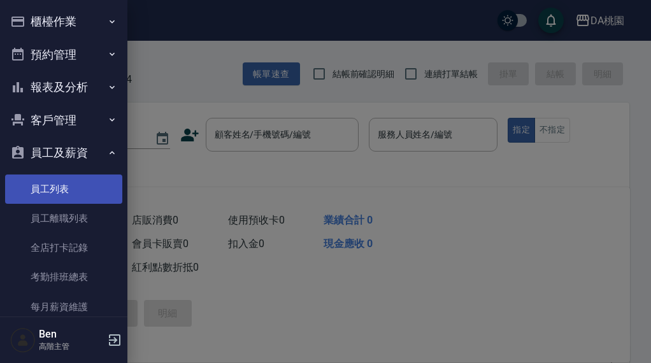
click at [69, 192] on link "員工列表" at bounding box center [63, 188] width 117 height 29
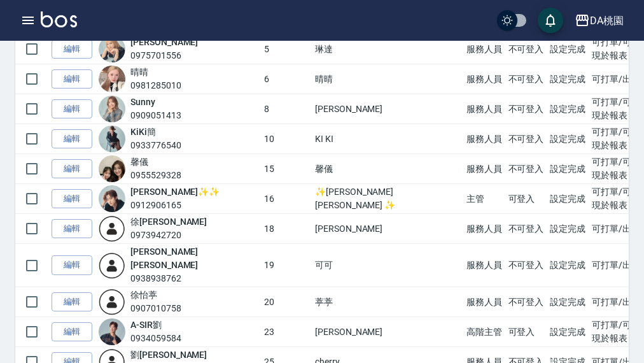
scroll to position [191, 0]
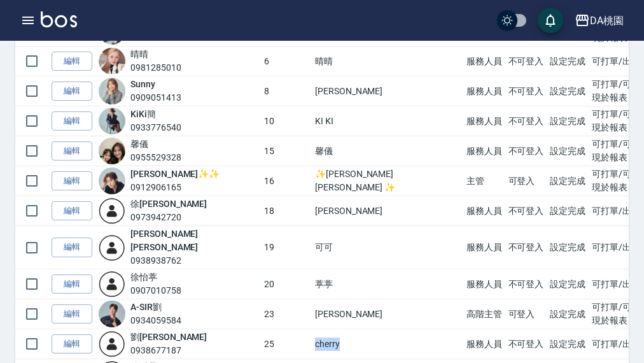
drag, startPoint x: 273, startPoint y: 331, endPoint x: 311, endPoint y: 330, distance: 38.9
click at [311, 334] on tr "編輯 [PERSON_NAME] 0938677187 25 cherry 服務人員 不可登入 設定完成 可打單/出現於報表" at bounding box center [381, 344] width 732 height 30
copy tr "cherry"
drag, startPoint x: 274, startPoint y: 208, endPoint x: 297, endPoint y: 208, distance: 22.9
click at [297, 208] on tr "編輯 [PERSON_NAME] 0973942720 18 小妤 服務人員 不可登入 設定完成 可打單/出現於報表" at bounding box center [381, 211] width 732 height 30
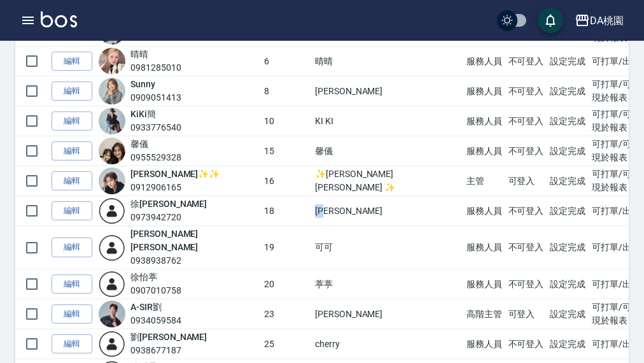
copy tr "[PERSON_NAME]"
drag, startPoint x: 277, startPoint y: 274, endPoint x: 303, endPoint y: 272, distance: 26.2
click at [312, 272] on td "葶葶" at bounding box center [388, 284] width 152 height 30
copy td "葶葶"
click at [312, 238] on td "可可" at bounding box center [388, 247] width 152 height 43
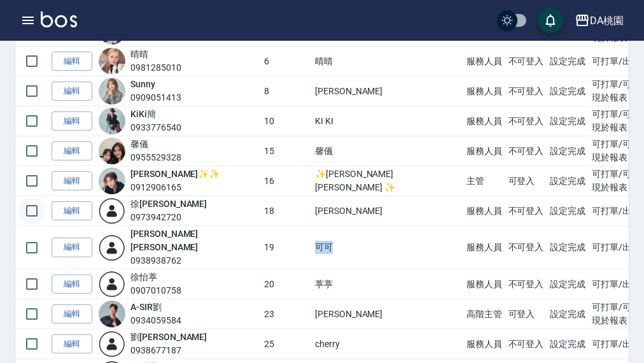
copy td "可可"
click at [62, 237] on link "編輯" at bounding box center [72, 247] width 41 height 20
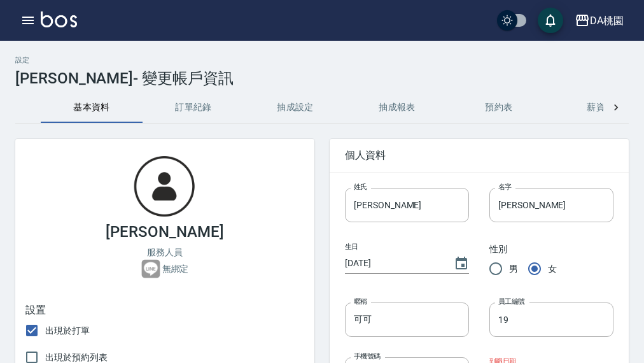
click at [314, 104] on button "抽成設定" at bounding box center [295, 107] width 102 height 31
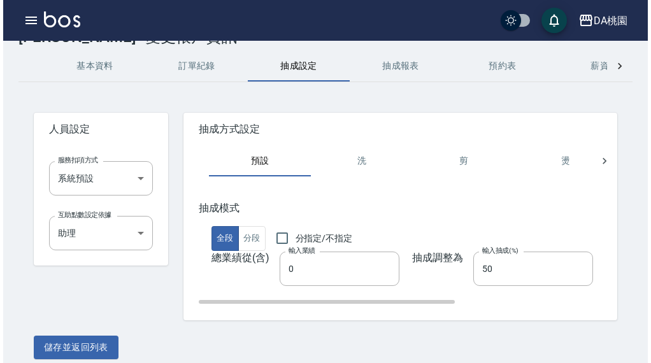
scroll to position [53, 0]
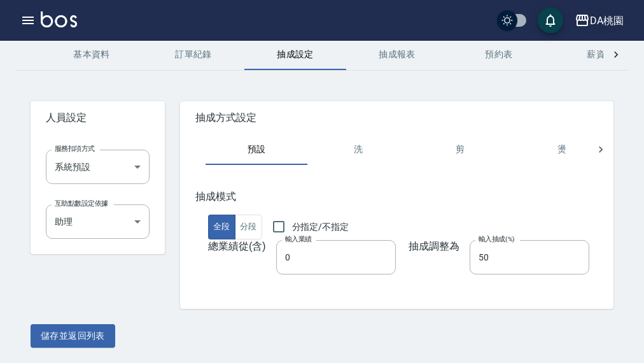
click at [617, 18] on div "DA桃園" at bounding box center [607, 21] width 34 height 16
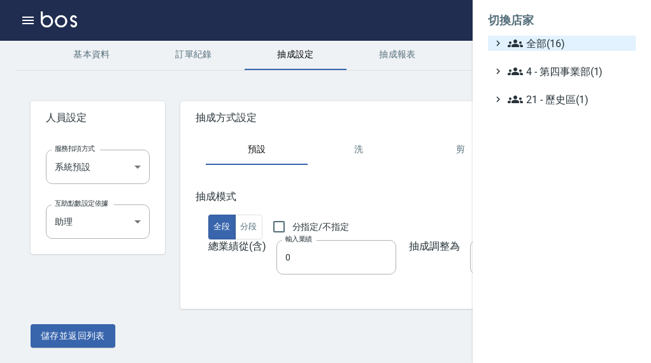
click at [572, 39] on span "全部(16)" at bounding box center [568, 43] width 123 height 15
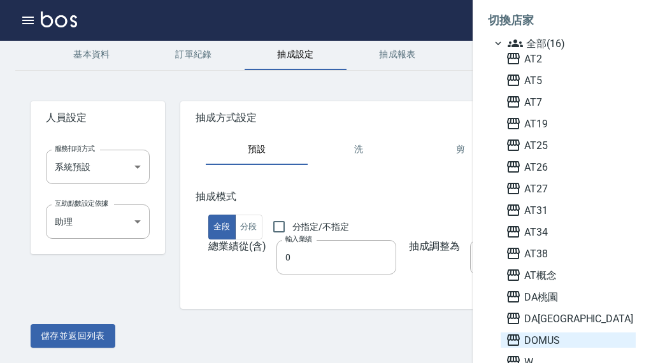
click at [549, 334] on span "DOMUS" at bounding box center [568, 339] width 125 height 15
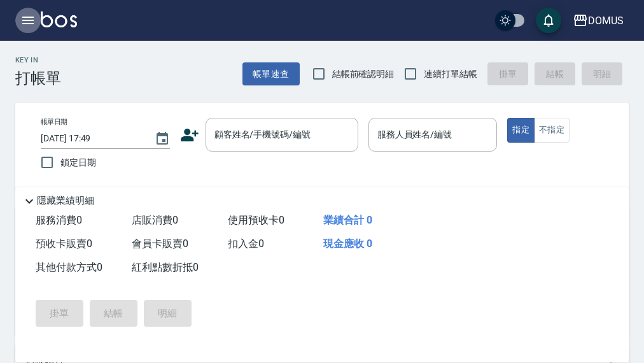
click at [23, 18] on icon "button" at bounding box center [27, 20] width 15 height 15
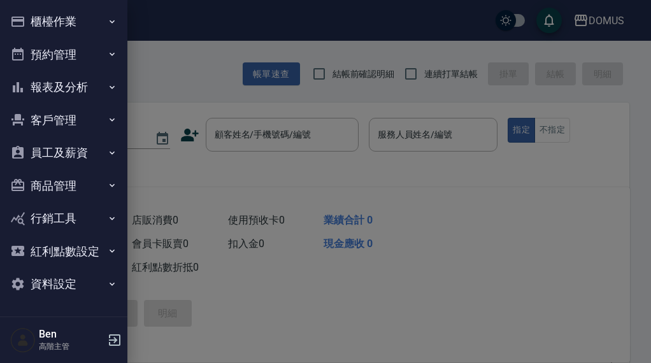
click at [66, 156] on button "員工及薪資" at bounding box center [63, 152] width 117 height 33
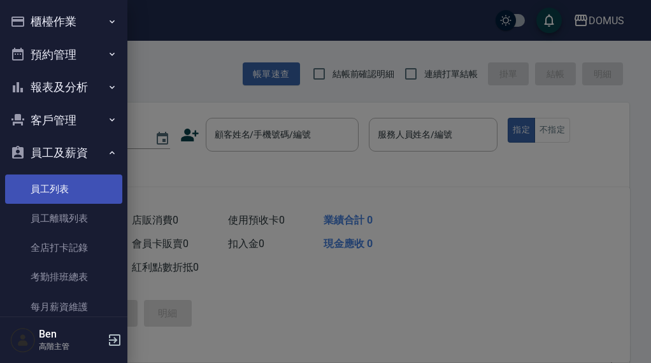
click at [64, 190] on link "員工列表" at bounding box center [63, 188] width 117 height 29
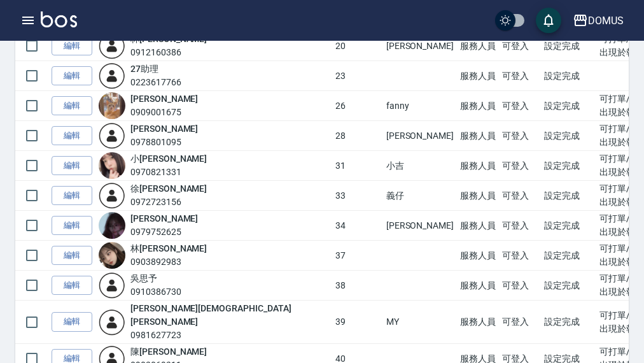
scroll to position [318, 0]
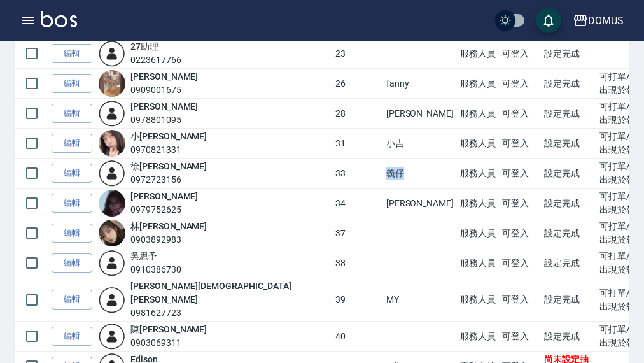
drag, startPoint x: 284, startPoint y: 173, endPoint x: 306, endPoint y: 172, distance: 22.3
click at [306, 172] on tr "編輯 徐 胤展 0972723156 33 義仔 服務人員 可登入 設定完成 可打單/可被預約/出現於預約列表/出現於報表" at bounding box center [381, 174] width 732 height 30
copy tr "義仔"
drag, startPoint x: 285, startPoint y: 292, endPoint x: 304, endPoint y: 292, distance: 19.7
click at [304, 292] on tr "編輯 李 宥騰 0981627723 39 MY 服務人員 可登入 設定完成 可打單/可被預約/出現於預約列表/出現於報表" at bounding box center [381, 299] width 732 height 43
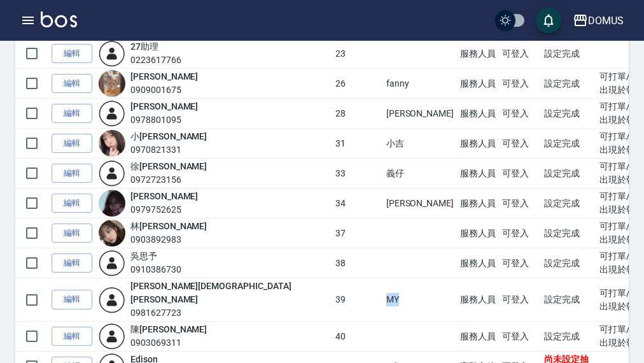
copy tr "MY"
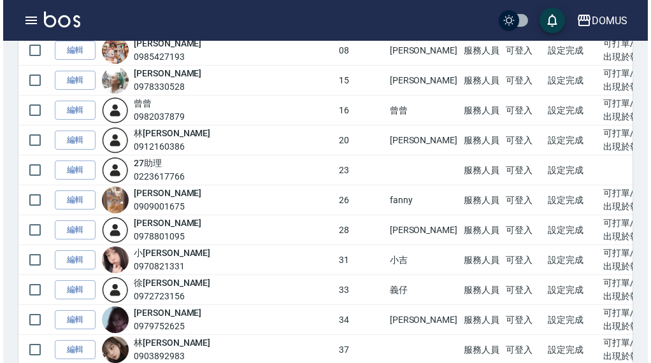
scroll to position [191, 0]
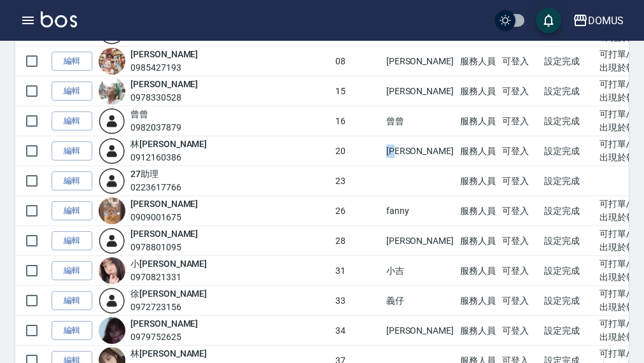
drag, startPoint x: 282, startPoint y: 151, endPoint x: 313, endPoint y: 150, distance: 31.2
click at [313, 150] on tr "編輯 林 伊宸 0912160386 20 小宸 服務人員 可登入 設定完成 可打單/可被預約/出現於預約列表/出現於報表" at bounding box center [381, 151] width 732 height 30
copy tr "小宸"
click at [29, 20] on icon "button" at bounding box center [27, 21] width 11 height 8
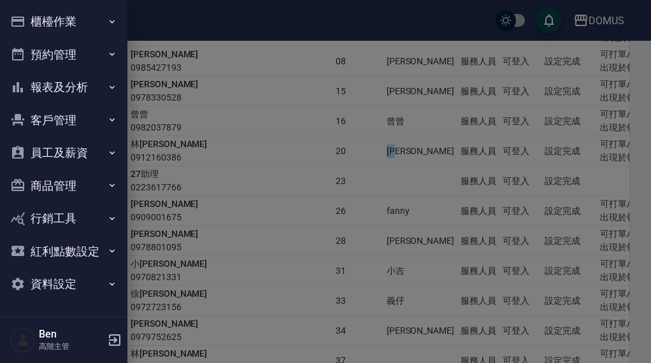
click at [62, 87] on button "報表及分析" at bounding box center [63, 87] width 117 height 33
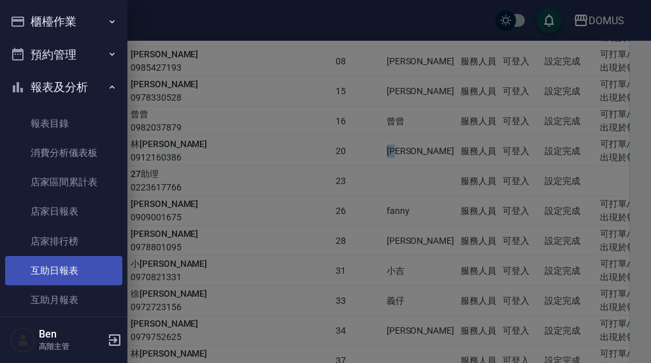
click at [57, 276] on link "互助日報表" at bounding box center [63, 270] width 117 height 29
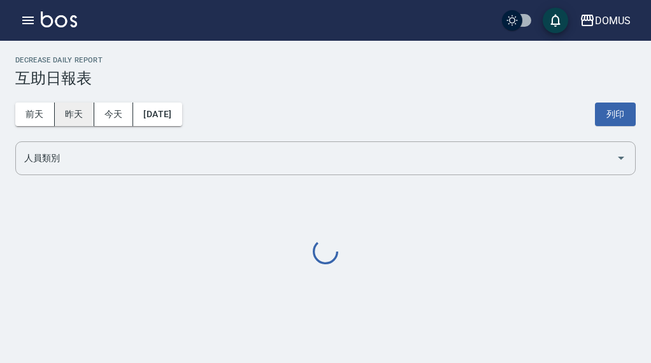
click at [72, 113] on button "昨天" at bounding box center [74, 115] width 39 height 24
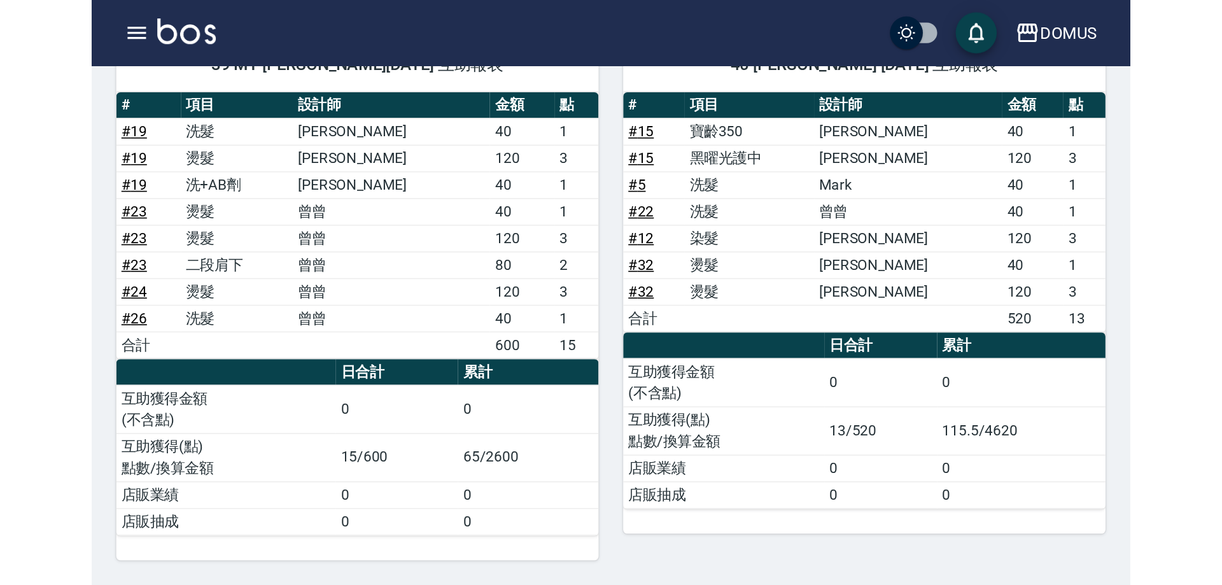
scroll to position [488, 0]
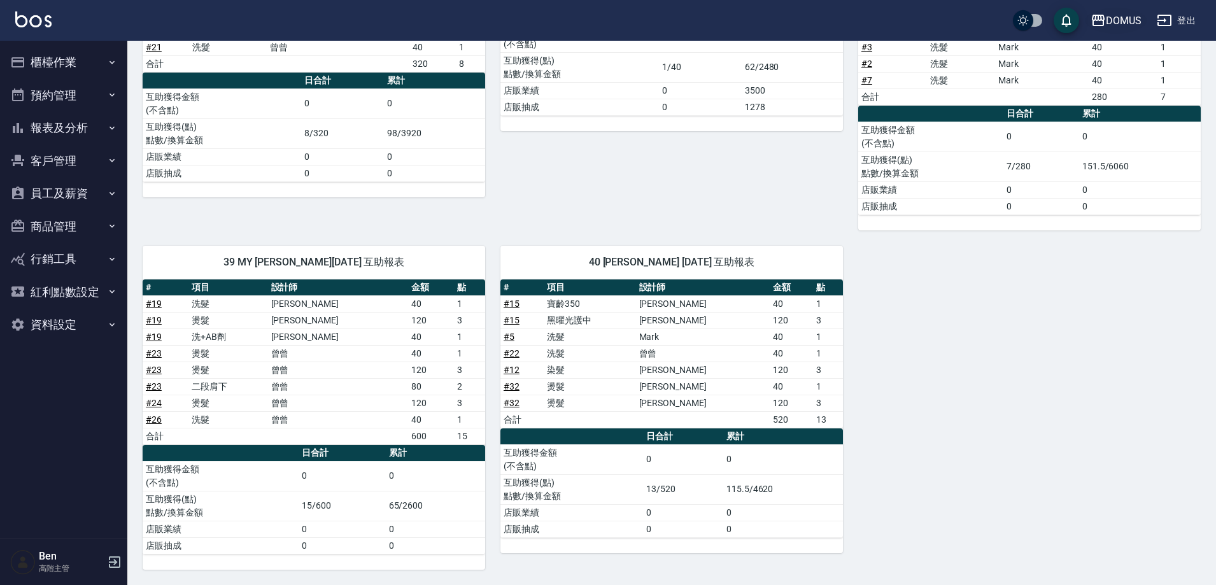
click at [650, 29] on button "DOMUS" at bounding box center [1116, 21] width 61 height 26
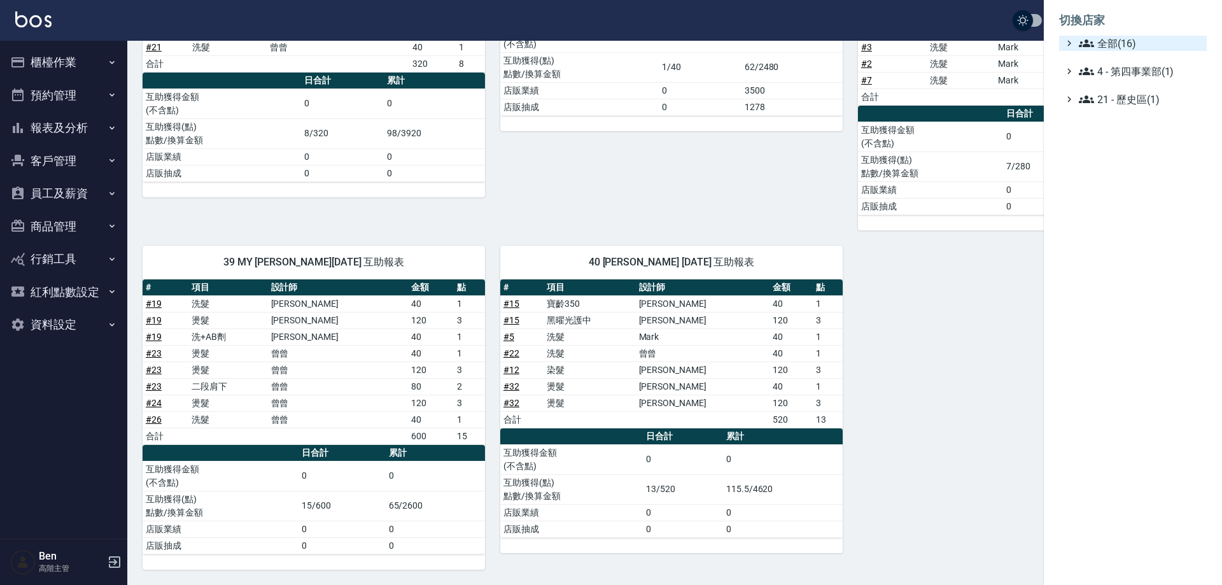
click at [650, 38] on span "全部(16)" at bounding box center [1140, 43] width 123 height 15
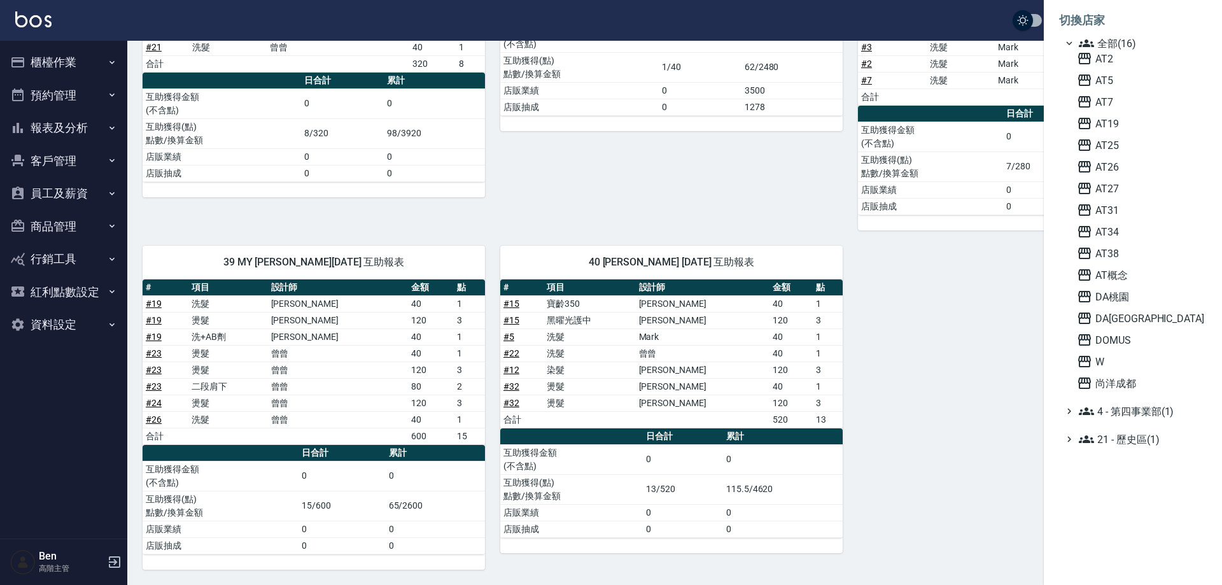
click at [650, 126] on span "AT19" at bounding box center [1139, 123] width 125 height 15
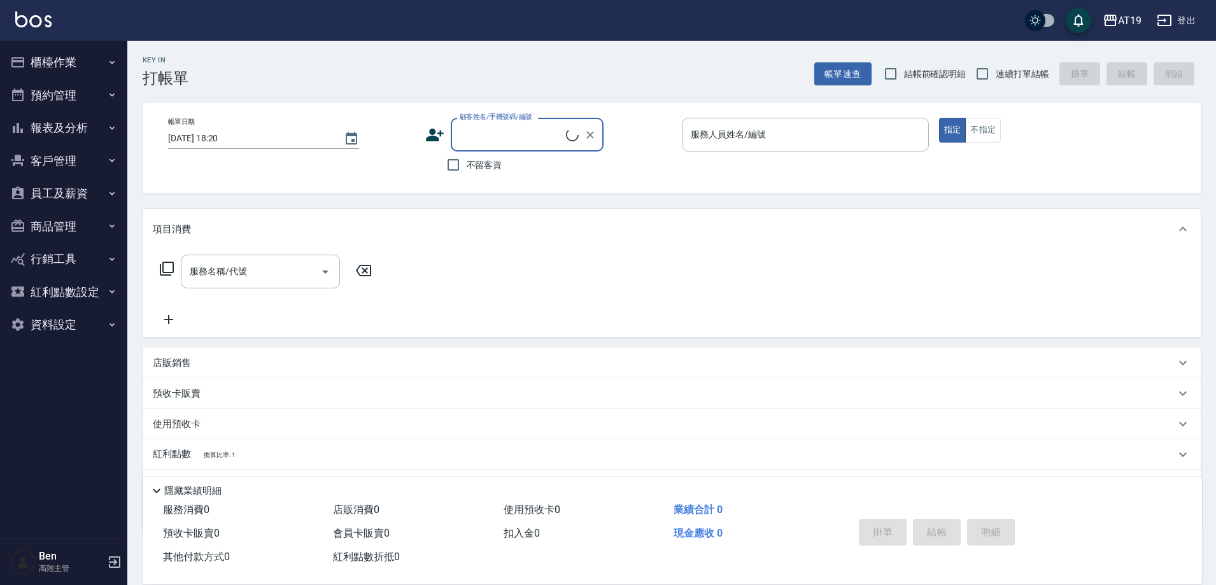
click at [81, 189] on button "員工及薪資" at bounding box center [63, 193] width 117 height 33
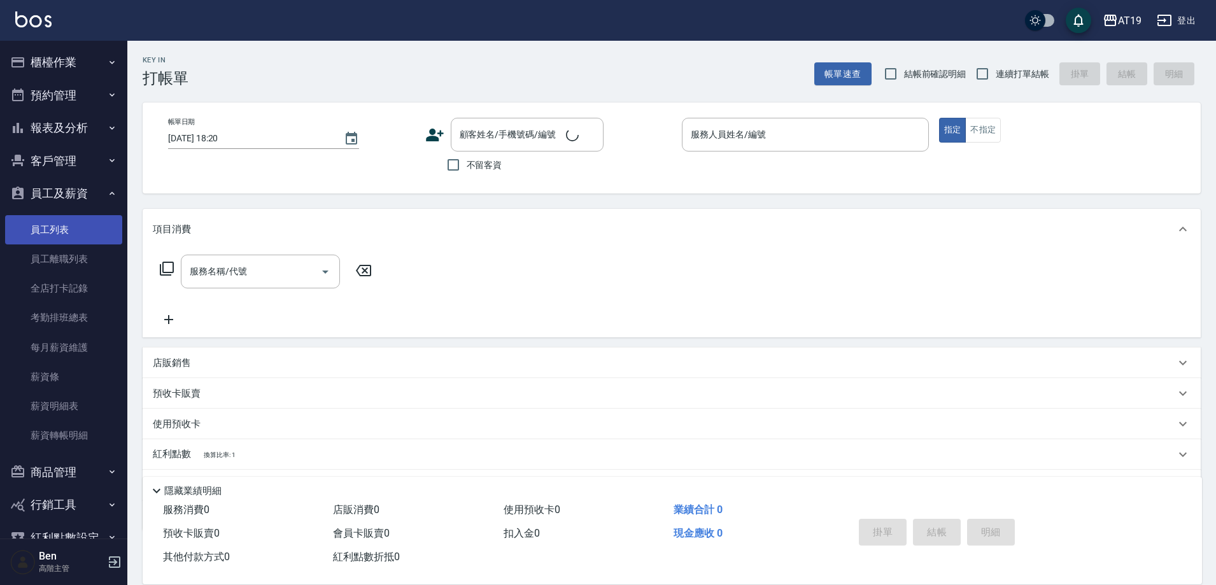
click at [77, 231] on link "員工列表" at bounding box center [63, 229] width 117 height 29
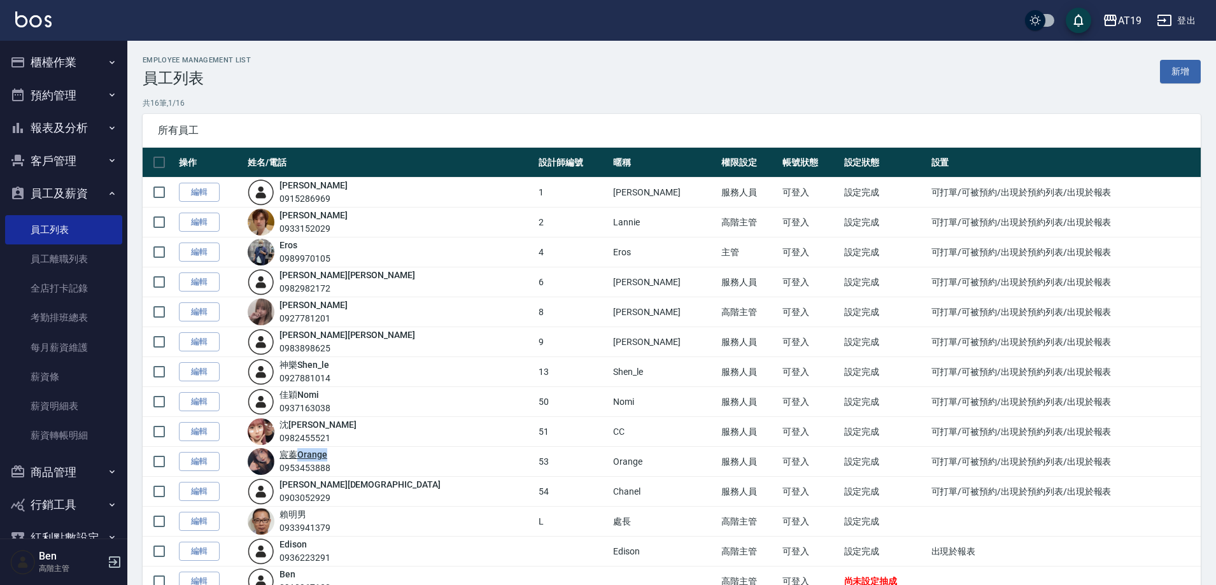
drag, startPoint x: 350, startPoint y: 451, endPoint x: 315, endPoint y: 451, distance: 35.0
click at [315, 451] on div "宸蓁Orange 0953453888" at bounding box center [390, 461] width 285 height 27
copy link "Orange"
click at [1115, 18] on icon "button" at bounding box center [1110, 20] width 15 height 15
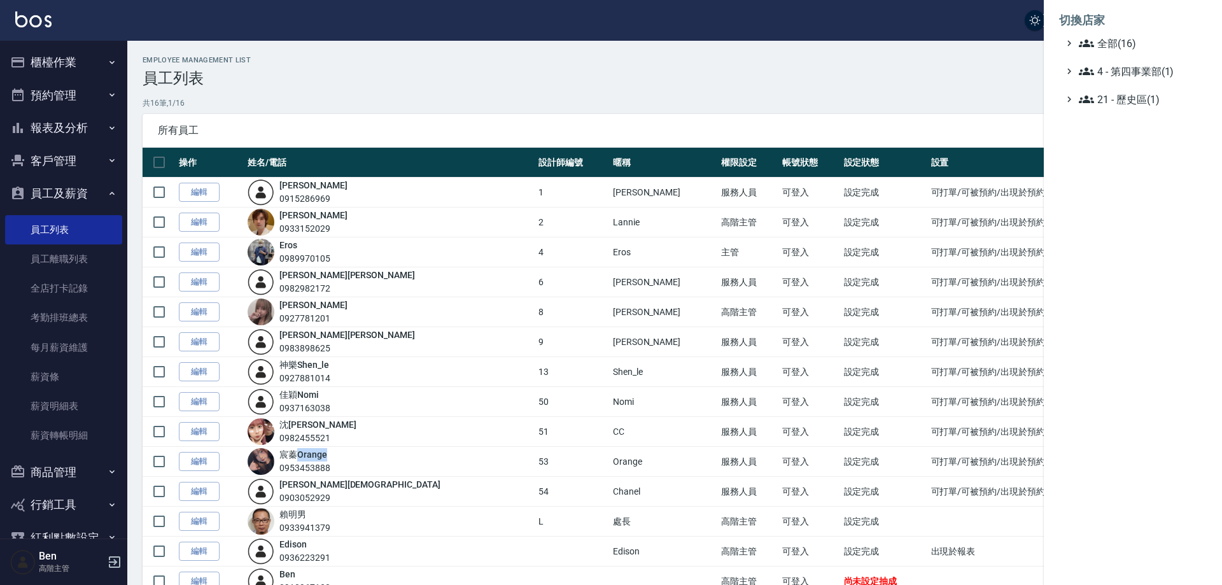
click at [1126, 39] on span "全部(16)" at bounding box center [1140, 43] width 123 height 15
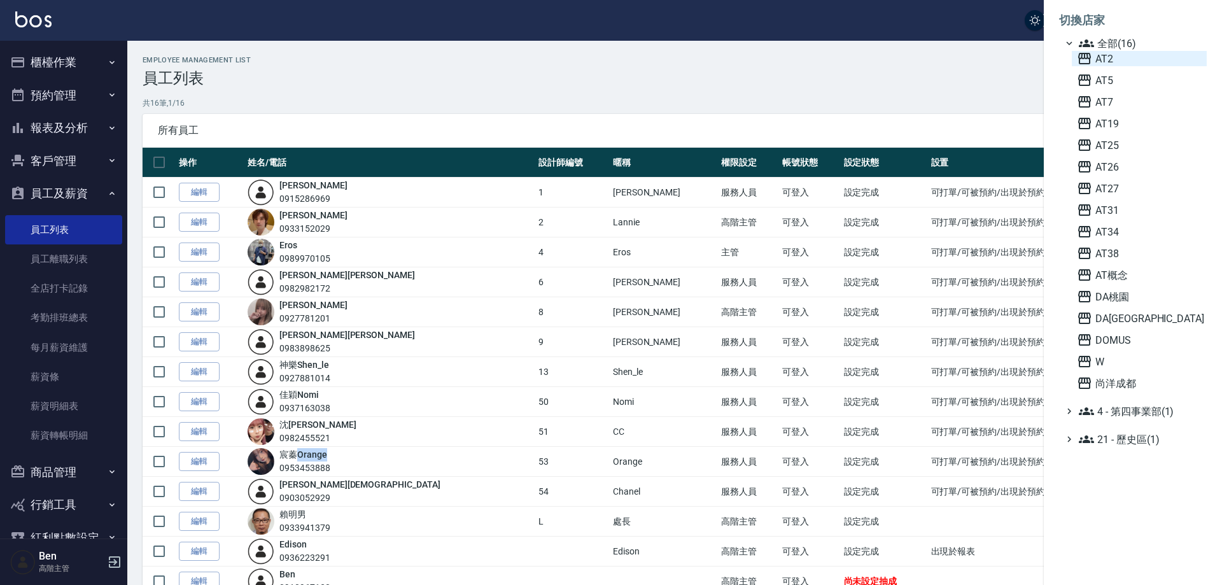
click at [1128, 54] on span "AT2" at bounding box center [1139, 58] width 125 height 15
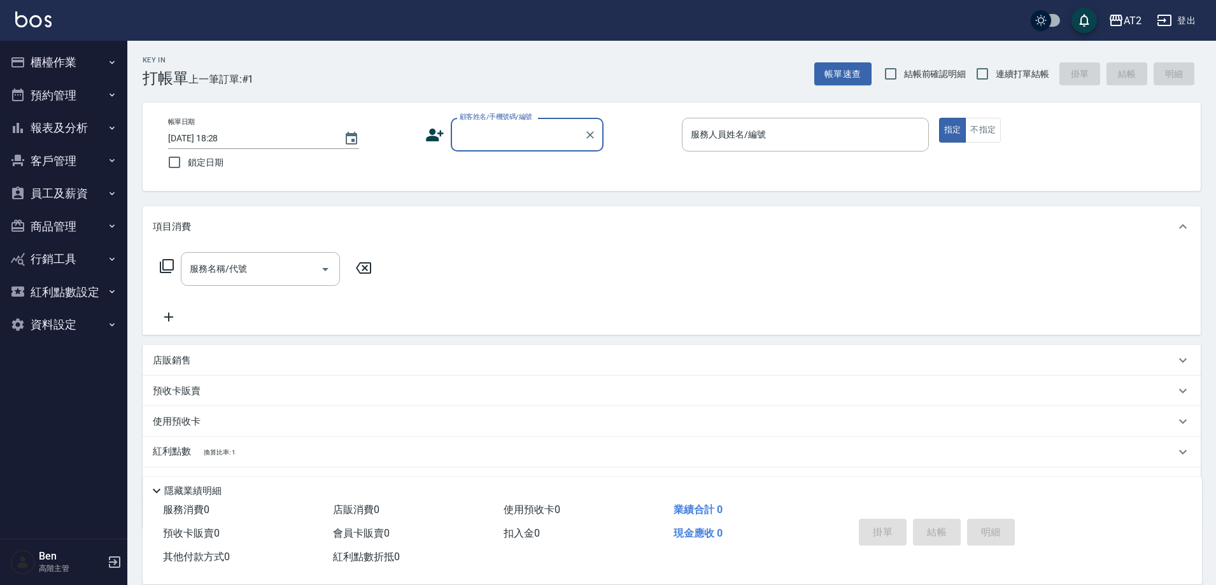
click at [89, 185] on button "員工及薪資" at bounding box center [63, 193] width 117 height 33
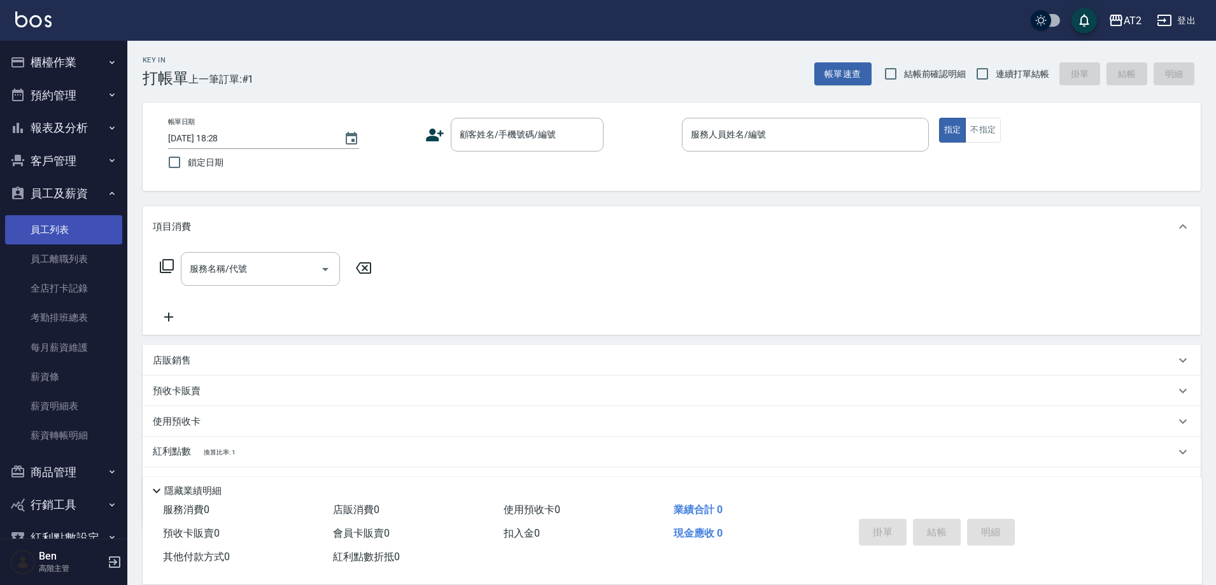
click at [75, 232] on link "員工列表" at bounding box center [63, 229] width 117 height 29
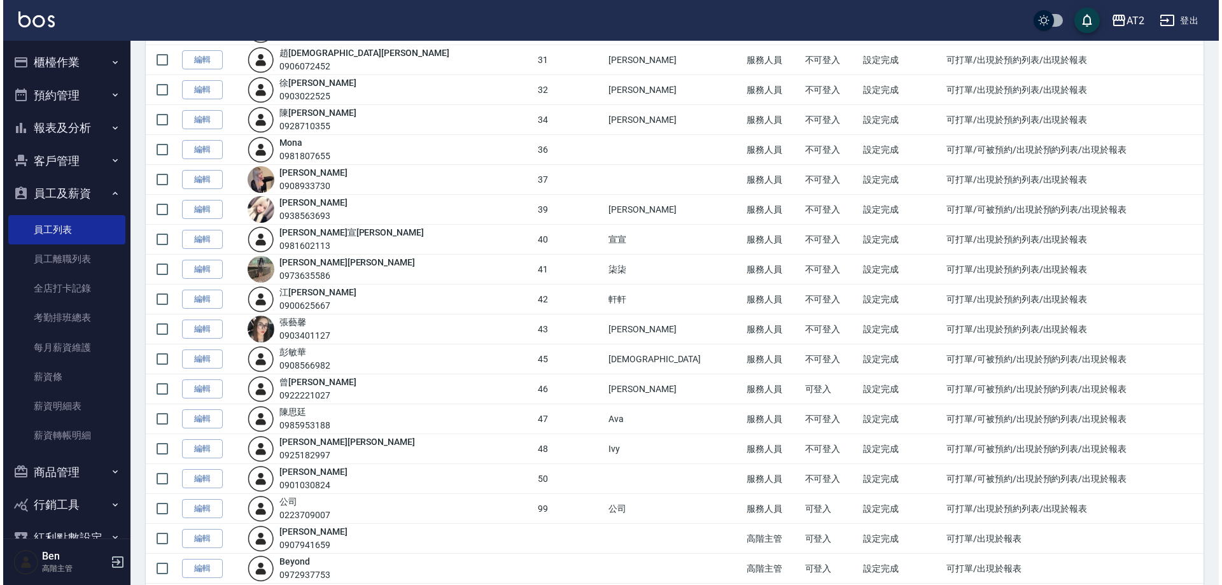
scroll to position [630, 0]
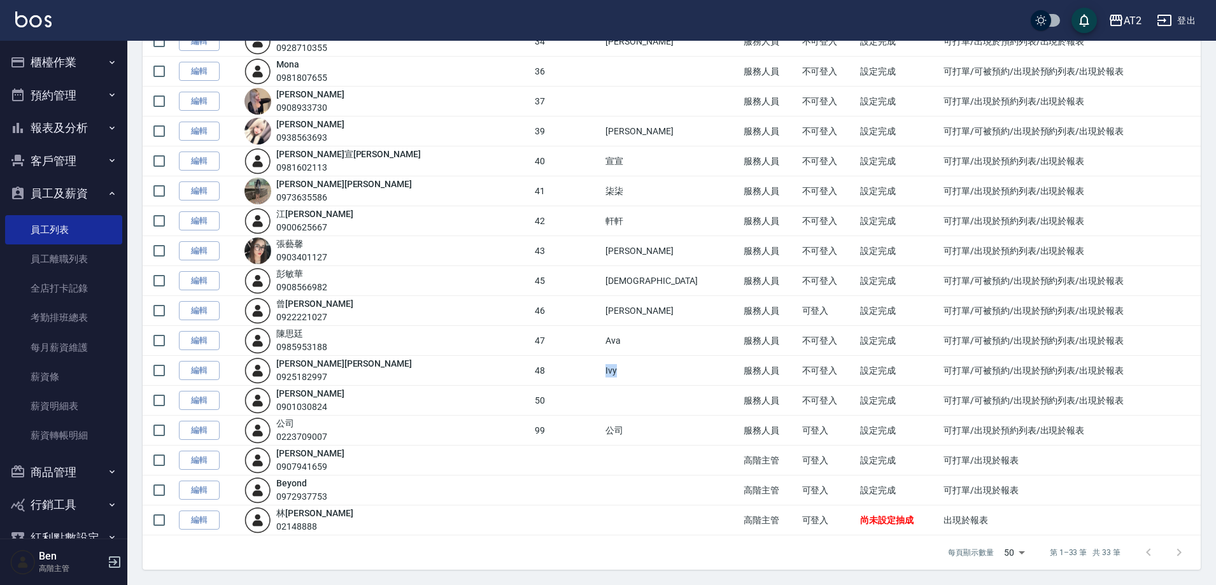
drag, startPoint x: 525, startPoint y: 364, endPoint x: 546, endPoint y: 367, distance: 22.0
click at [546, 367] on tr "編輯 [PERSON_NAME] 0925182997 48 Ivy 服務人員 不可登入 設定完成 可打單/可被預約/出現於預約列表/出現於報表" at bounding box center [672, 371] width 1058 height 30
copy tr "Ivy"
click at [1131, 18] on div "AT2" at bounding box center [1133, 21] width 18 height 16
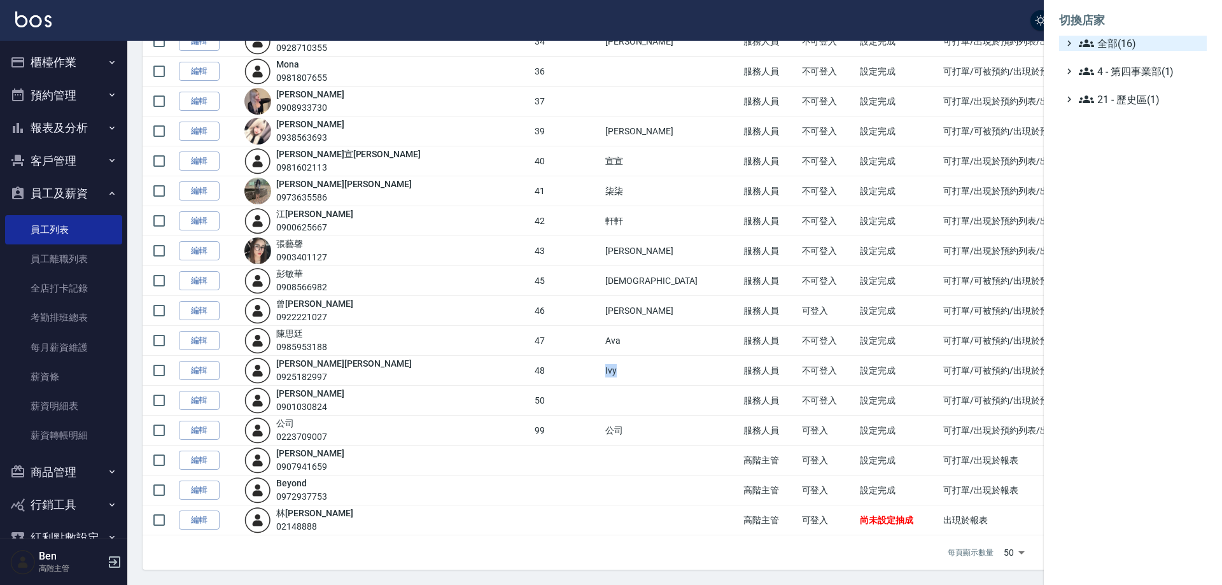
click at [1129, 36] on span "全部(16)" at bounding box center [1140, 43] width 123 height 15
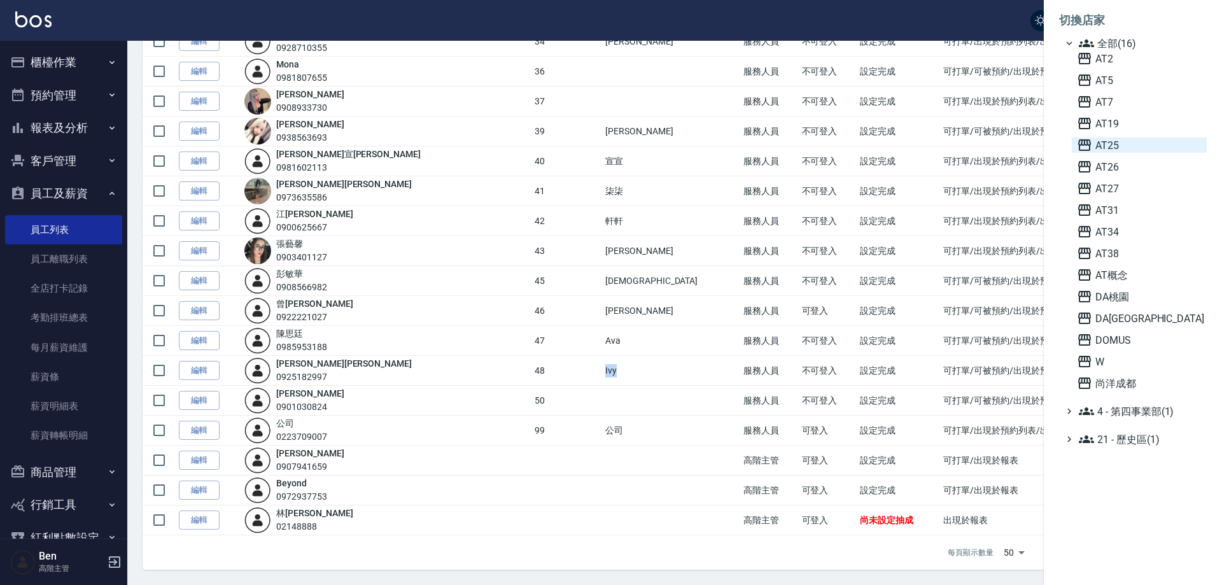
click at [1140, 142] on span "AT25" at bounding box center [1139, 145] width 125 height 15
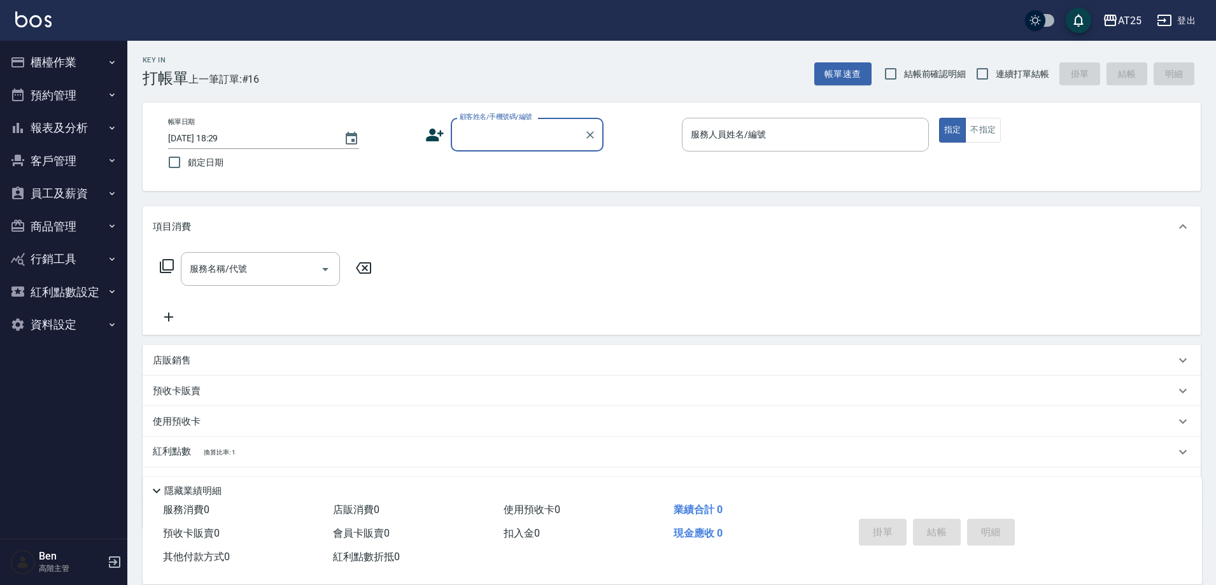
click at [85, 193] on button "員工及薪資" at bounding box center [63, 193] width 117 height 33
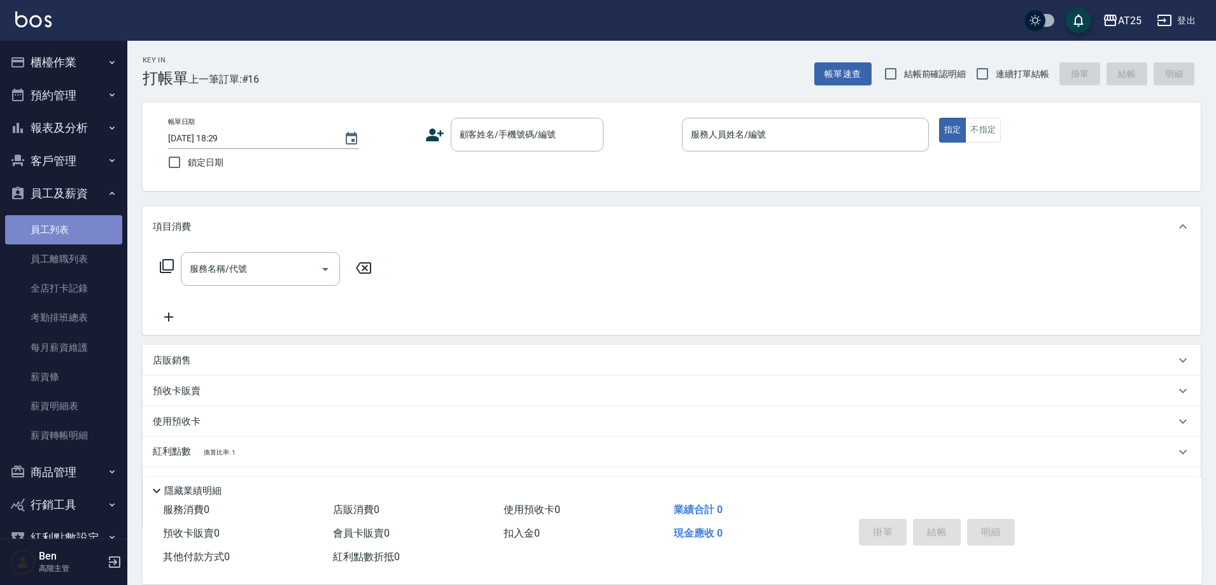
click at [75, 234] on link "員工列表" at bounding box center [63, 229] width 117 height 29
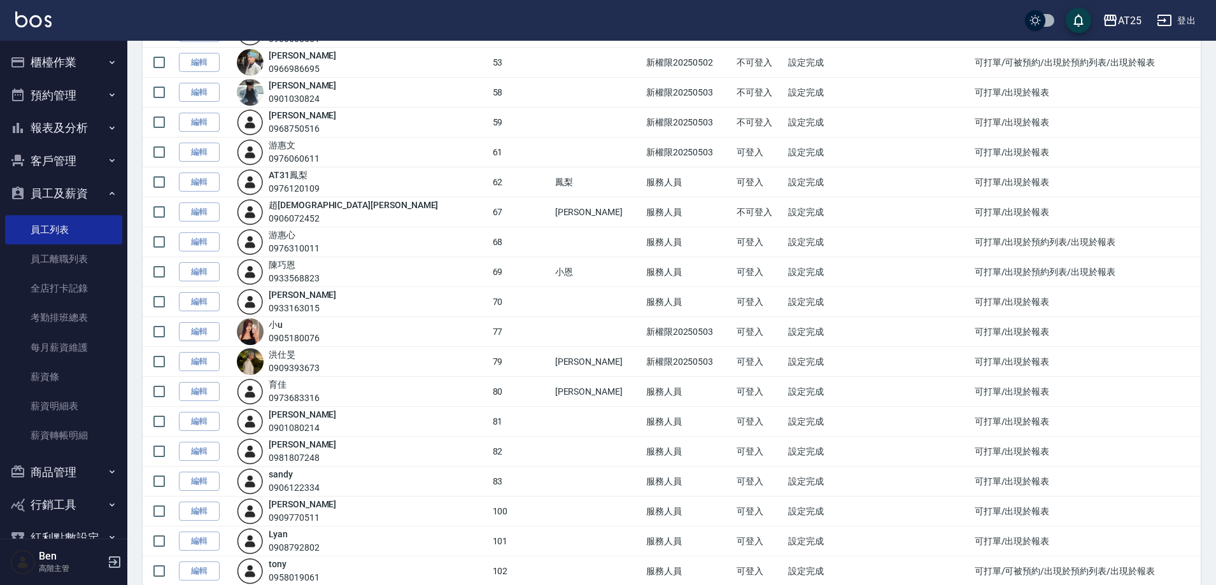
scroll to position [573, 0]
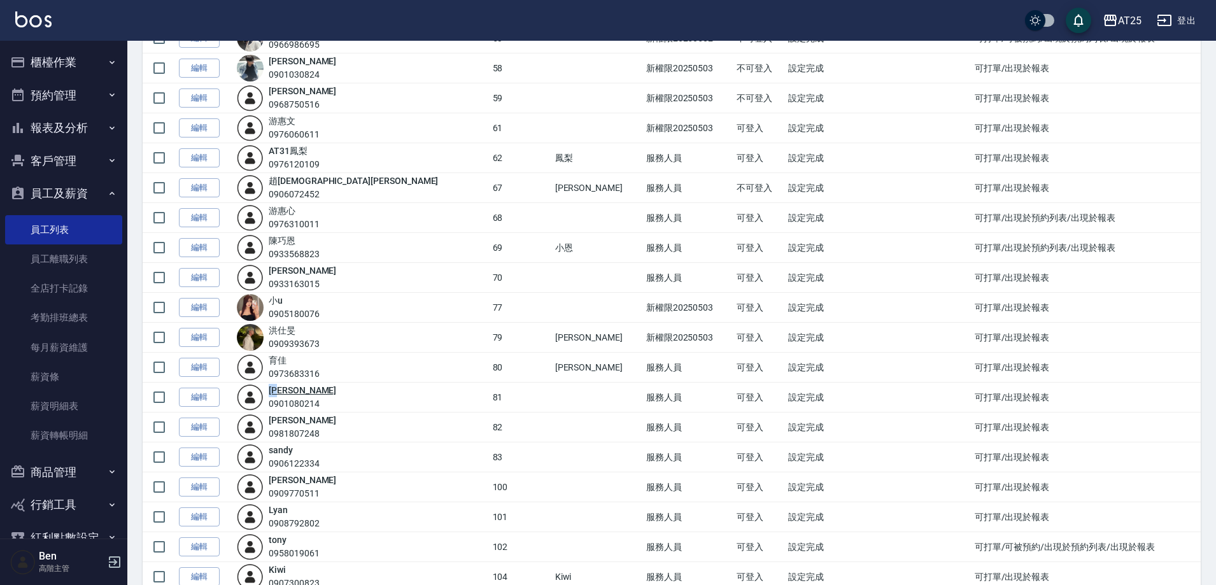
drag, startPoint x: 313, startPoint y: 392, endPoint x: 286, endPoint y: 391, distance: 26.7
click at [286, 391] on div "小伶 0901080214" at bounding box center [302, 397] width 67 height 27
copy link "[PERSON_NAME]"
